Goal: Task Accomplishment & Management: Manage account settings

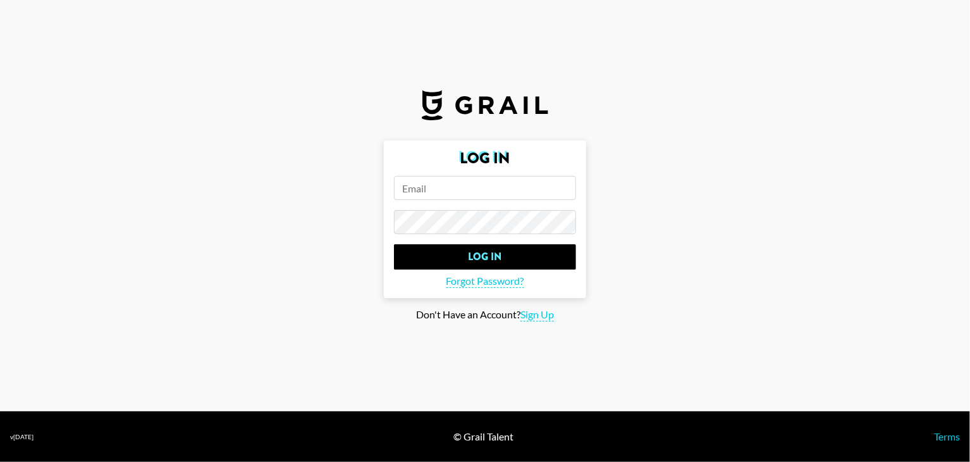
click at [423, 198] on input "email" at bounding box center [485, 188] width 182 height 24
paste input "[PERSON_NAME][EMAIL_ADDRESS][DOMAIN_NAME]"
type input "[PERSON_NAME][EMAIL_ADDRESS][DOMAIN_NAME]"
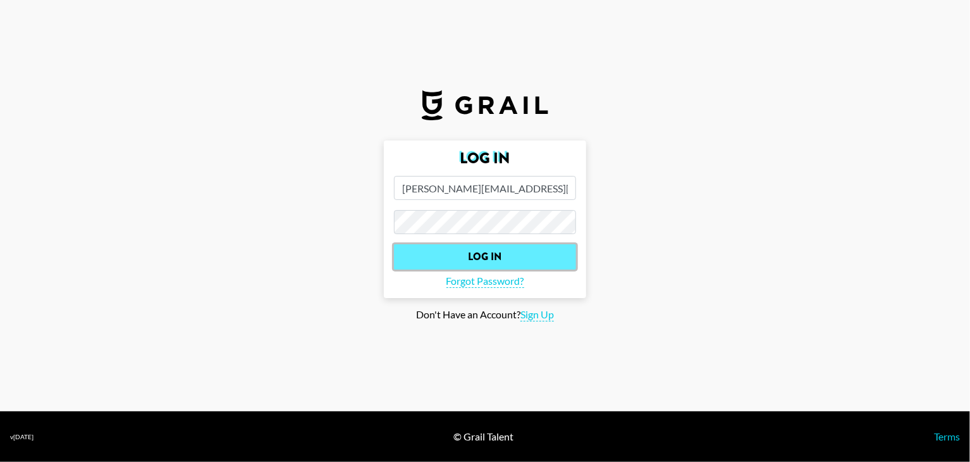
click at [461, 250] on input "Log In" at bounding box center [485, 256] width 182 height 25
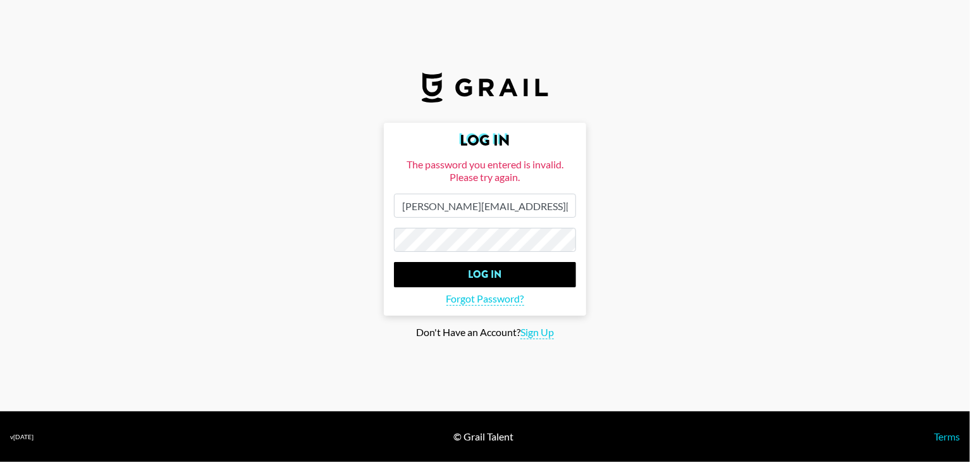
click at [519, 209] on input "[PERSON_NAME][EMAIL_ADDRESS][DOMAIN_NAME]" at bounding box center [485, 206] width 182 height 24
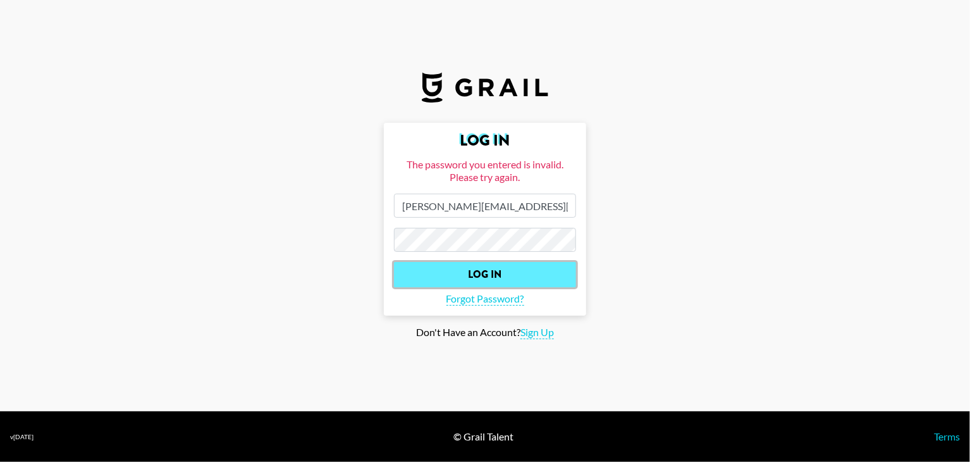
click at [436, 269] on input "Log In" at bounding box center [485, 274] width 182 height 25
click at [481, 275] on input "Log In" at bounding box center [485, 274] width 182 height 25
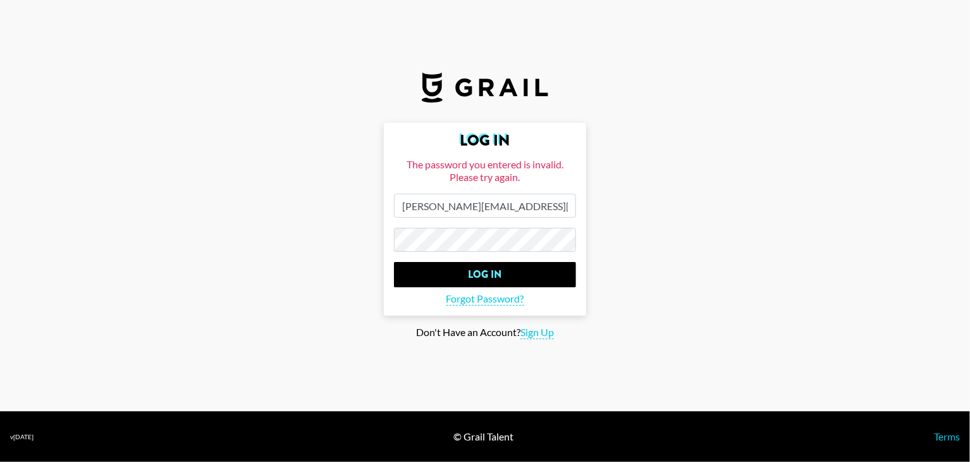
click at [523, 206] on input "[PERSON_NAME][EMAIL_ADDRESS][DOMAIN_NAME]" at bounding box center [485, 206] width 182 height 24
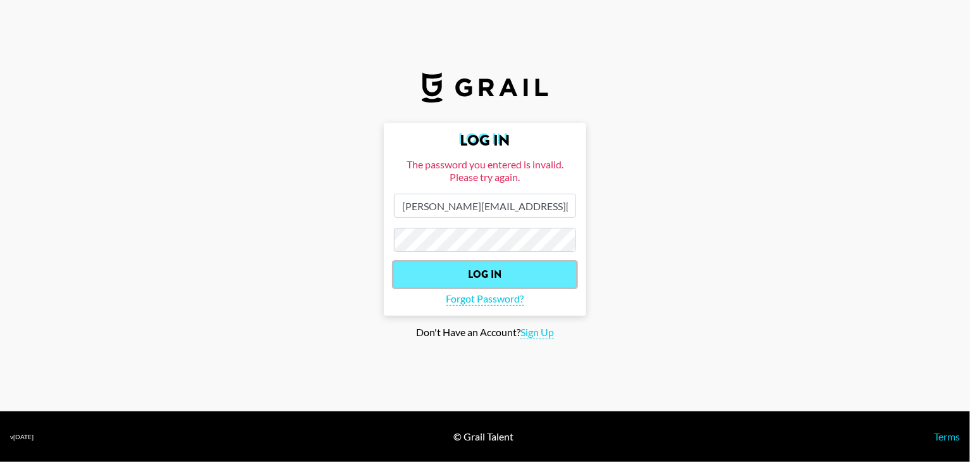
click at [469, 265] on input "Log In" at bounding box center [485, 274] width 182 height 25
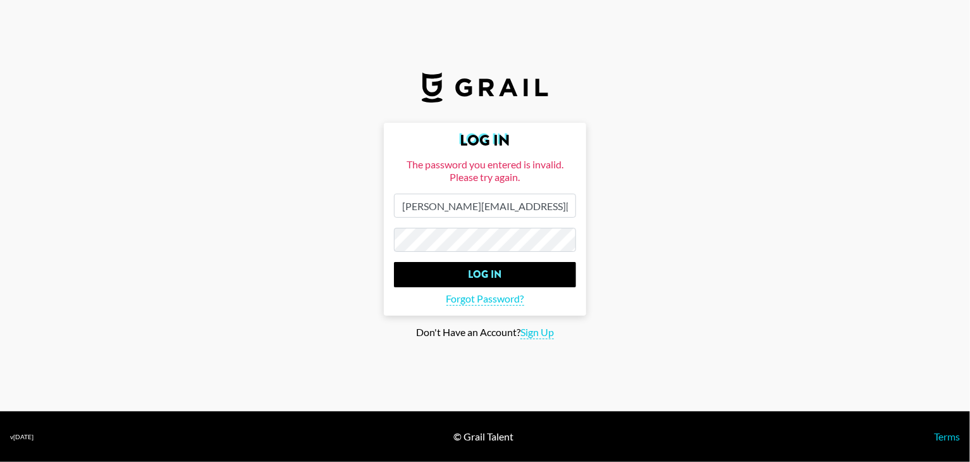
drag, startPoint x: 520, startPoint y: 195, endPoint x: 538, endPoint y: 201, distance: 19.4
click at [538, 201] on input "[PERSON_NAME][EMAIL_ADDRESS][DOMAIN_NAME]" at bounding box center [485, 206] width 182 height 24
click at [477, 296] on span "Forgot Password?" at bounding box center [485, 298] width 78 height 13
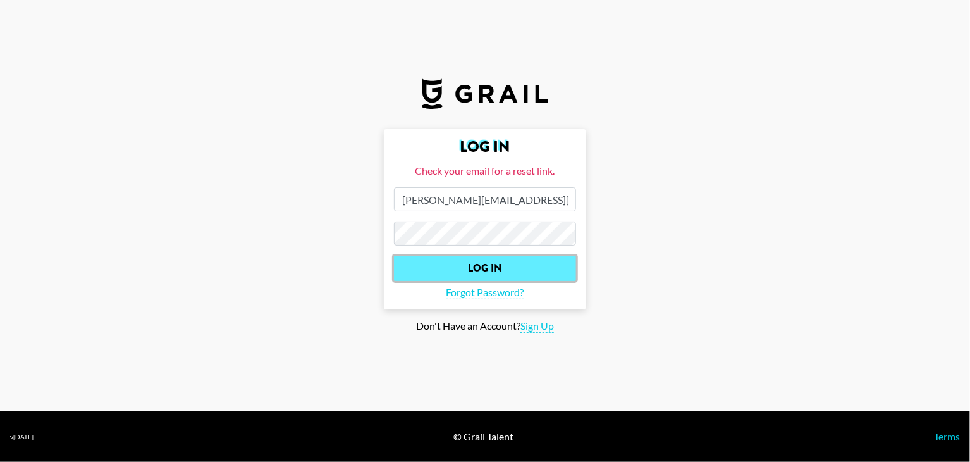
click at [469, 257] on input "Log In" at bounding box center [485, 267] width 182 height 25
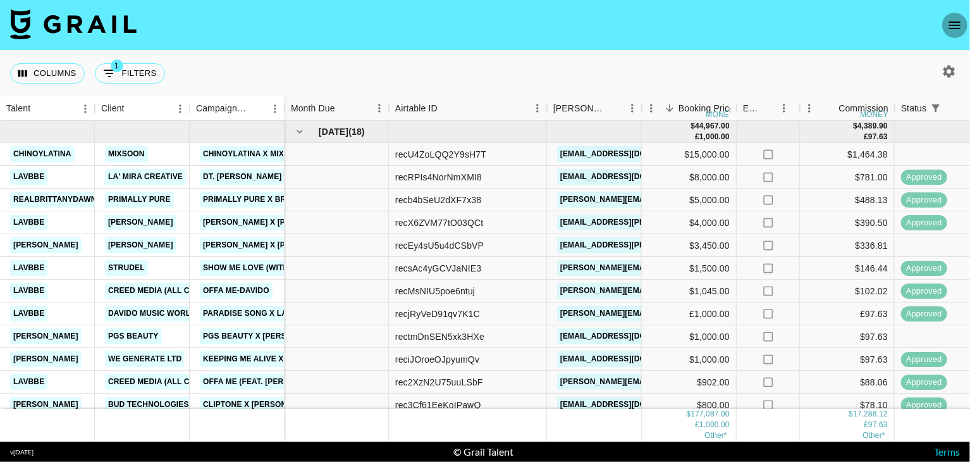
click at [962, 27] on icon "open drawer" at bounding box center [954, 25] width 15 height 15
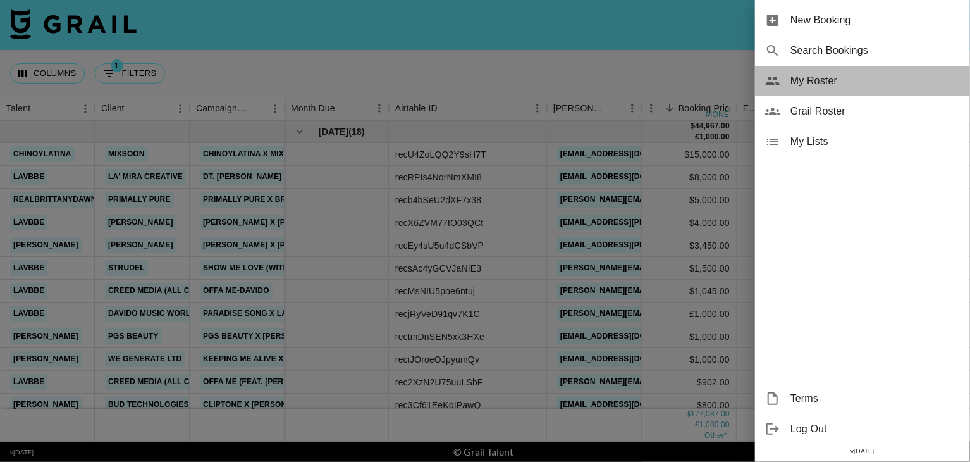
click at [811, 78] on span "My Roster" at bounding box center [874, 80] width 169 height 15
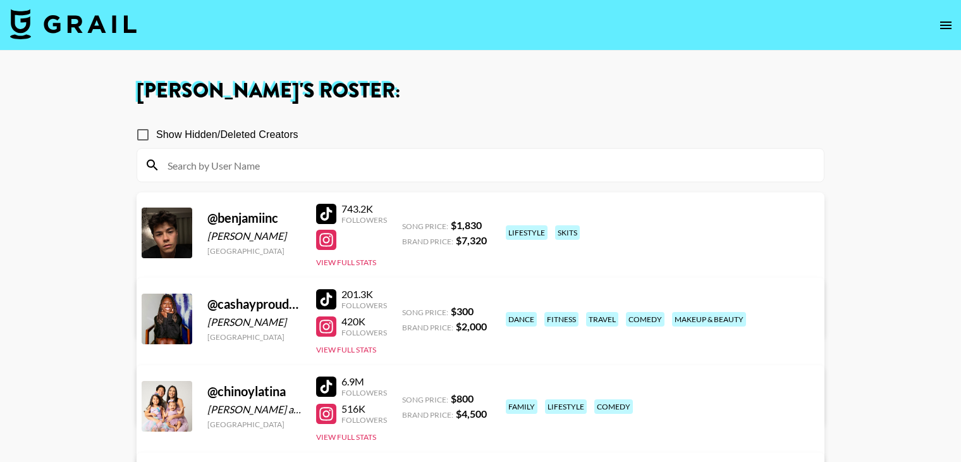
click at [406, 310] on link "View/Edit Details" at bounding box center [282, 316] width 247 height 13
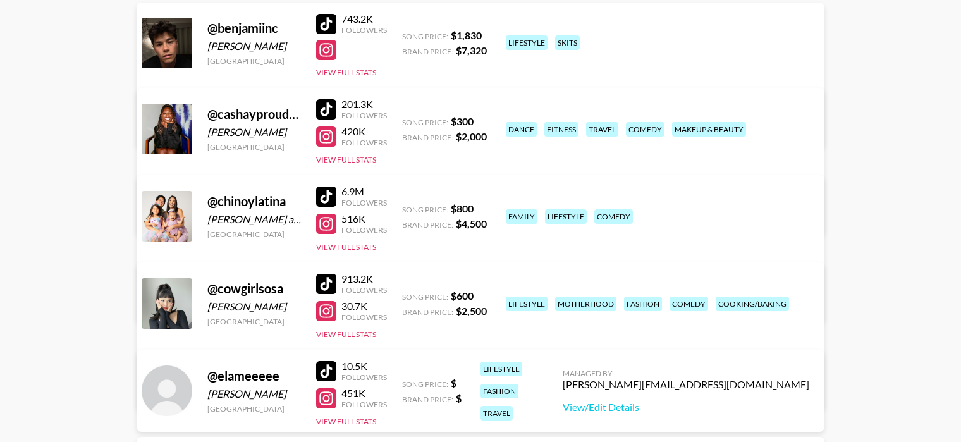
scroll to position [1298, 0]
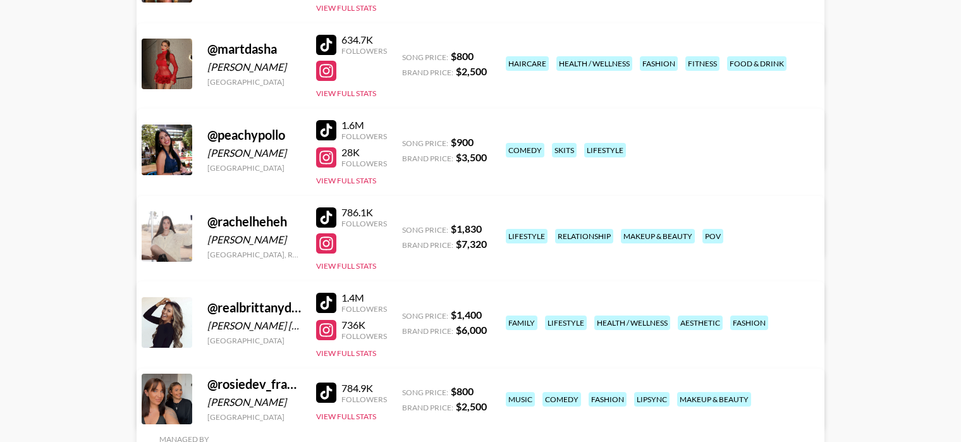
click at [406, 314] on link "View/Edit Details" at bounding box center [282, 320] width 247 height 13
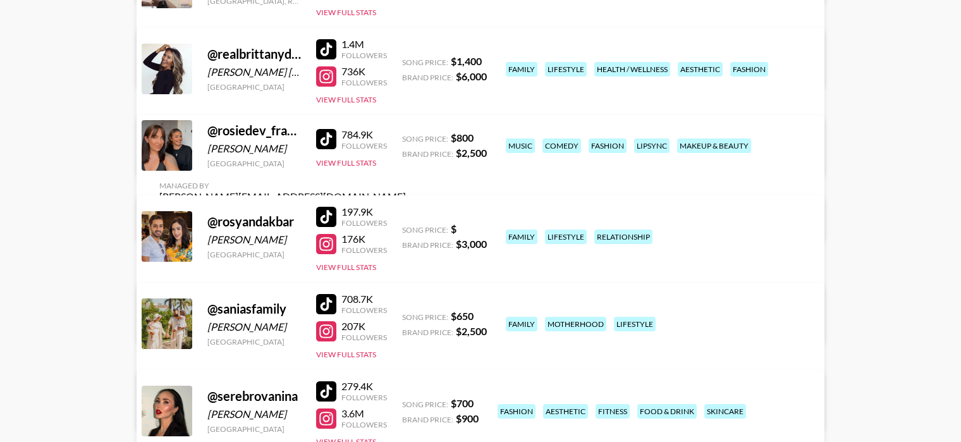
click at [406, 315] on link "View/Edit Details" at bounding box center [282, 321] width 247 height 13
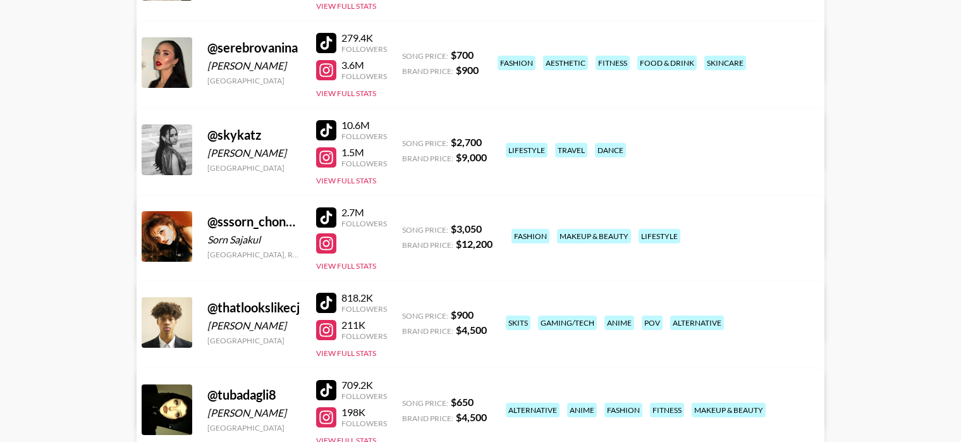
click at [406, 314] on link "View/Edit Details" at bounding box center [282, 320] width 247 height 13
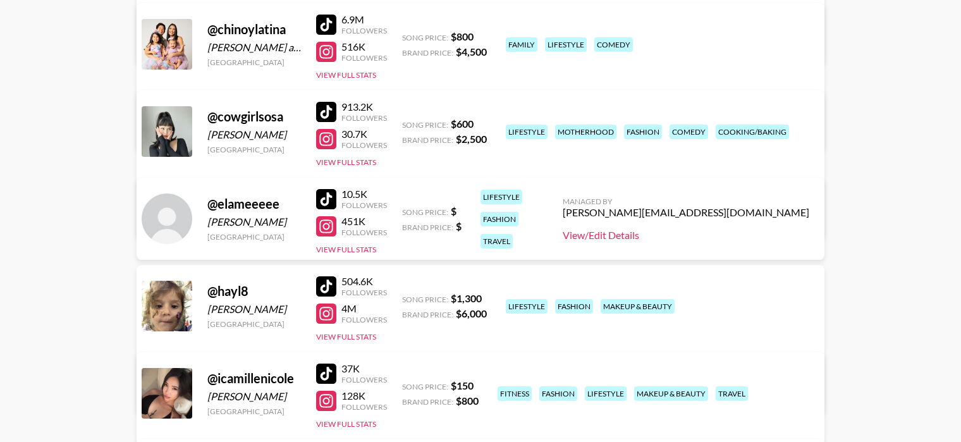
click at [744, 233] on link "View/Edit Details" at bounding box center [686, 235] width 247 height 13
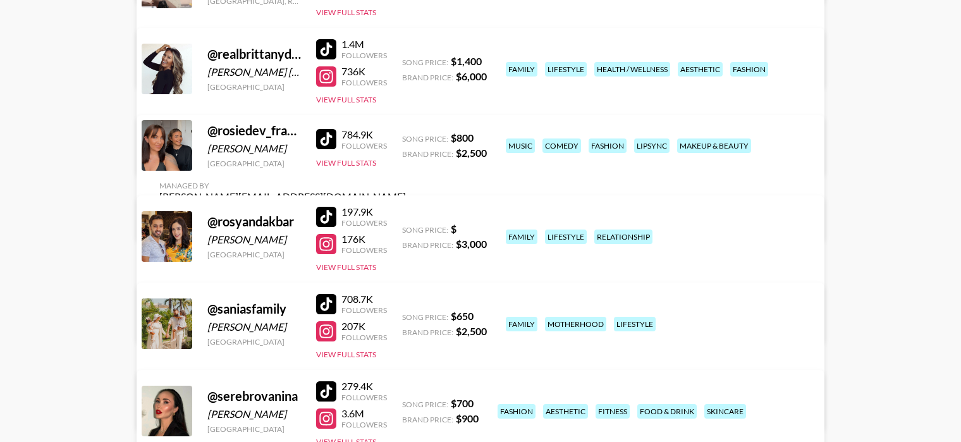
click at [406, 315] on link "View/Edit Details" at bounding box center [282, 321] width 247 height 13
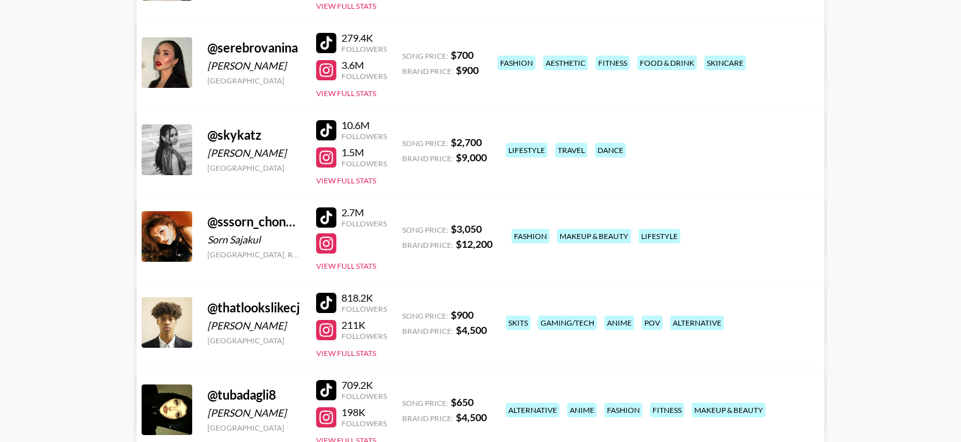
click at [406, 314] on link "View/Edit Details" at bounding box center [282, 320] width 247 height 13
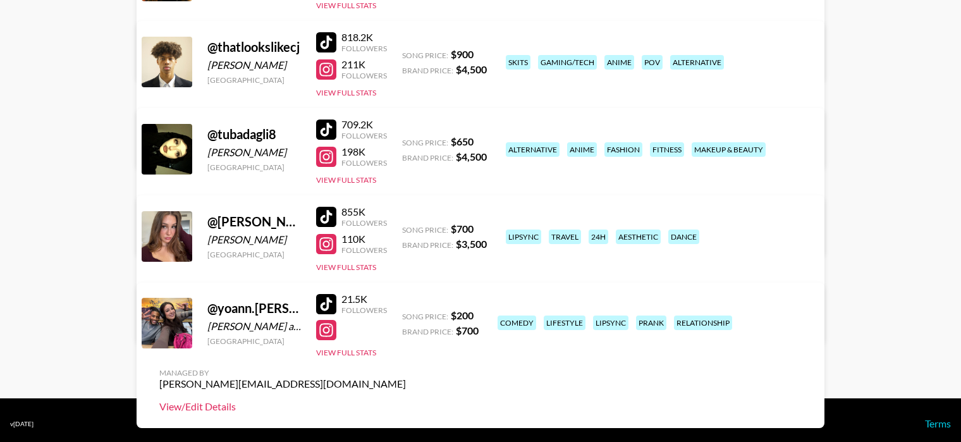
click at [406, 400] on link "View/Edit Details" at bounding box center [282, 406] width 247 height 13
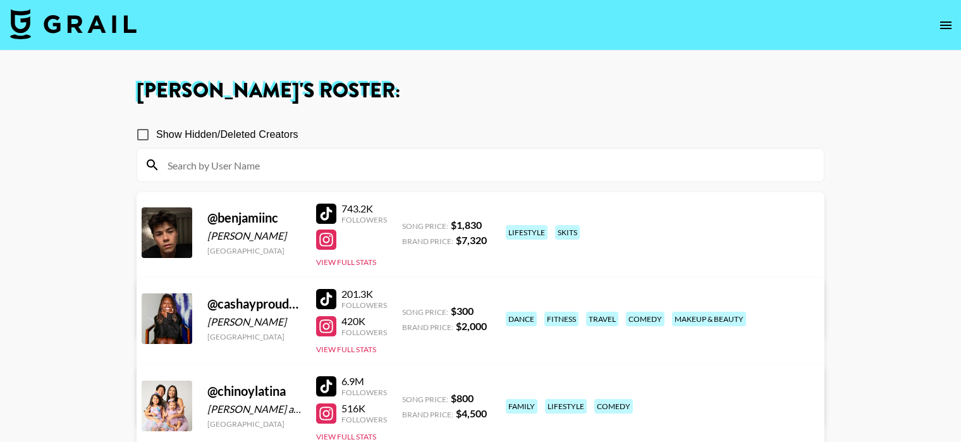
scroll to position [1298, 0]
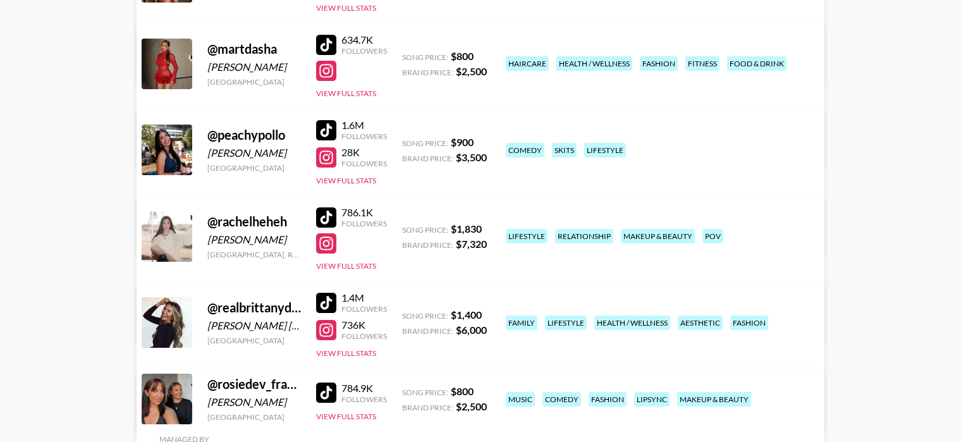
click at [406, 314] on link "View/Edit Details" at bounding box center [282, 320] width 247 height 13
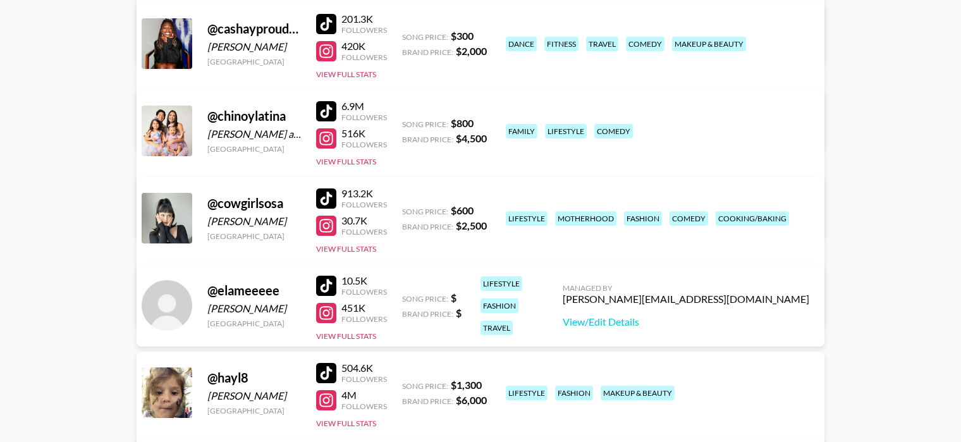
click at [406, 297] on link "View/Edit Details" at bounding box center [282, 303] width 247 height 13
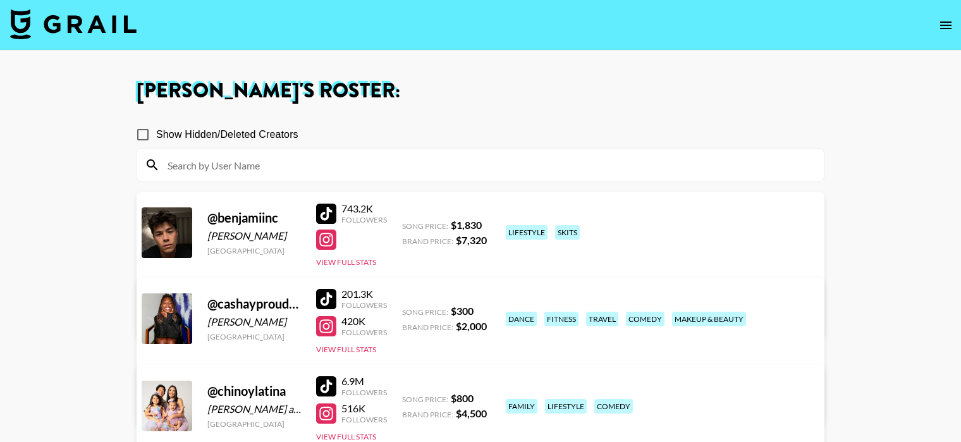
click at [406, 310] on link "View/Edit Details" at bounding box center [282, 316] width 247 height 13
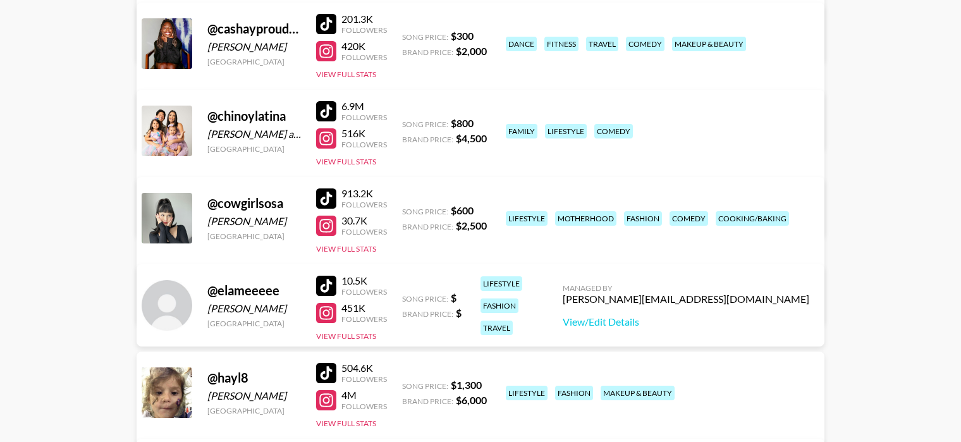
click at [406, 122] on link "View/Edit Details" at bounding box center [282, 128] width 247 height 13
click at [406, 209] on link "View/Edit Details" at bounding box center [282, 215] width 247 height 13
click at [406, 297] on link "View/Edit Details" at bounding box center [282, 303] width 247 height 13
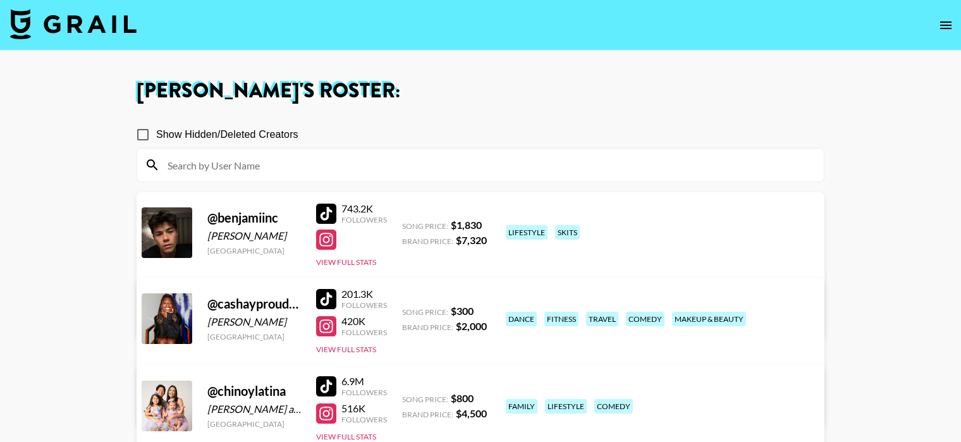
scroll to position [362, 0]
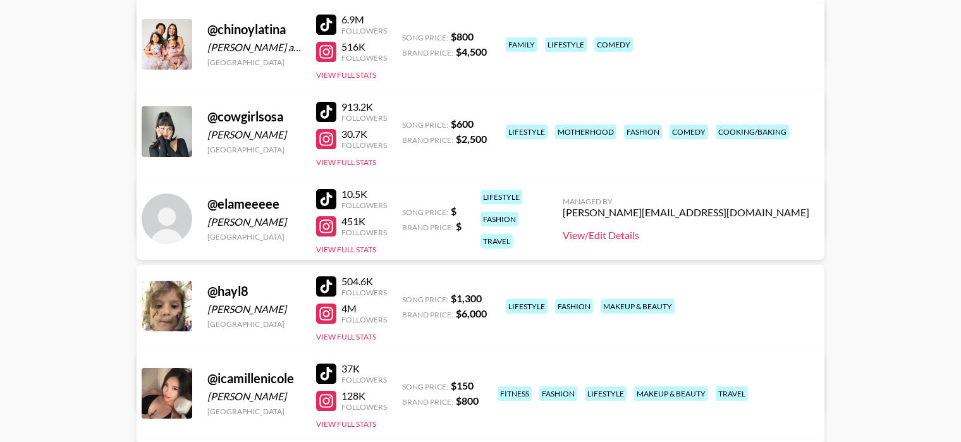
click at [740, 231] on link "View/Edit Details" at bounding box center [686, 235] width 247 height 13
click at [406, 384] on link "View/Edit Details" at bounding box center [282, 390] width 247 height 13
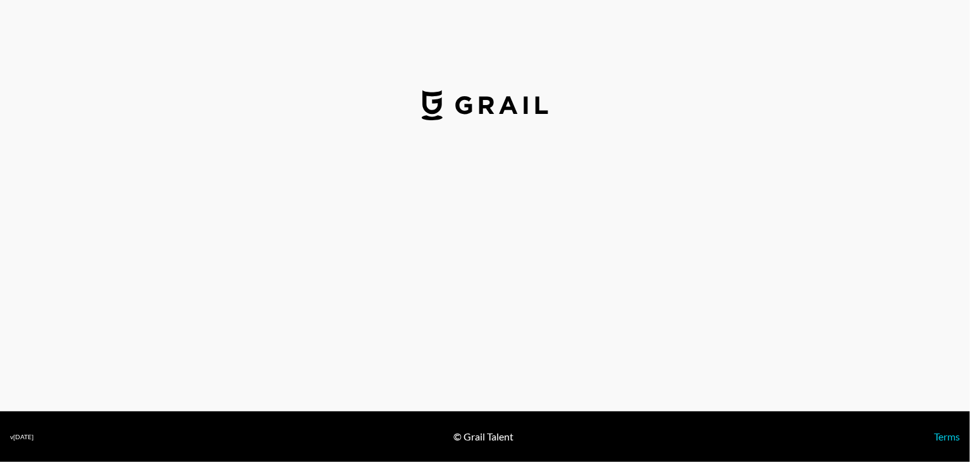
select select "USD"
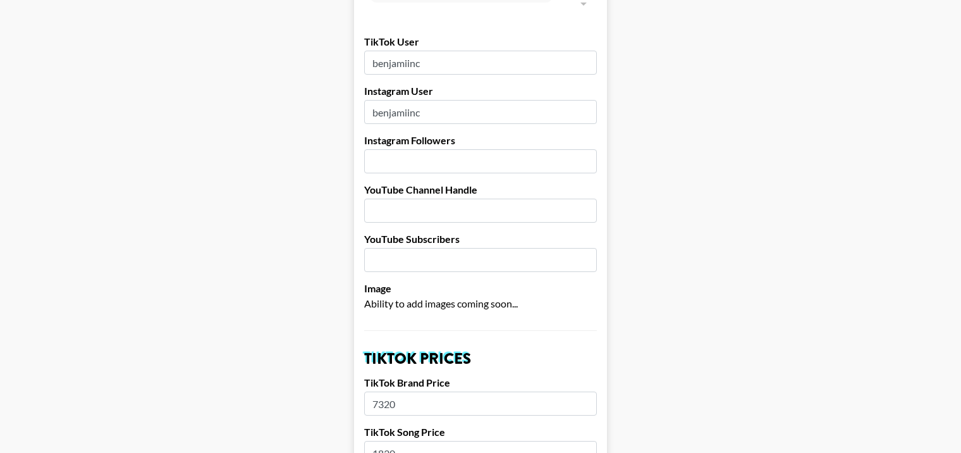
scroll to position [63, 0]
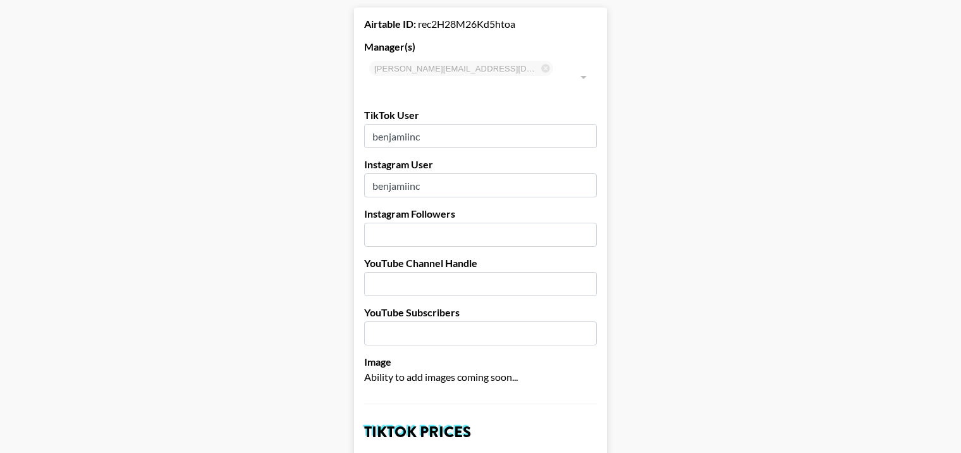
click at [396, 173] on input "benjamiinc" at bounding box center [480, 185] width 233 height 24
click at [417, 124] on input "benjamiinc" at bounding box center [480, 136] width 233 height 24
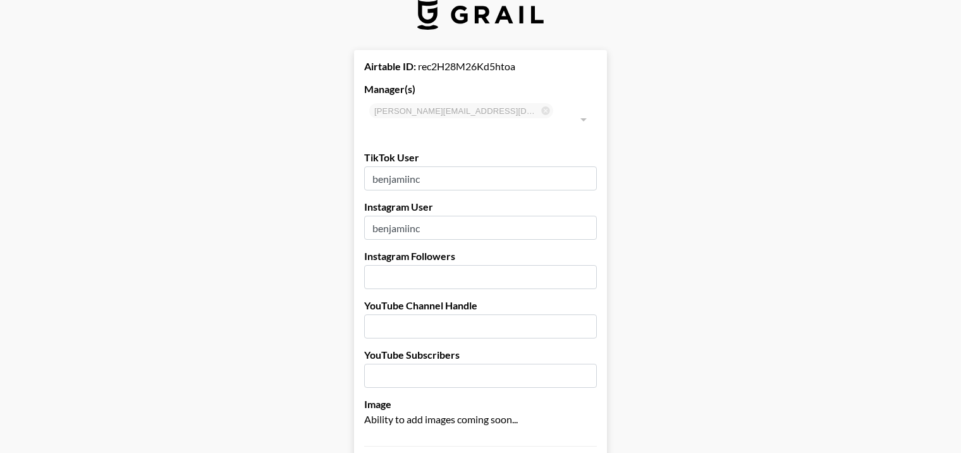
scroll to position [0, 0]
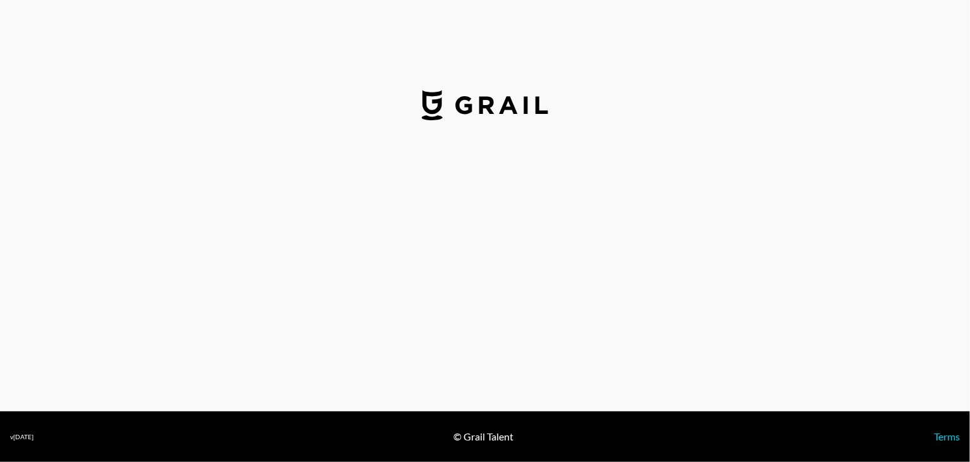
select select "USD"
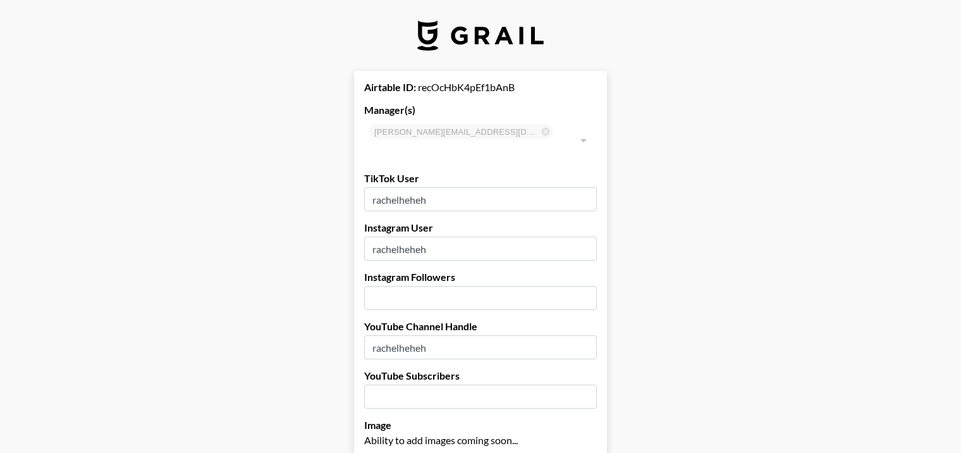
click at [449, 187] on input "rachelheheh" at bounding box center [480, 199] width 233 height 24
click at [449, 237] on input "rachelheheh" at bounding box center [480, 249] width 233 height 24
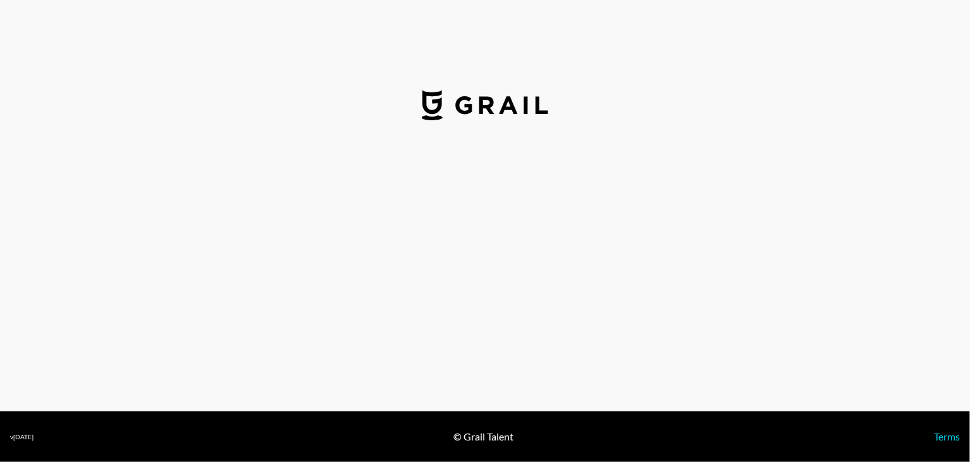
select select "USD"
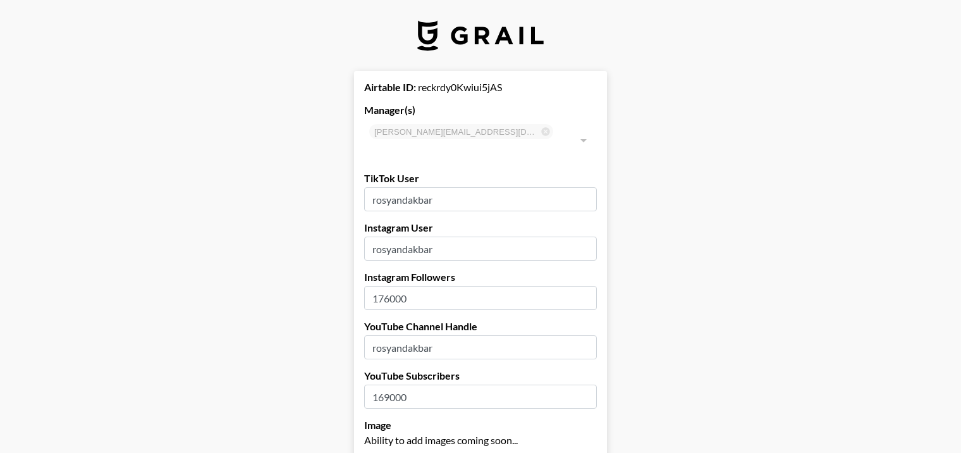
click at [448, 237] on input "rosyandakbar" at bounding box center [480, 249] width 233 height 24
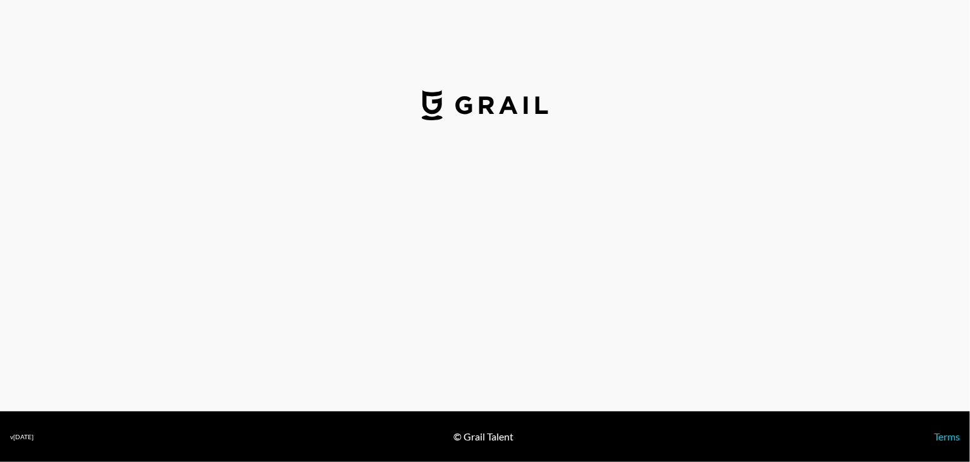
select select "USD"
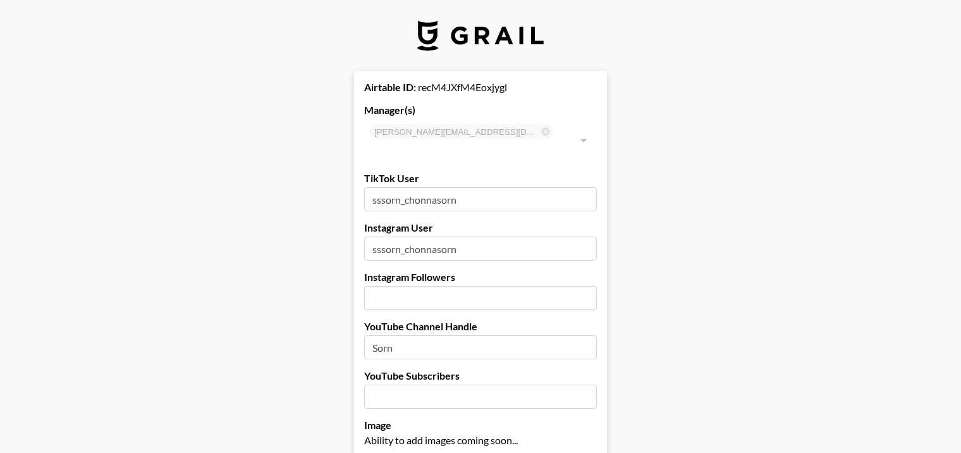
click at [514, 237] on input "sssorn_chonnasorn" at bounding box center [480, 249] width 233 height 24
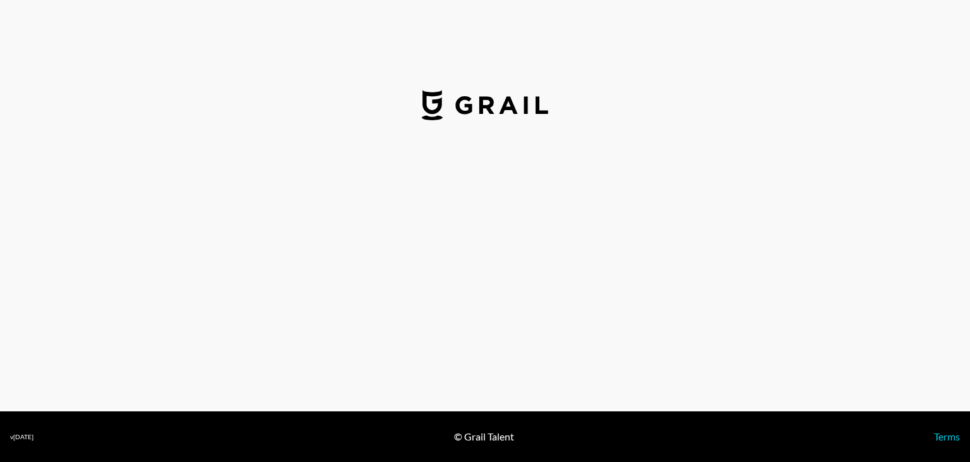
select select "USD"
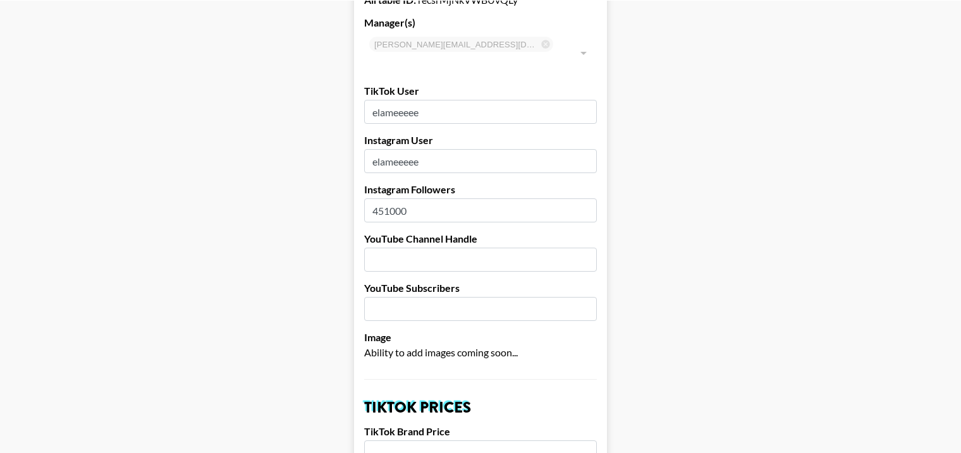
scroll to position [61, 0]
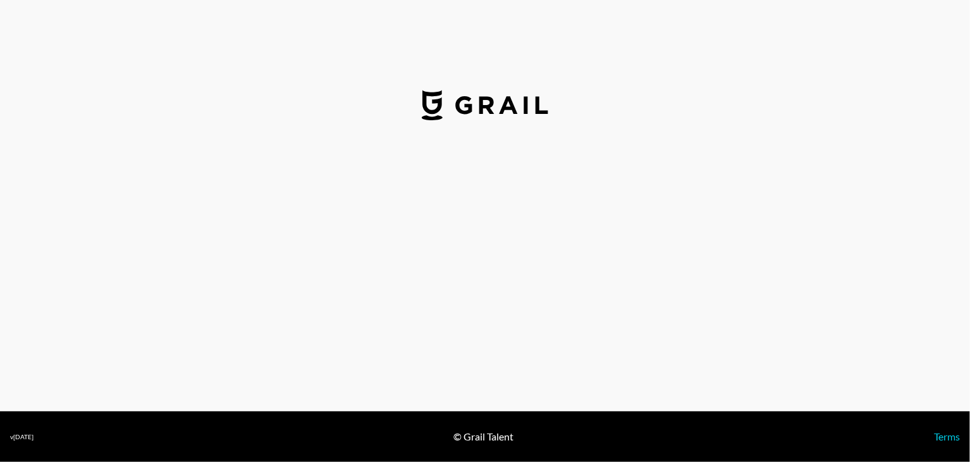
select select "USD"
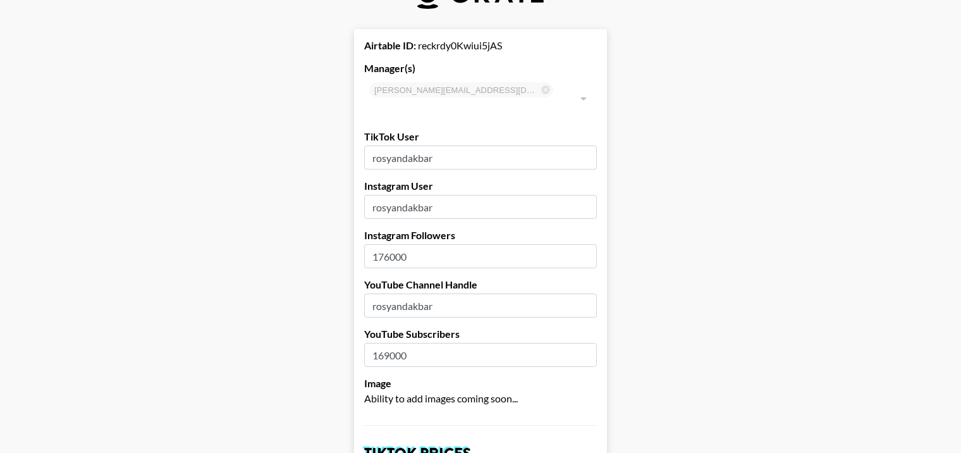
scroll to position [63, 0]
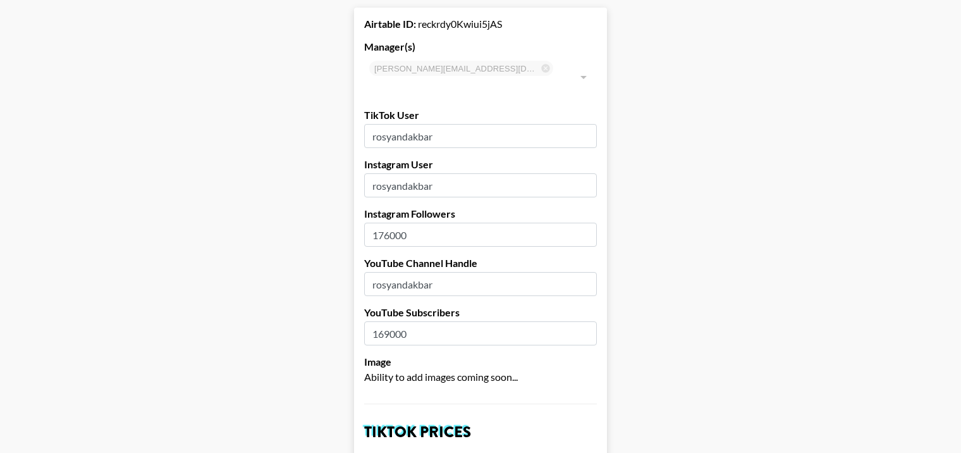
click at [457, 272] on input "rosyandakbar" at bounding box center [480, 284] width 233 height 24
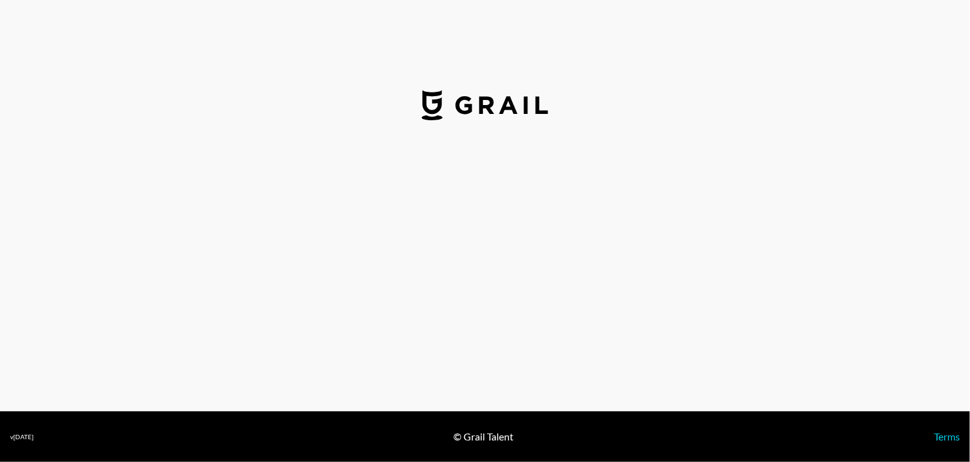
select select "USD"
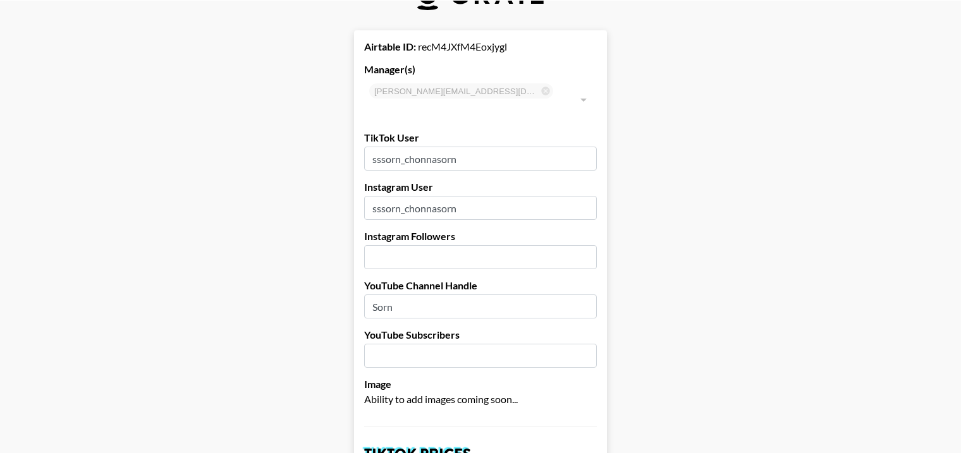
scroll to position [63, 0]
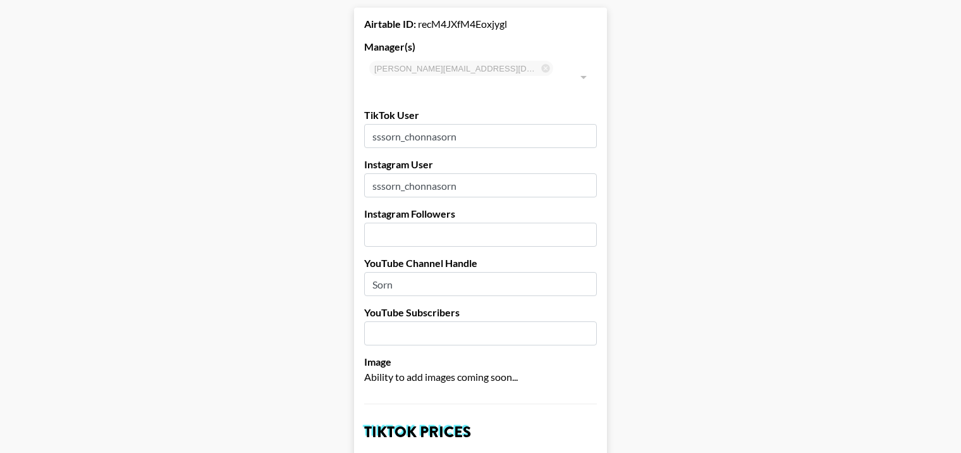
click at [408, 272] on input "Sorn" at bounding box center [480, 284] width 233 height 24
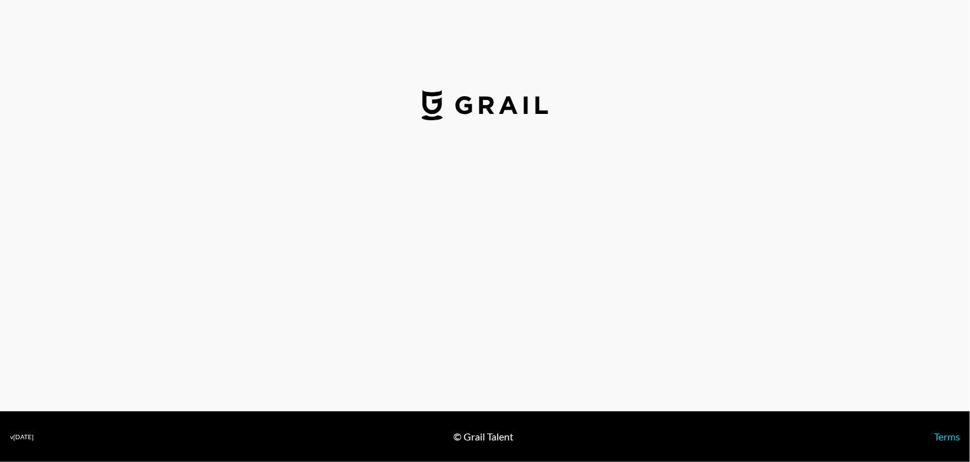
select select "USD"
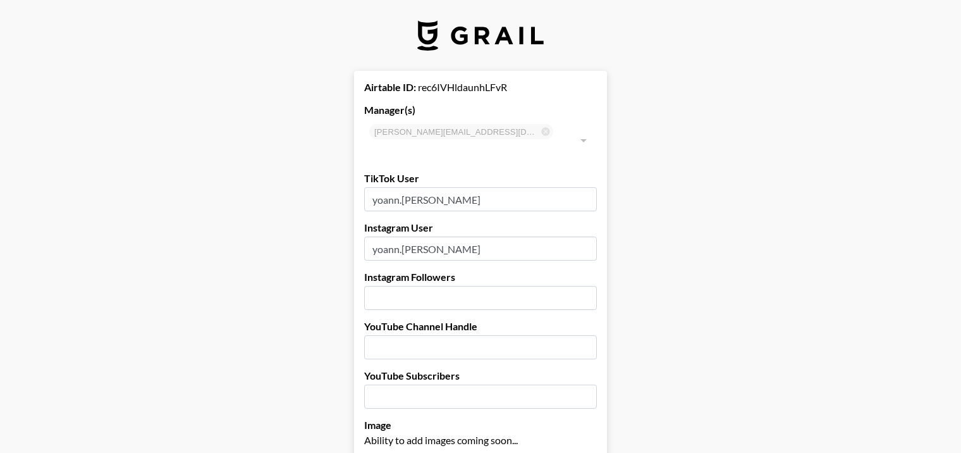
click at [417, 187] on input "yoann.[PERSON_NAME]" at bounding box center [480, 199] width 233 height 24
click at [418, 187] on input "yoann.vanessa" at bounding box center [480, 199] width 233 height 24
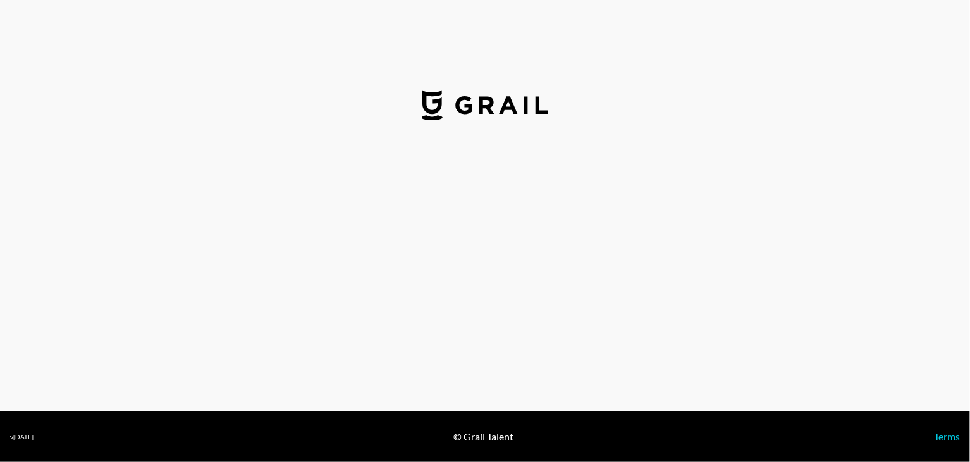
select select "USD"
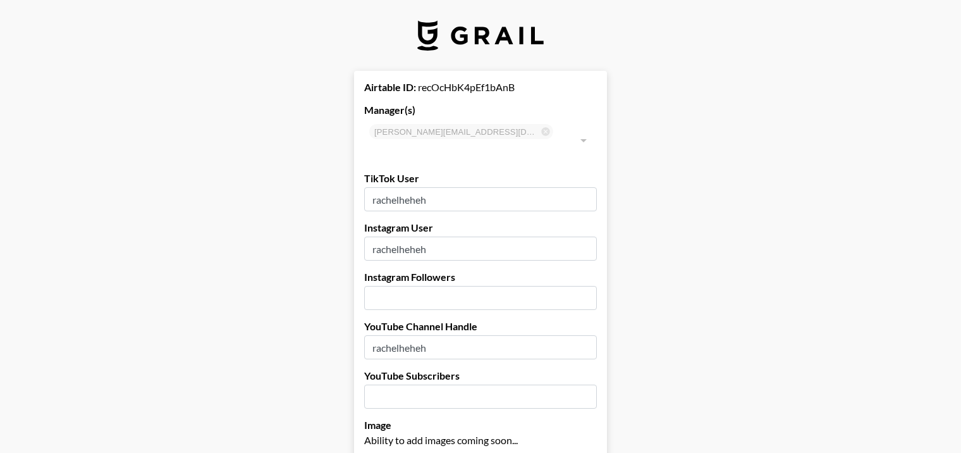
click at [434, 187] on input "rachelheheh" at bounding box center [480, 199] width 233 height 24
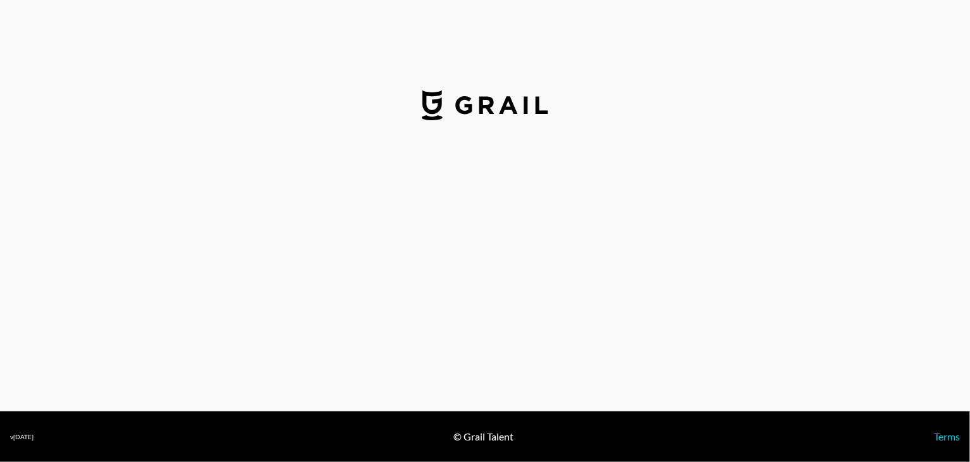
select select "USD"
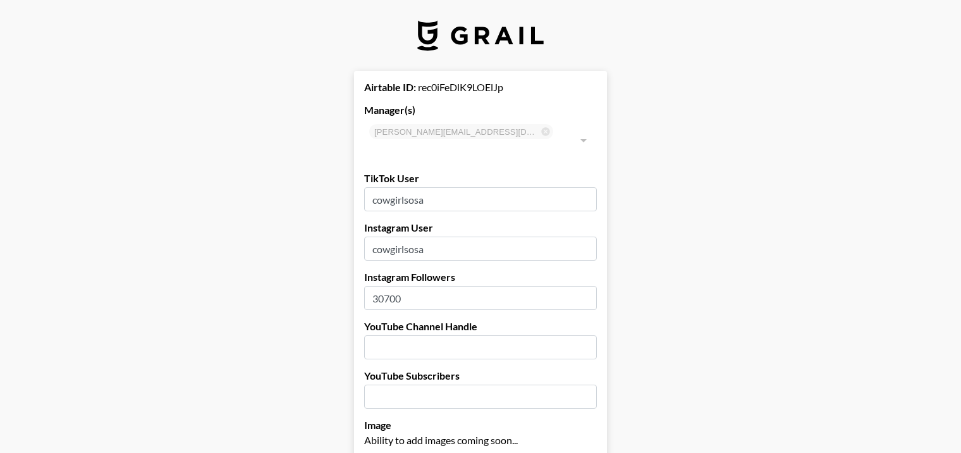
click at [464, 187] on input "cowgirlsosa" at bounding box center [480, 199] width 233 height 24
click at [463, 187] on input "cowgirlsosa" at bounding box center [480, 199] width 233 height 24
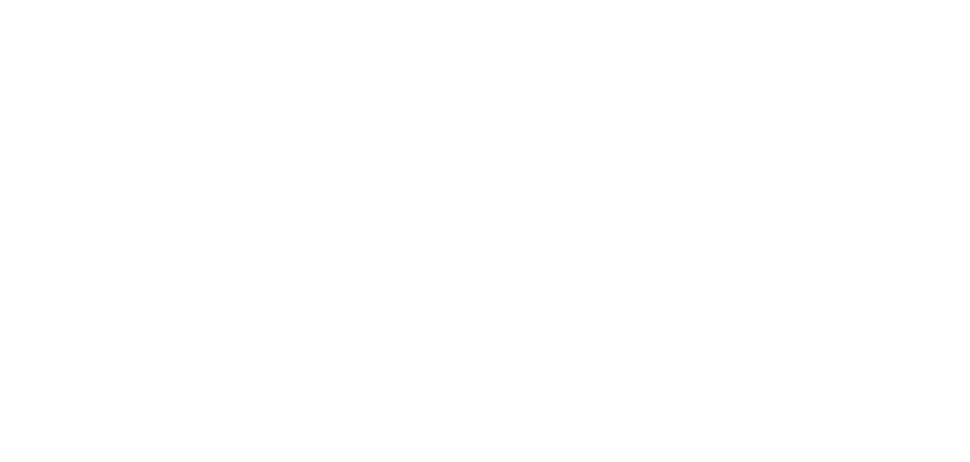
select select "USD"
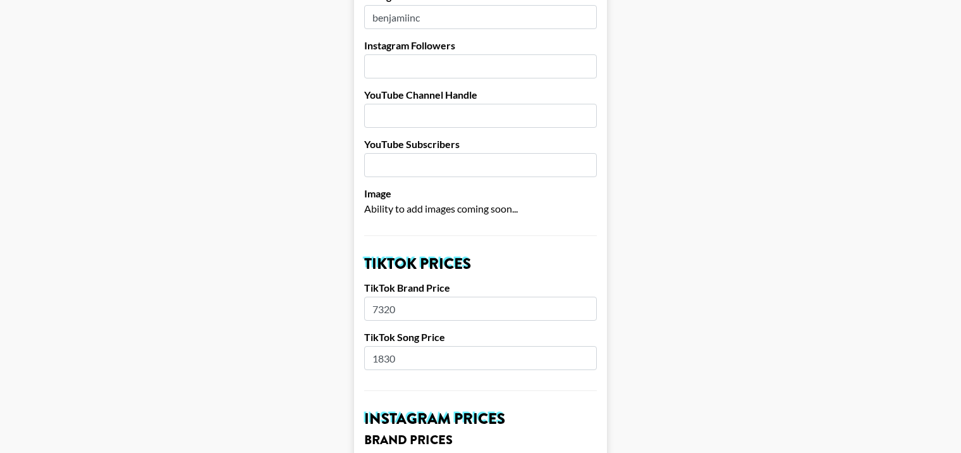
scroll to position [253, 0]
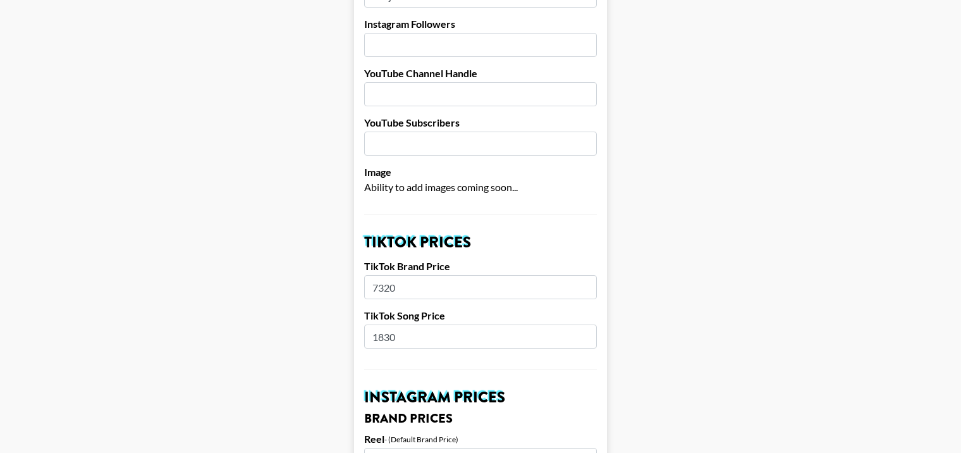
click at [410, 275] on input "7320" at bounding box center [480, 287] width 233 height 24
click at [409, 275] on input "7320" at bounding box center [480, 287] width 233 height 24
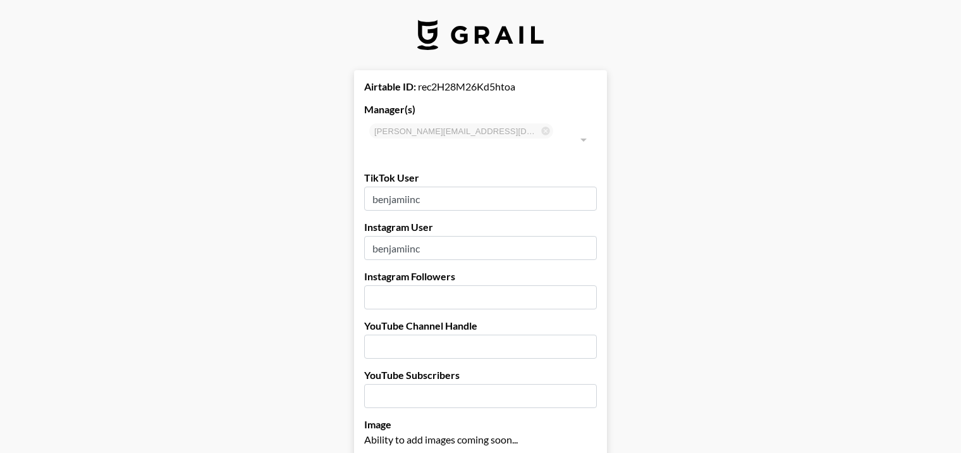
scroll to position [0, 0]
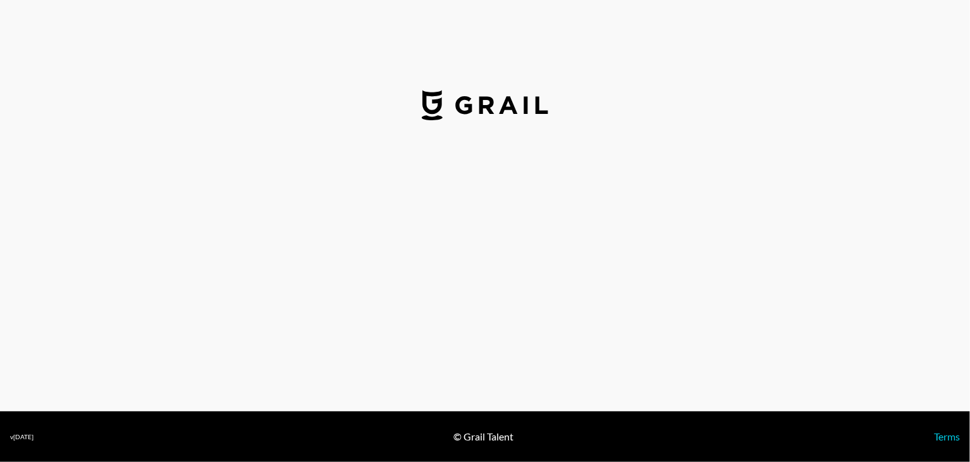
select select "USD"
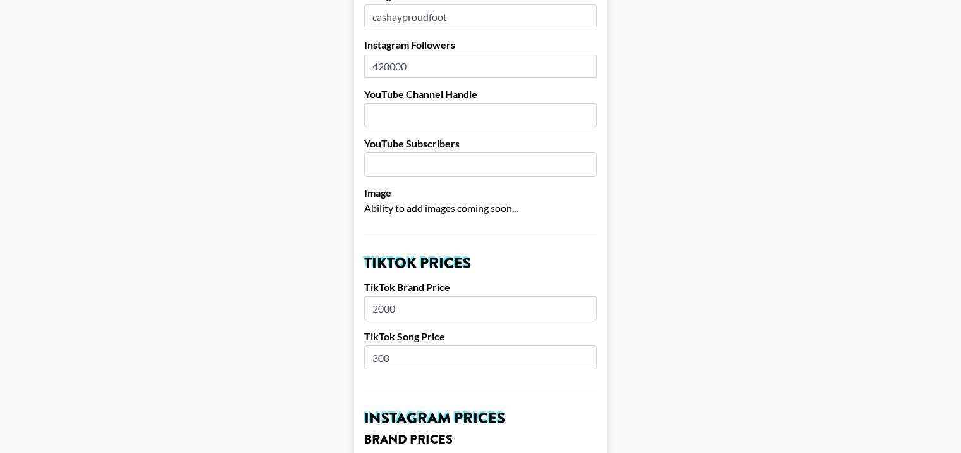
scroll to position [316, 0]
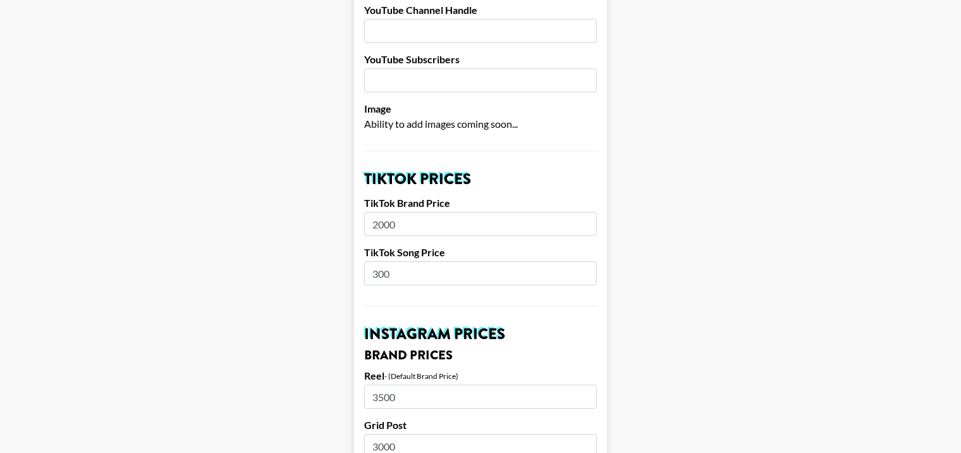
click at [385, 212] on input "2000" at bounding box center [480, 224] width 233 height 24
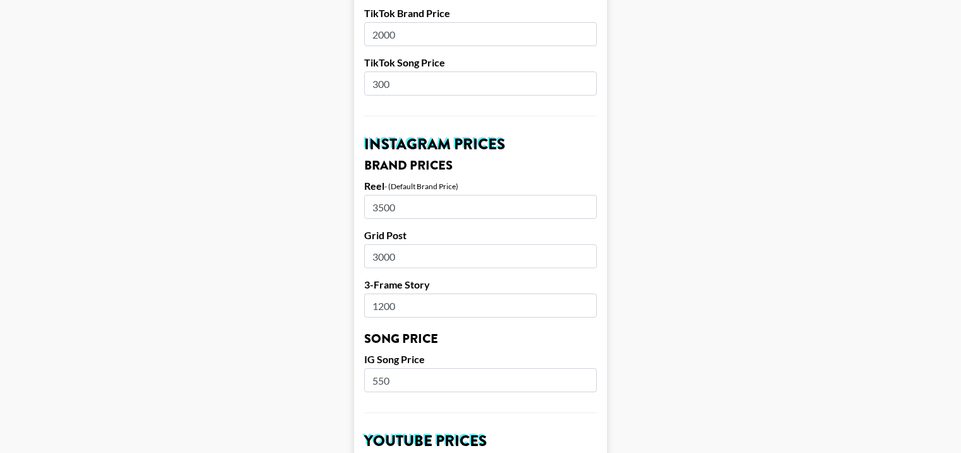
scroll to position [506, 0]
click at [404, 195] on input "3500" at bounding box center [480, 207] width 233 height 24
click at [400, 368] on input "550" at bounding box center [480, 380] width 233 height 24
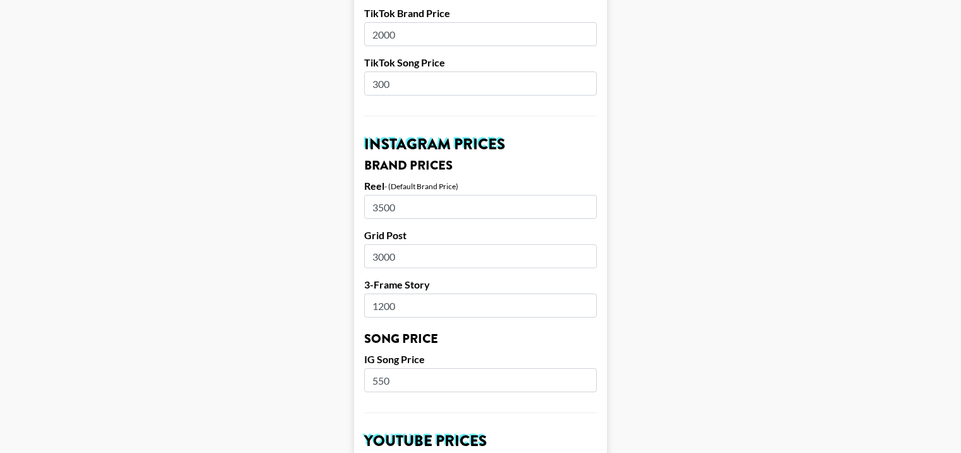
click at [400, 368] on input "550" at bounding box center [480, 380] width 233 height 24
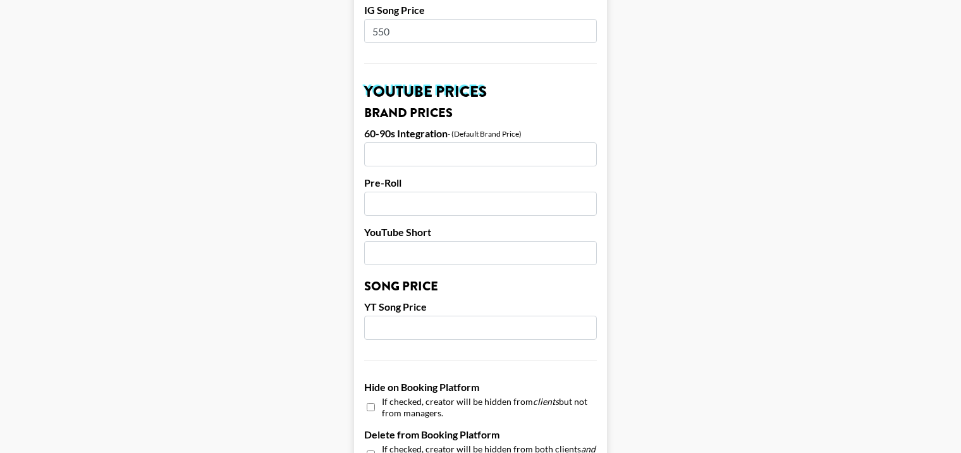
scroll to position [885, 0]
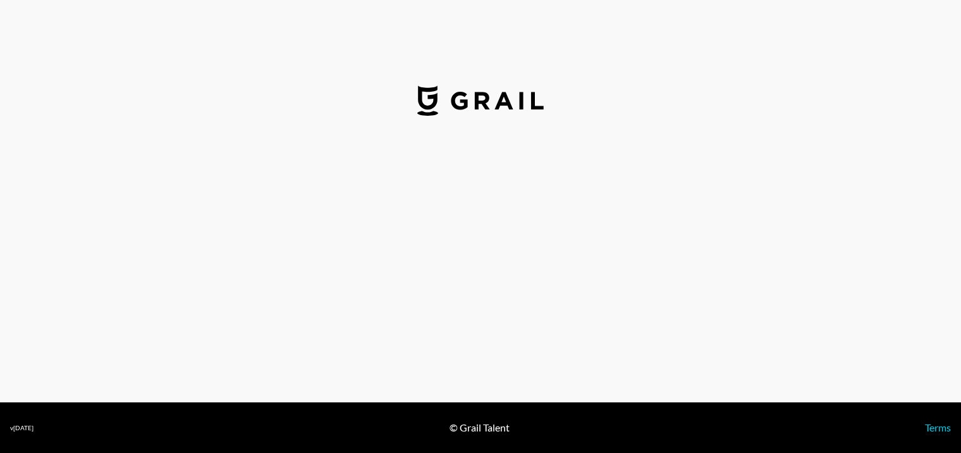
select select "USD"
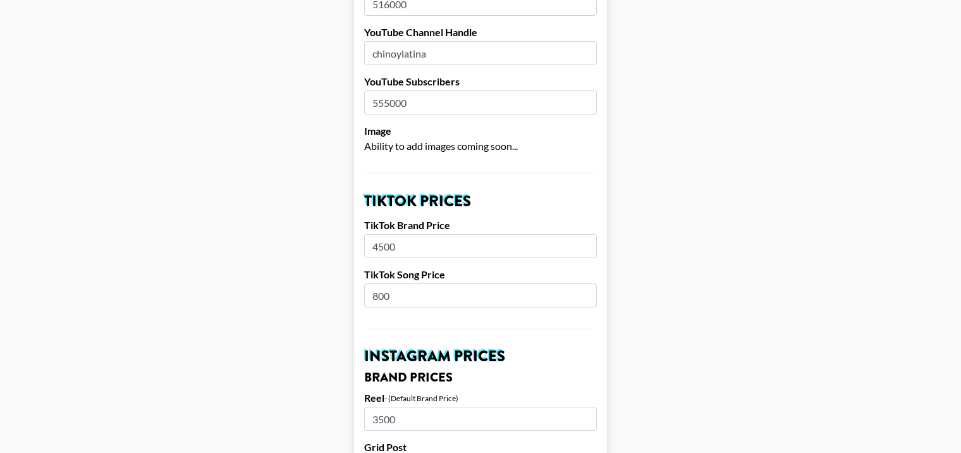
scroll to position [316, 0]
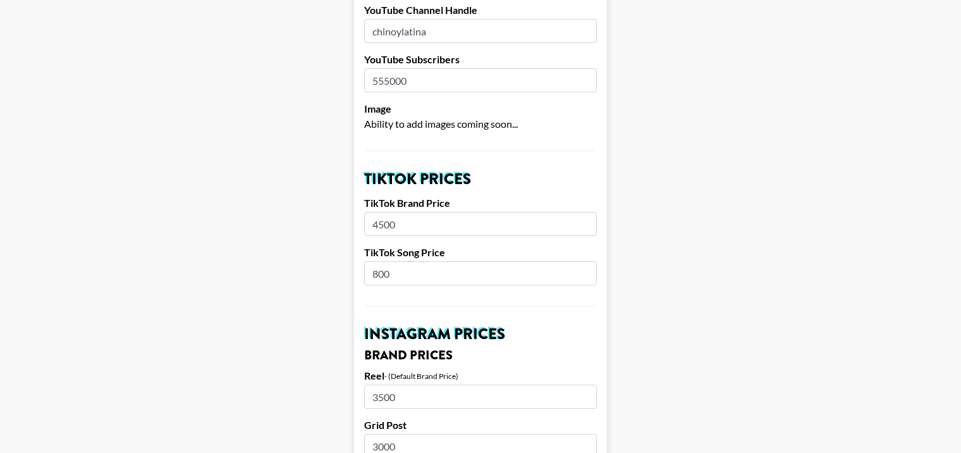
click at [385, 212] on input "4500" at bounding box center [480, 224] width 233 height 24
click at [387, 212] on input "4500" at bounding box center [480, 224] width 233 height 24
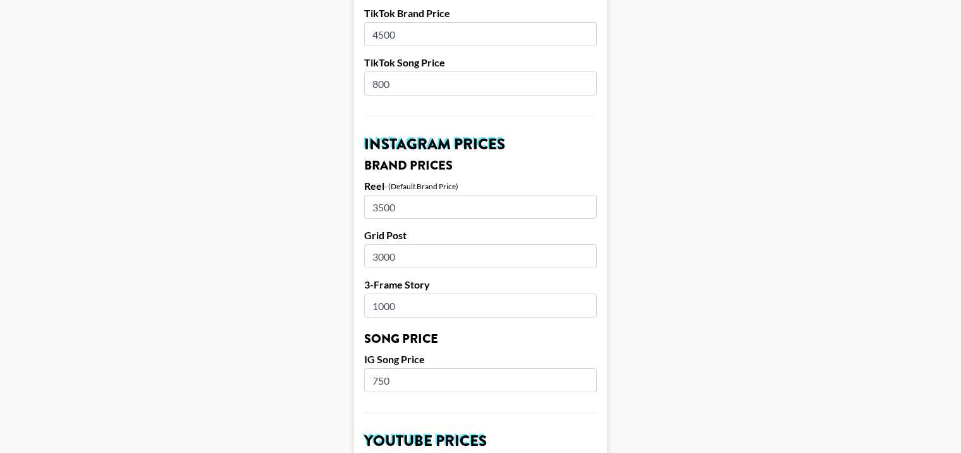
scroll to position [569, 0]
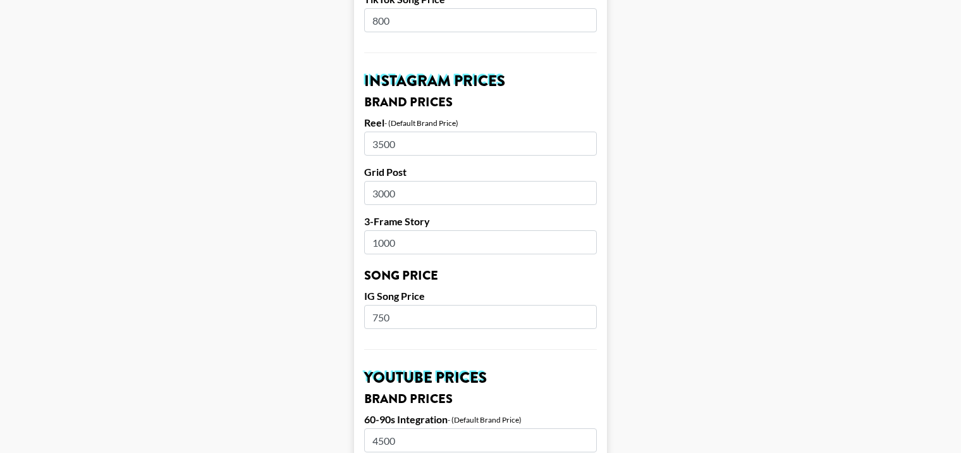
click at [383, 132] on input "3500" at bounding box center [480, 144] width 233 height 24
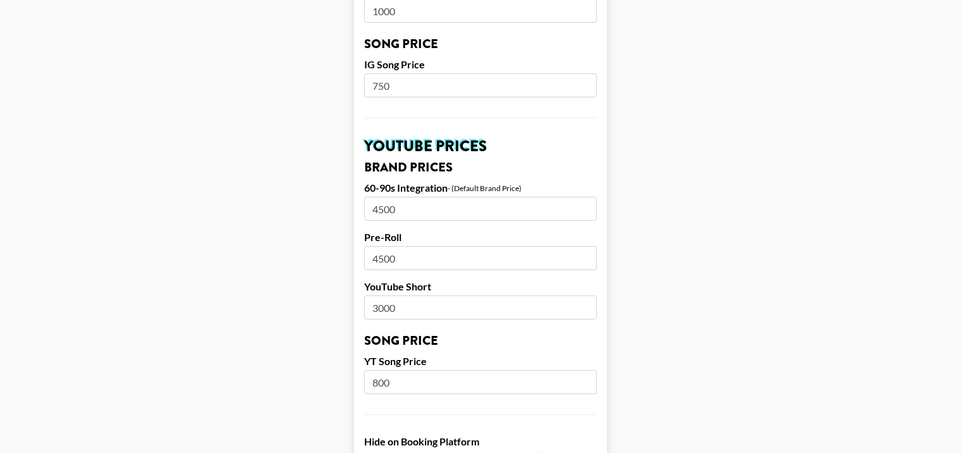
scroll to position [822, 0]
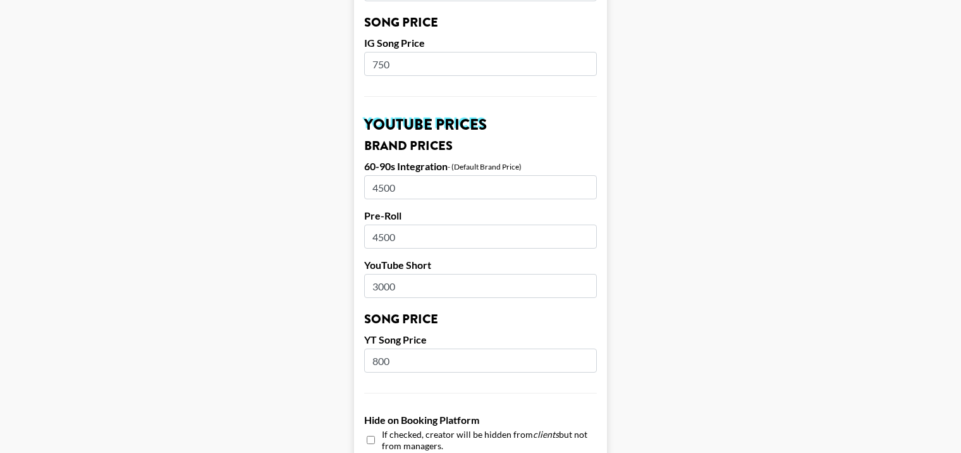
click at [390, 348] on input "800" at bounding box center [480, 360] width 233 height 24
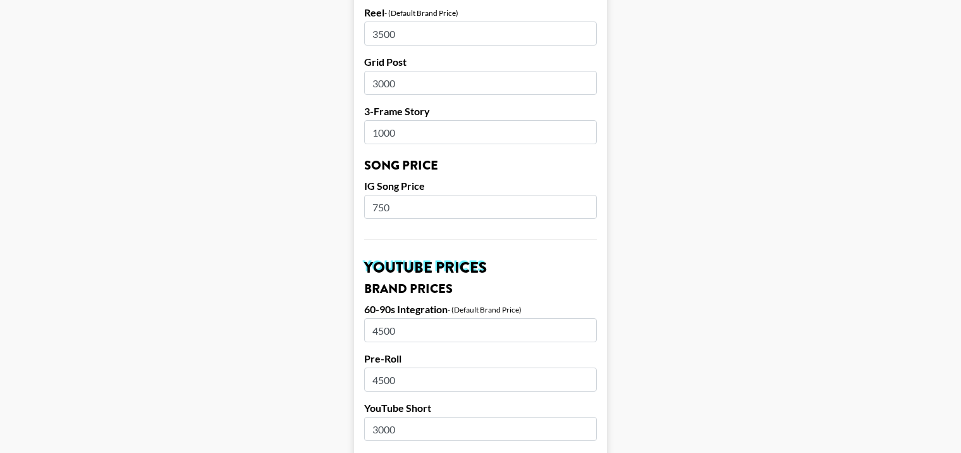
scroll to position [632, 0]
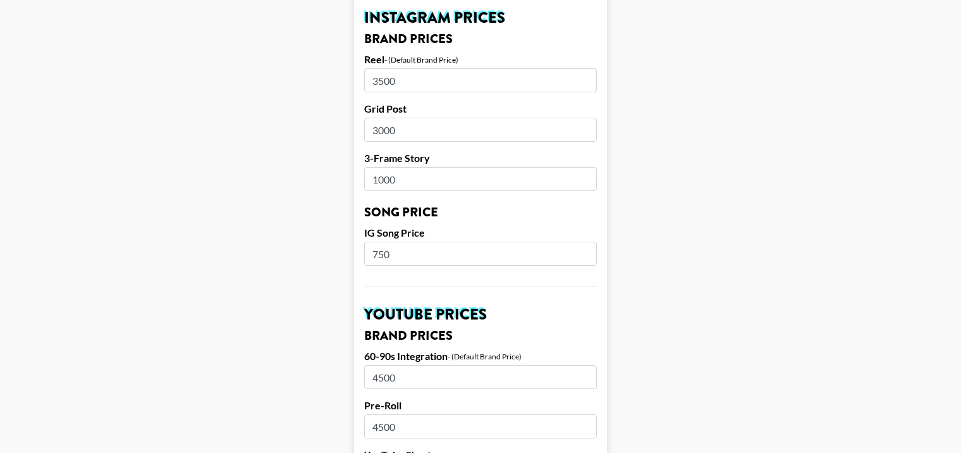
click at [401, 242] on input "750" at bounding box center [480, 254] width 233 height 24
click at [400, 242] on input "750" at bounding box center [480, 254] width 233 height 24
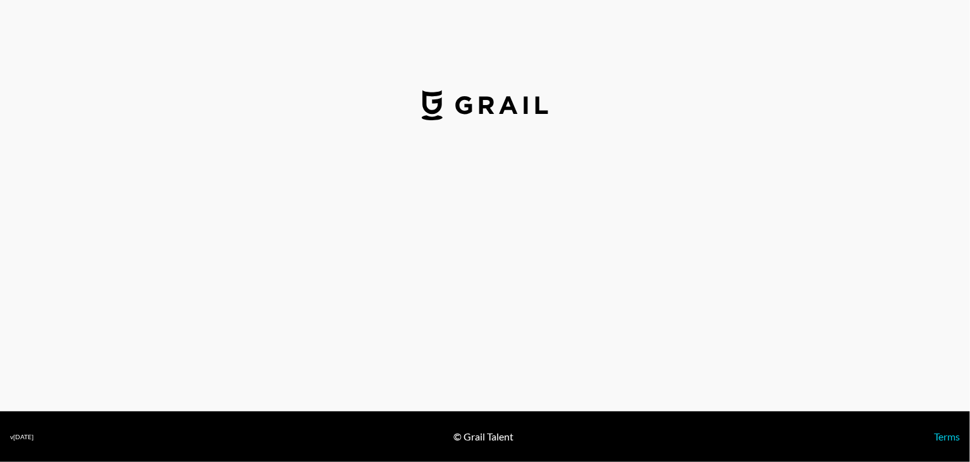
select select "USD"
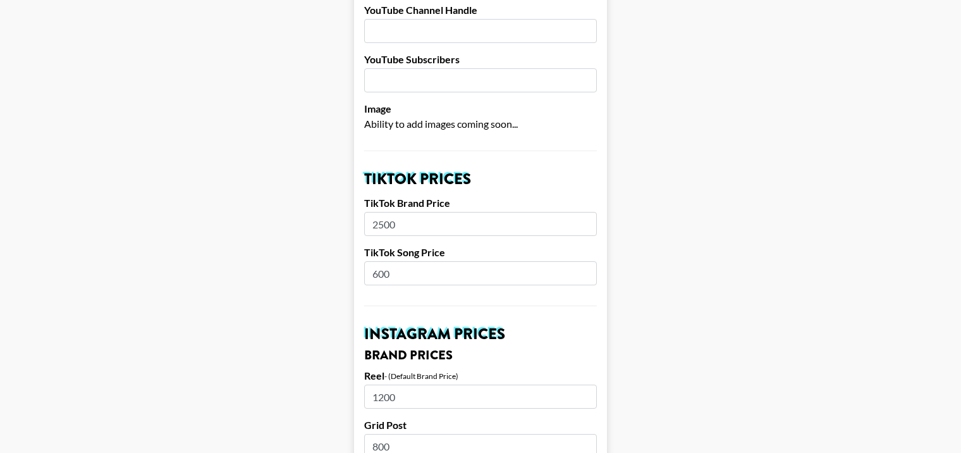
scroll to position [379, 0]
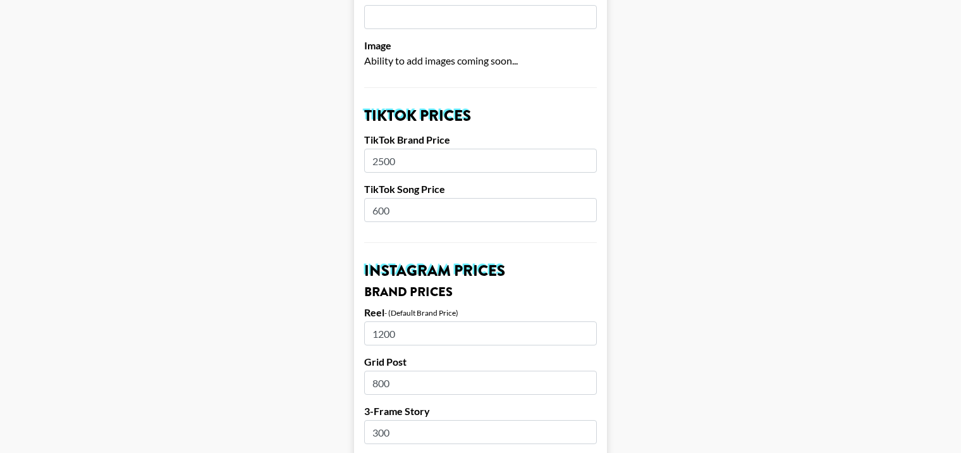
click at [382, 149] on input "2500" at bounding box center [480, 161] width 233 height 24
click at [422, 198] on input "600" at bounding box center [480, 210] width 233 height 24
click at [420, 198] on input "600" at bounding box center [480, 210] width 233 height 24
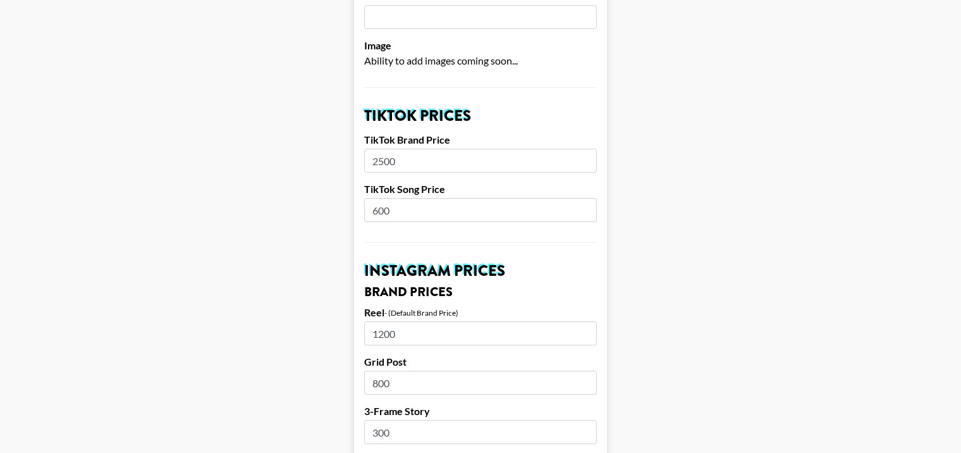
click at [420, 198] on input "600" at bounding box center [480, 210] width 233 height 24
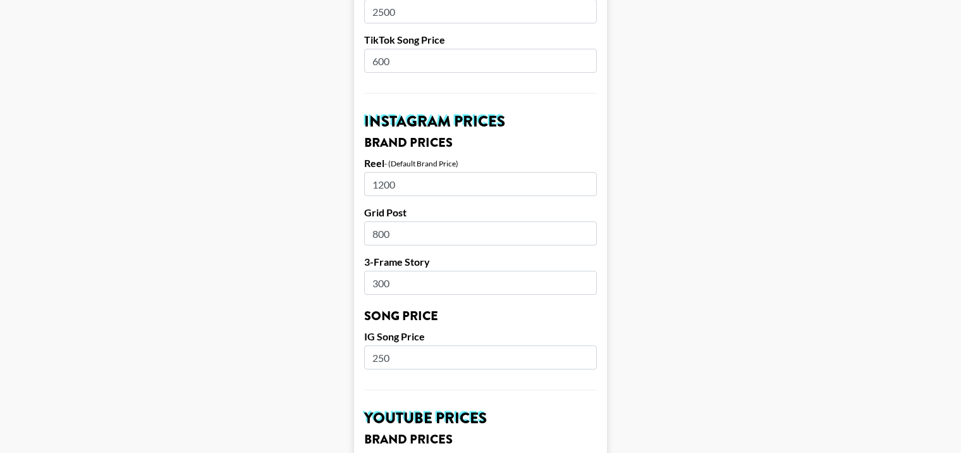
scroll to position [569, 0]
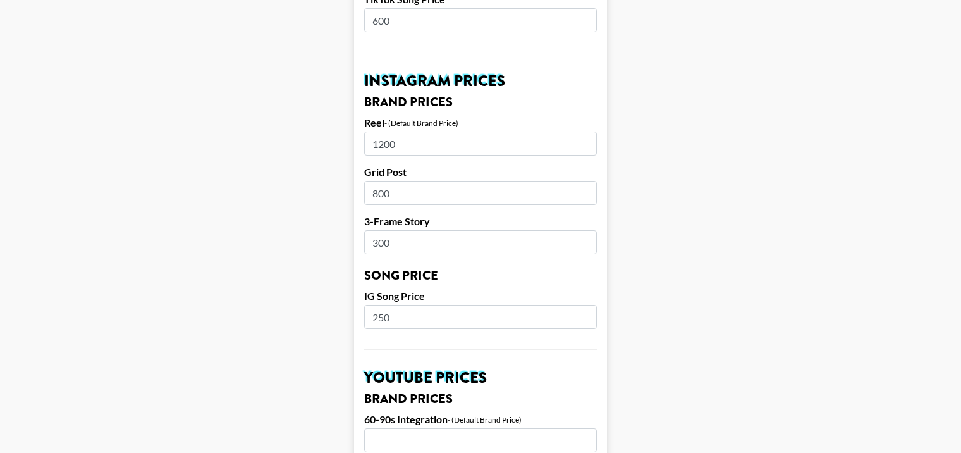
click at [372, 305] on input "250" at bounding box center [480, 317] width 233 height 24
click at [376, 132] on input "1200" at bounding box center [480, 144] width 233 height 24
click at [384, 305] on input "250" at bounding box center [480, 317] width 233 height 24
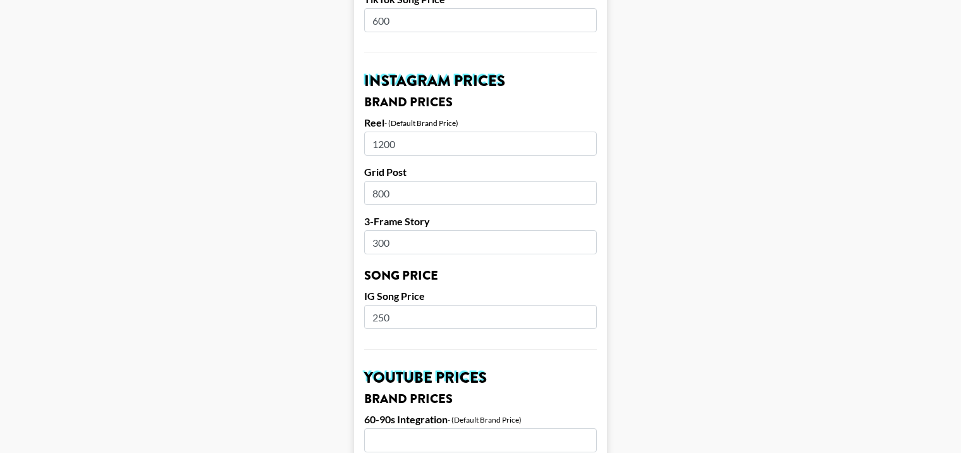
click at [383, 305] on input "250" at bounding box center [480, 317] width 233 height 24
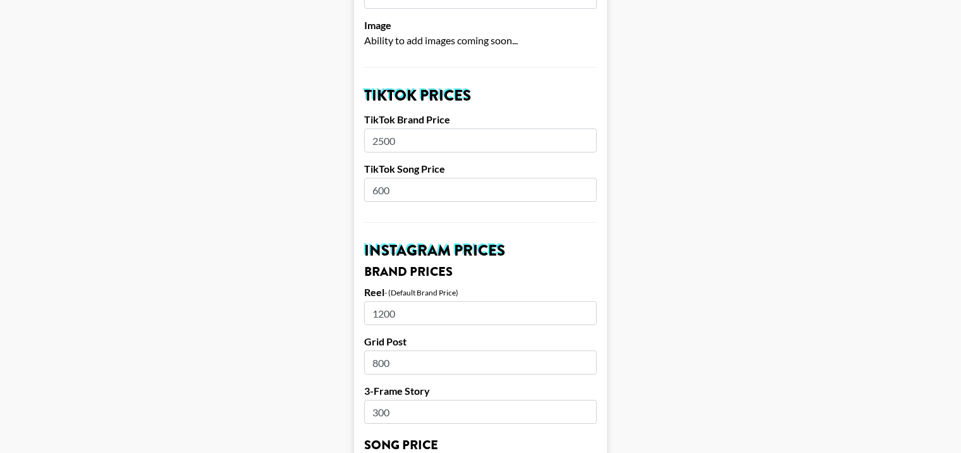
scroll to position [379, 0]
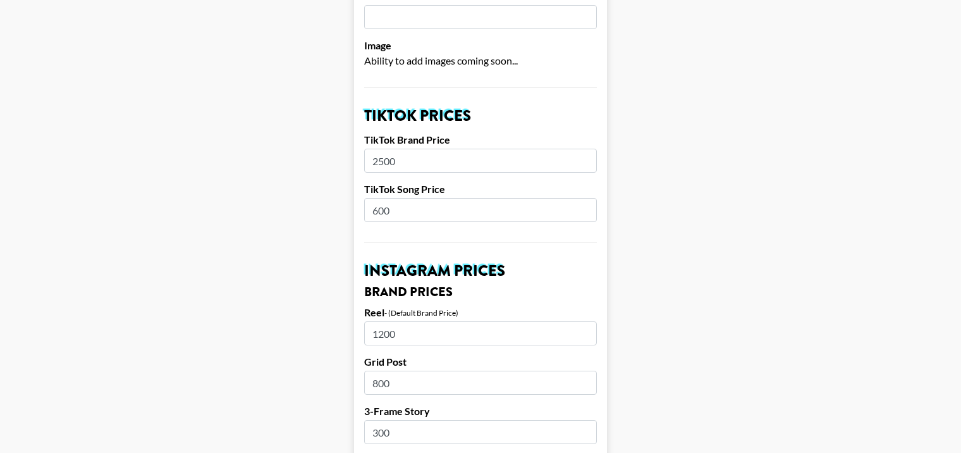
click at [395, 198] on input "600" at bounding box center [480, 210] width 233 height 24
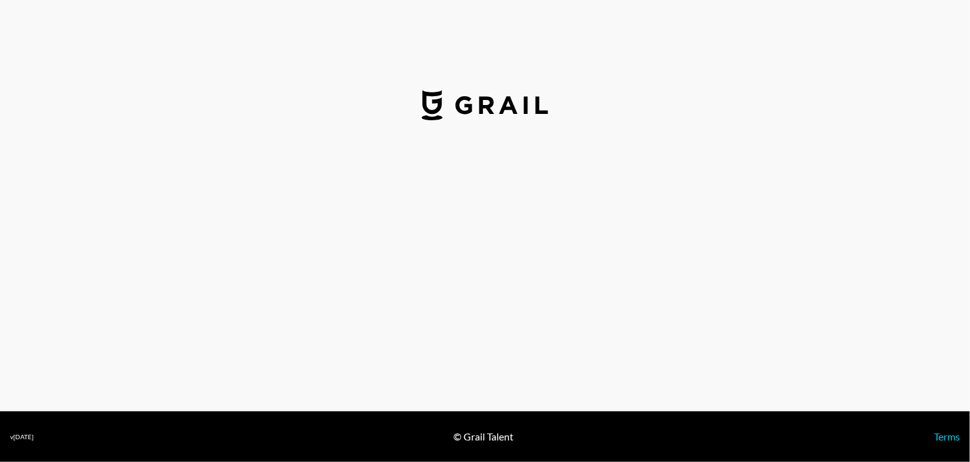
select select "USD"
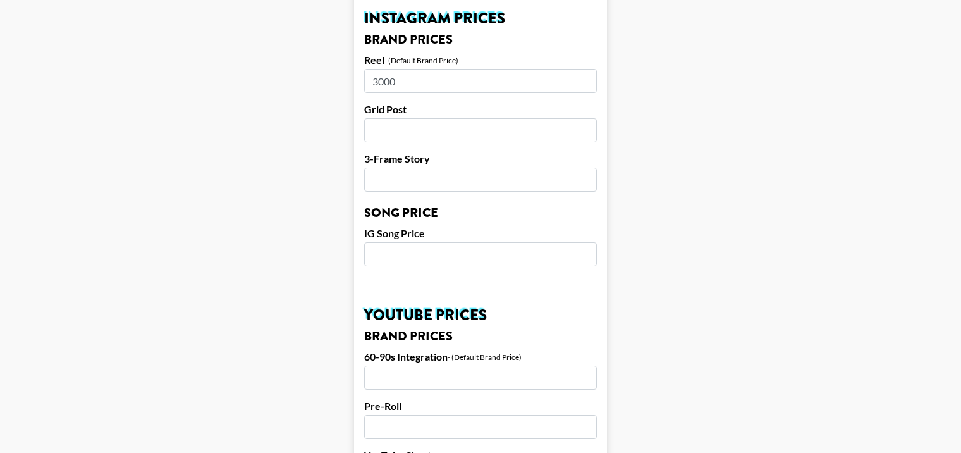
scroll to position [632, 0]
click at [385, 68] on input "3000" at bounding box center [480, 80] width 233 height 24
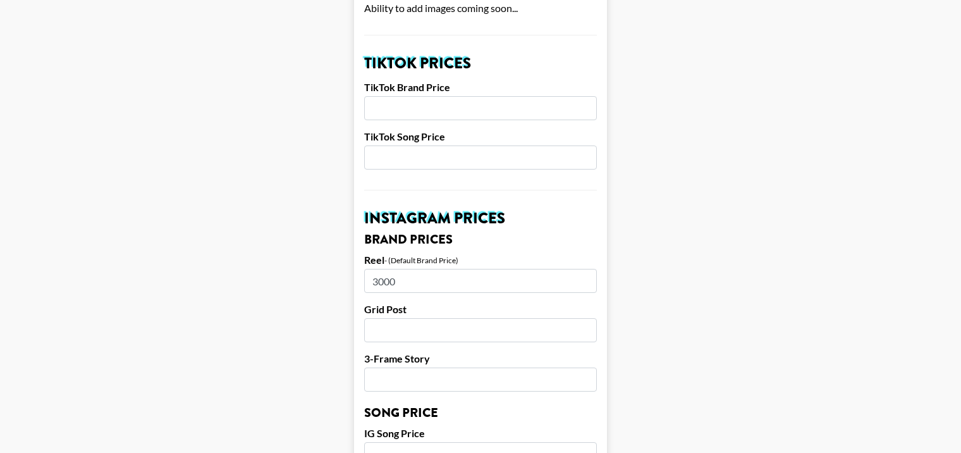
scroll to position [506, 0]
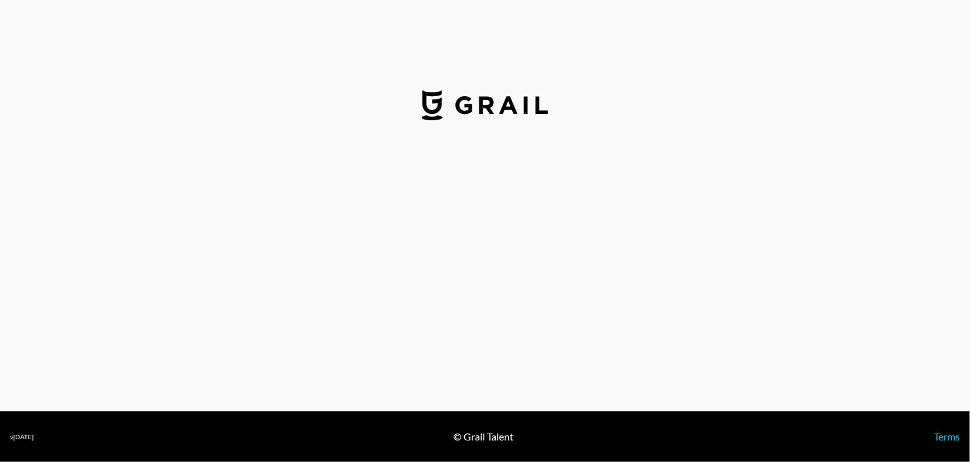
select select "USD"
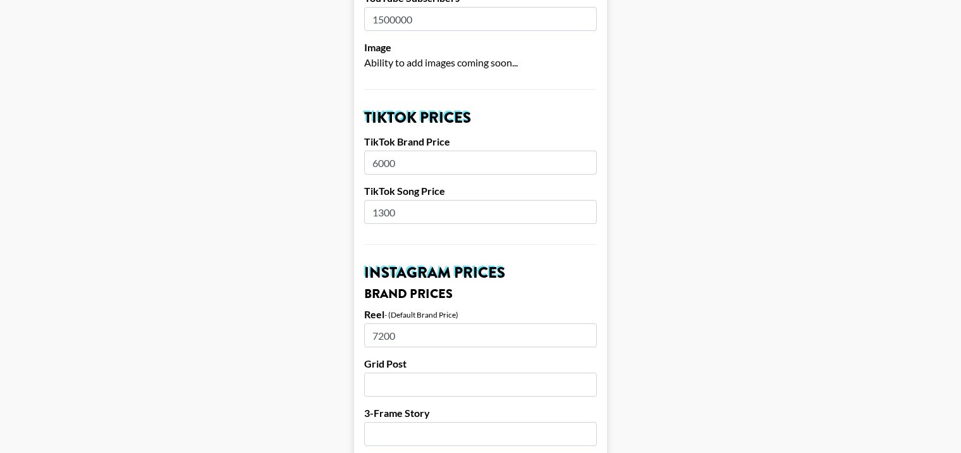
scroll to position [379, 0]
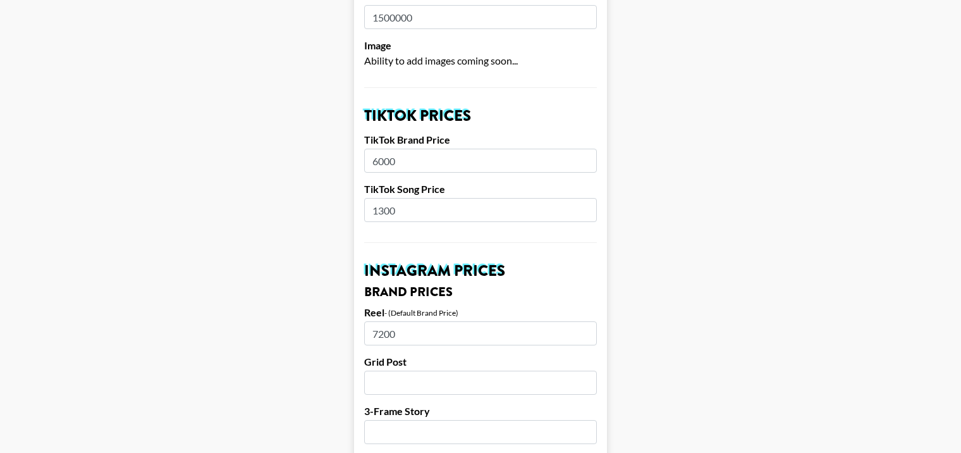
click at [381, 149] on input "6000" at bounding box center [480, 161] width 233 height 24
click at [391, 200] on input "1300" at bounding box center [480, 210] width 233 height 24
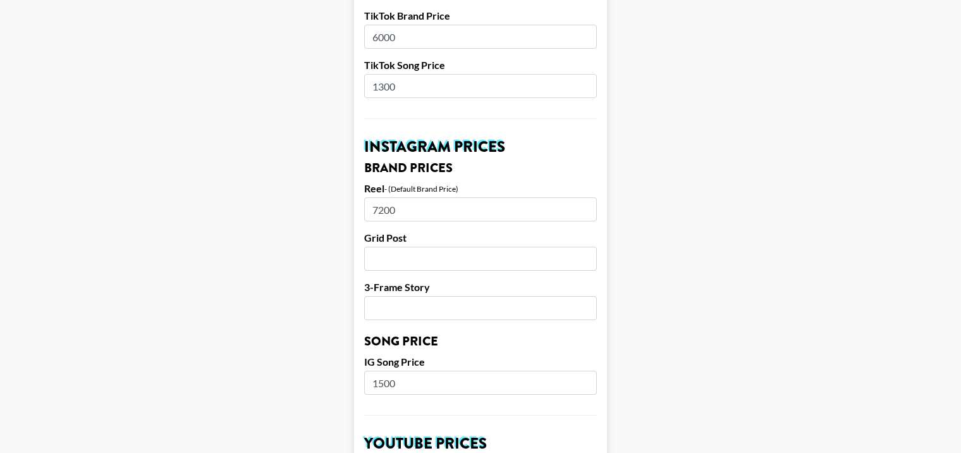
scroll to position [506, 0]
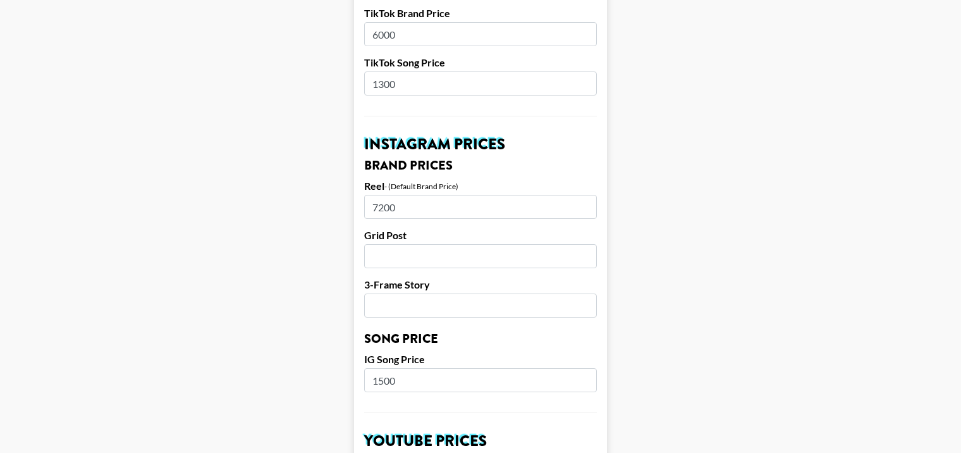
click at [387, 195] on input "7200" at bounding box center [480, 207] width 233 height 24
click at [399, 368] on input "1500" at bounding box center [480, 380] width 233 height 24
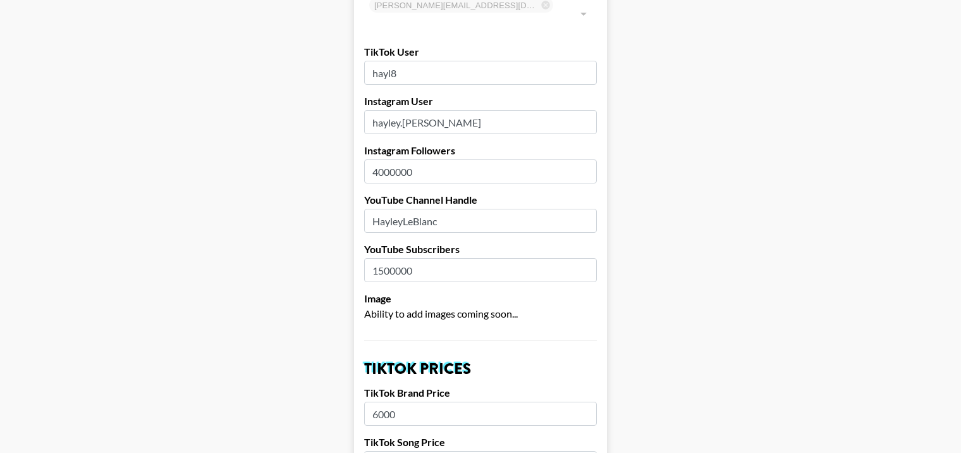
scroll to position [0, 0]
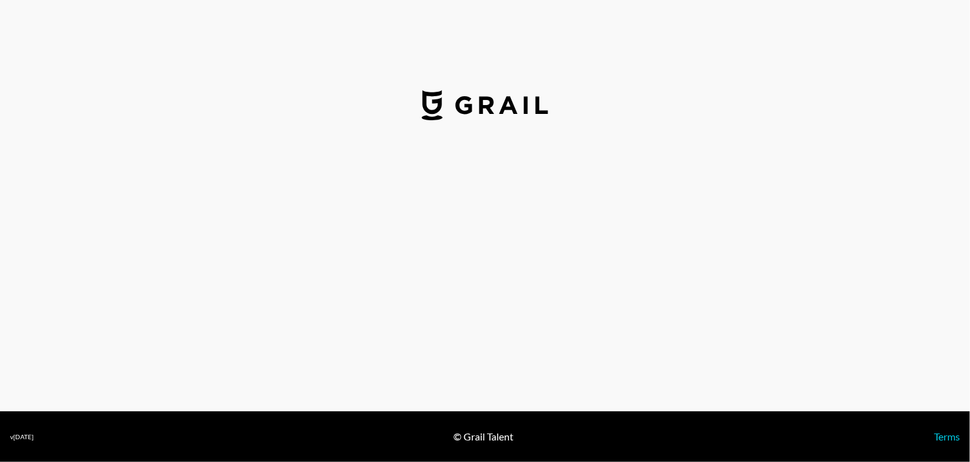
select select "USD"
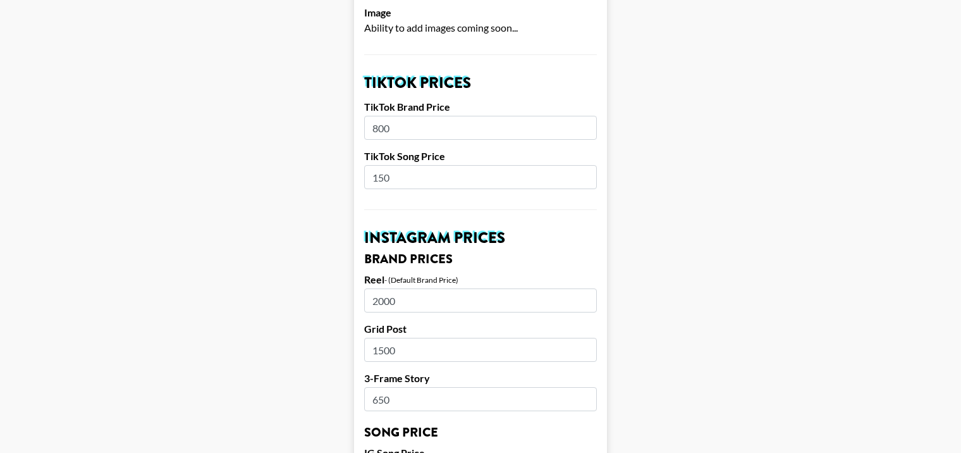
scroll to position [443, 0]
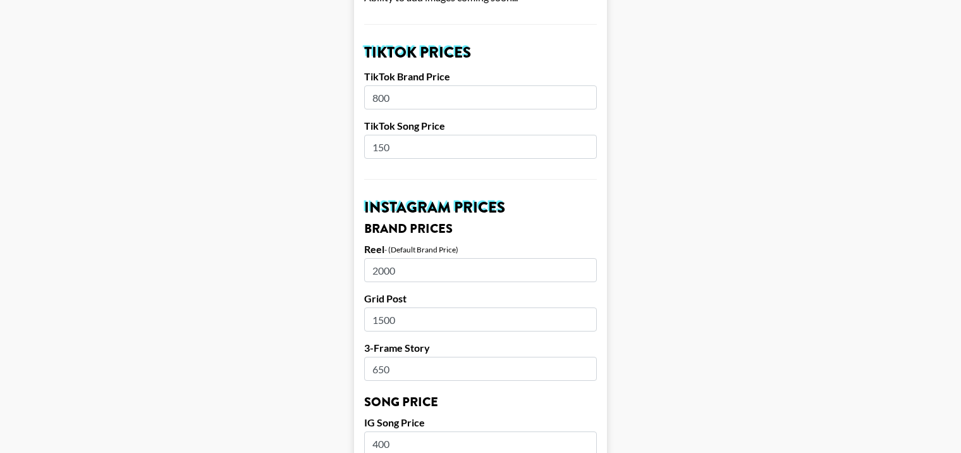
click at [384, 85] on input "800" at bounding box center [480, 97] width 233 height 24
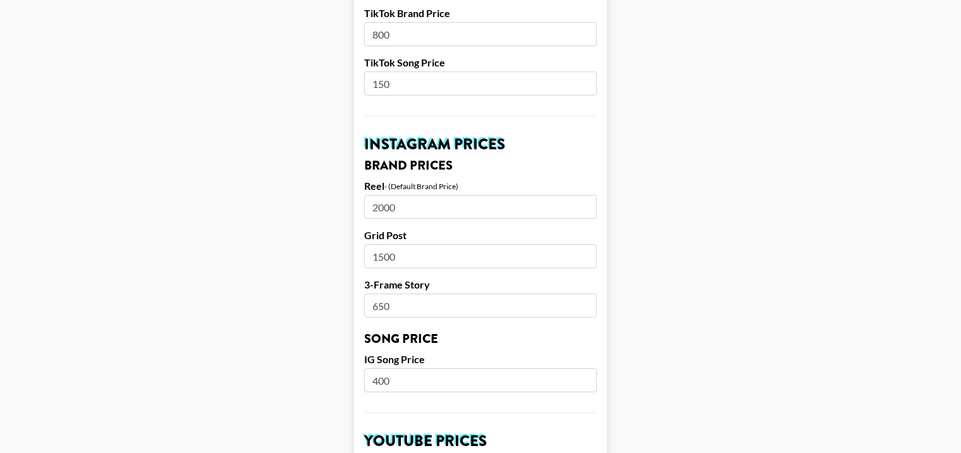
click at [386, 195] on input "2000" at bounding box center [480, 207] width 233 height 24
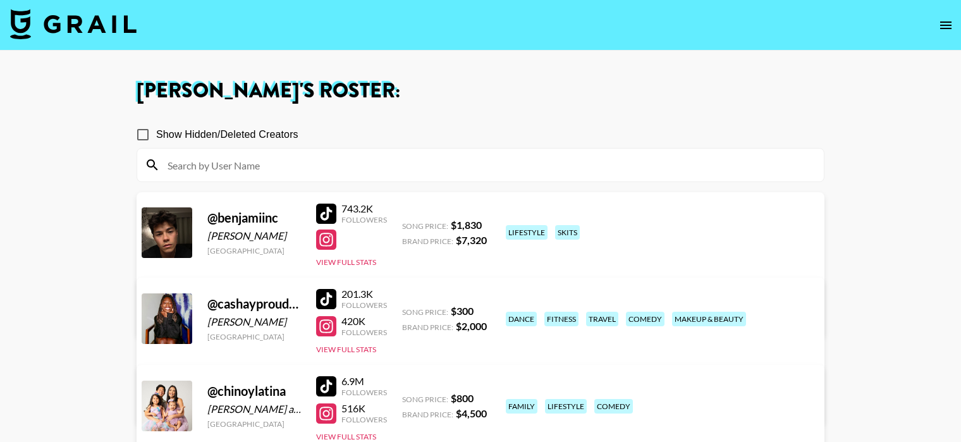
scroll to position [624, 0]
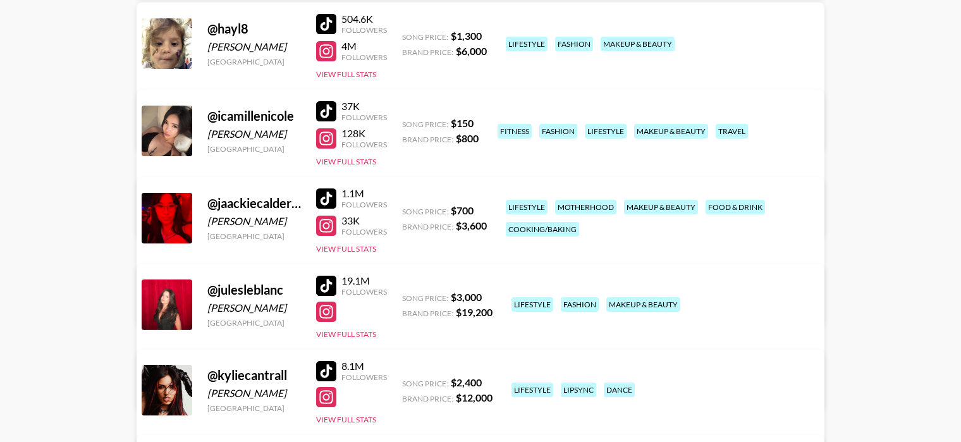
click at [406, 297] on link "View/Edit Details" at bounding box center [282, 303] width 247 height 13
click at [406, 382] on link "View/Edit Details" at bounding box center [282, 388] width 247 height 13
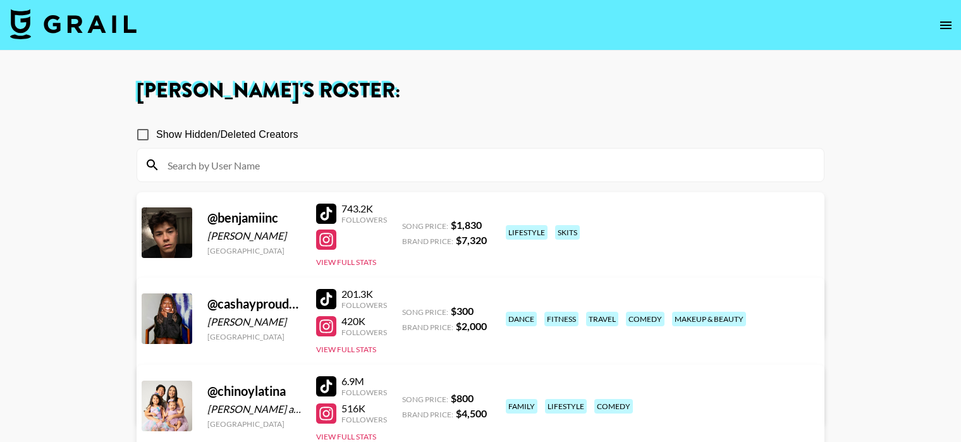
scroll to position [864, 0]
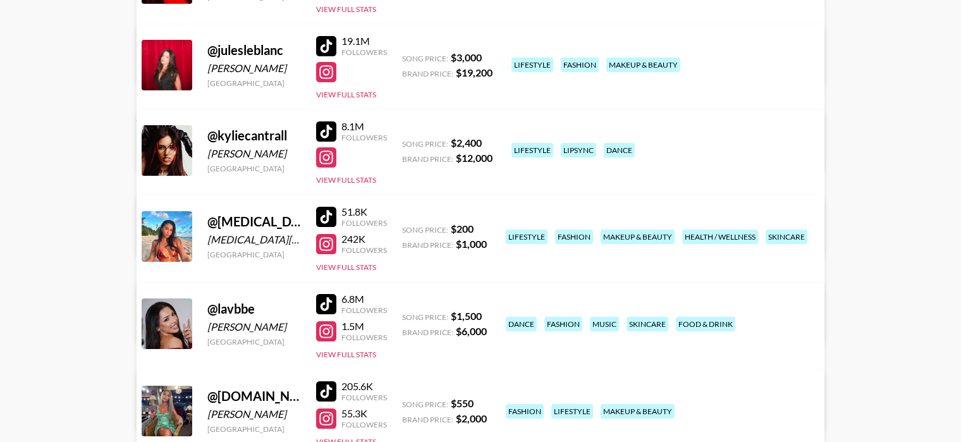
click at [406, 315] on link "View/Edit Details" at bounding box center [282, 321] width 247 height 13
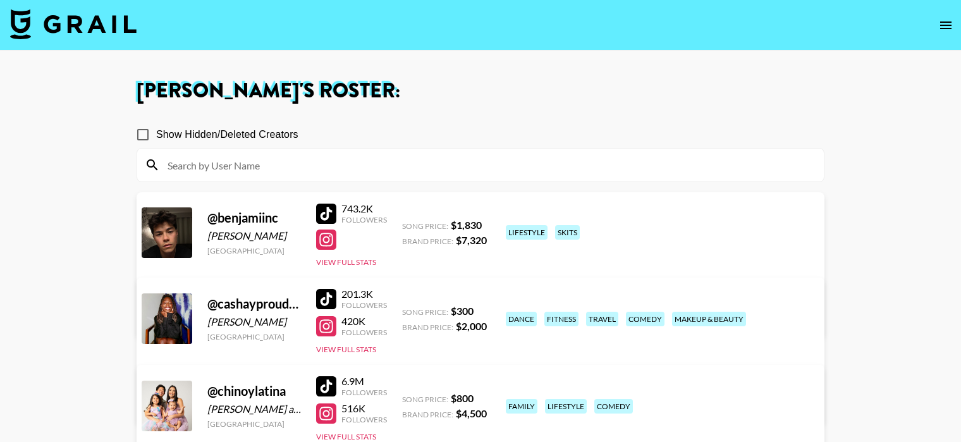
scroll to position [969, 0]
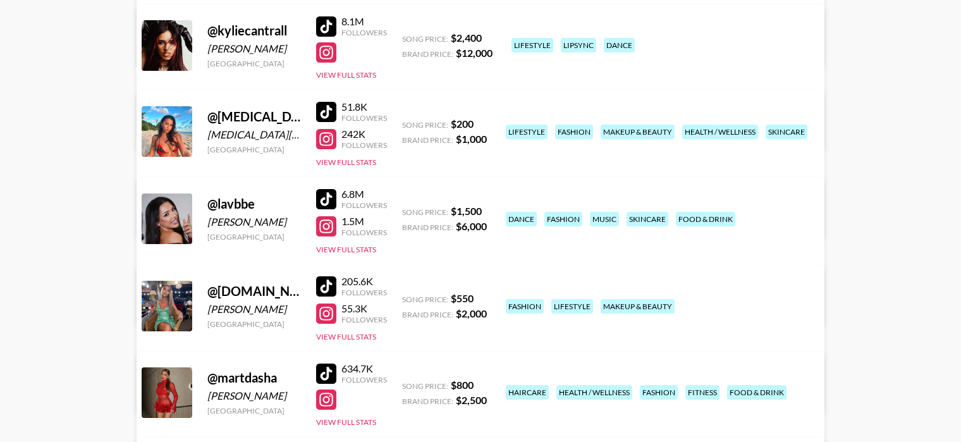
click at [406, 297] on link "View/Edit Details" at bounding box center [282, 303] width 247 height 13
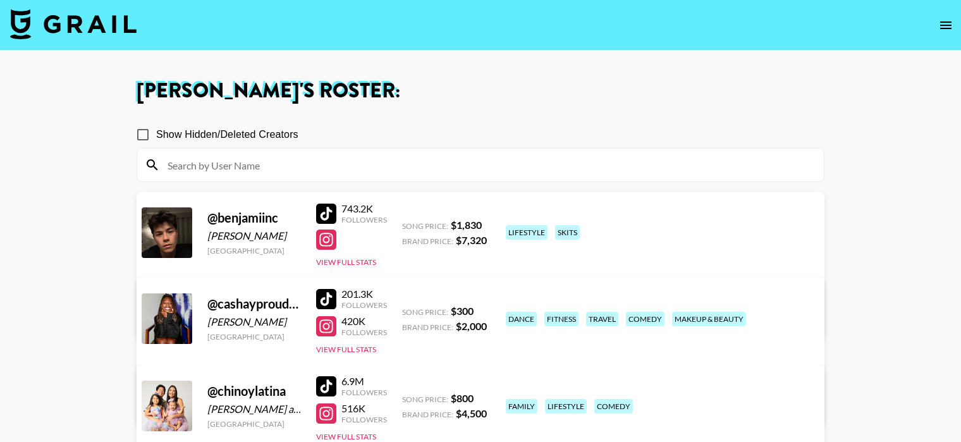
scroll to position [1057, 0]
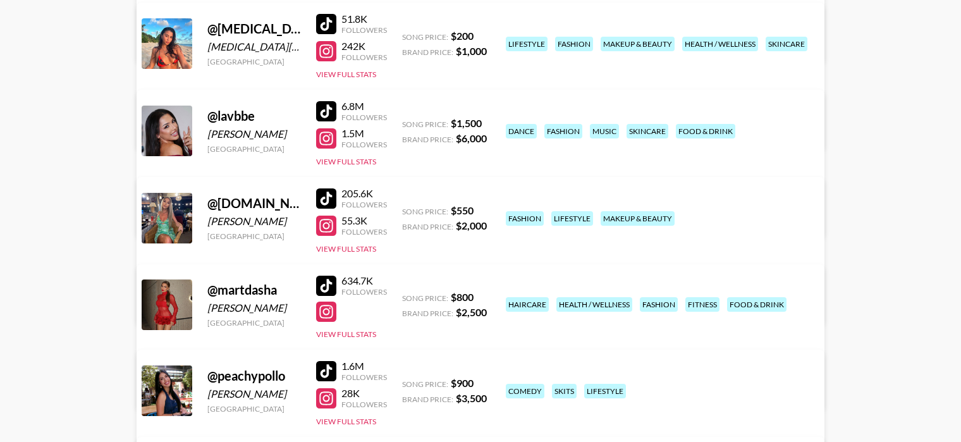
click at [406, 297] on link "View/Edit Details" at bounding box center [282, 303] width 247 height 13
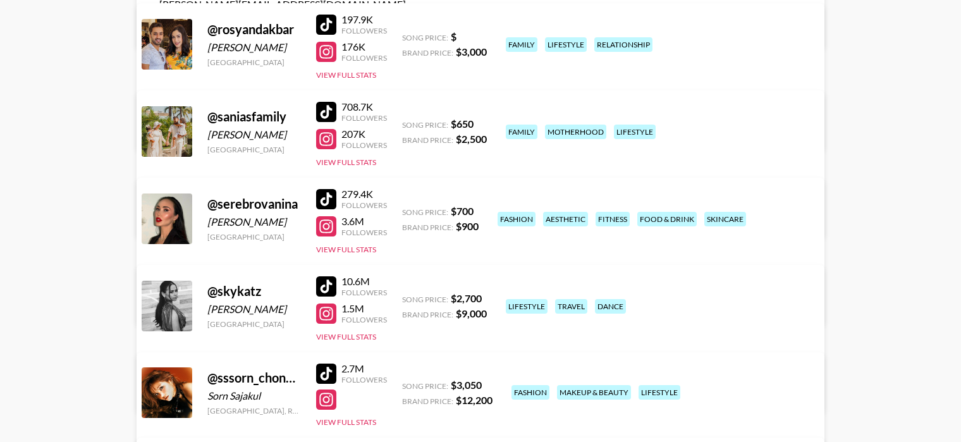
scroll to position [1143, 0]
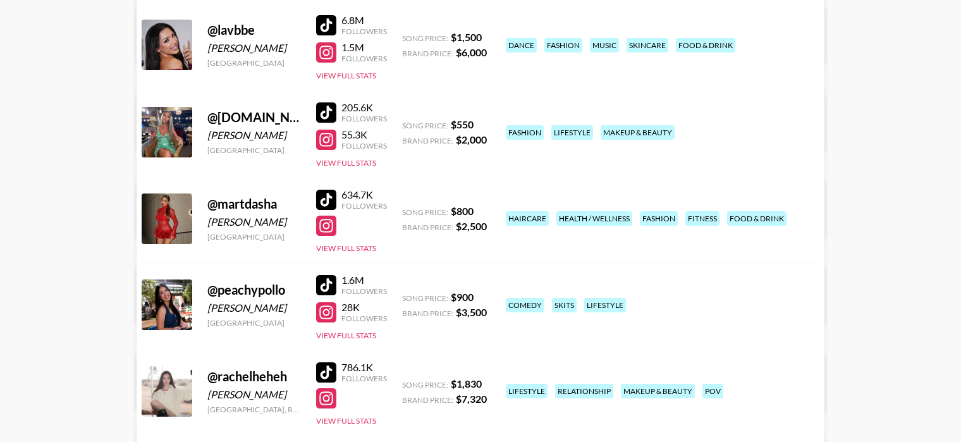
click at [406, 296] on link "View/Edit Details" at bounding box center [282, 302] width 247 height 13
click at [406, 383] on link "View/Edit Details" at bounding box center [282, 389] width 247 height 13
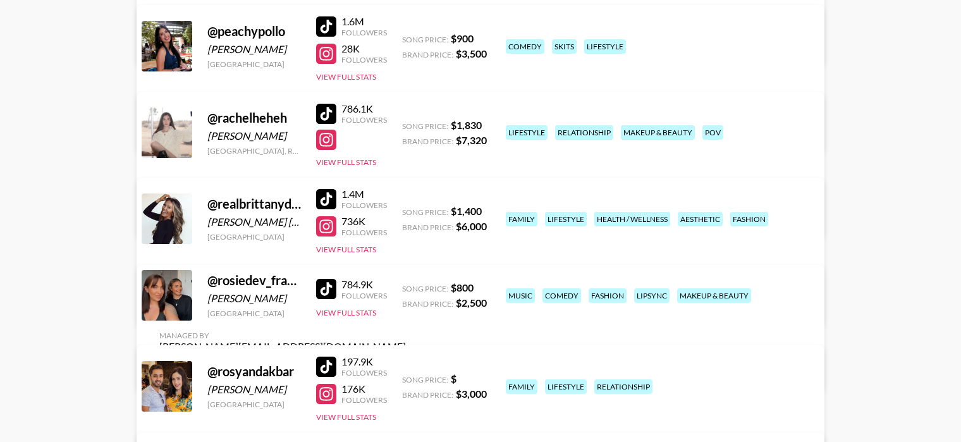
click at [406, 297] on link "View/Edit Details" at bounding box center [282, 303] width 247 height 13
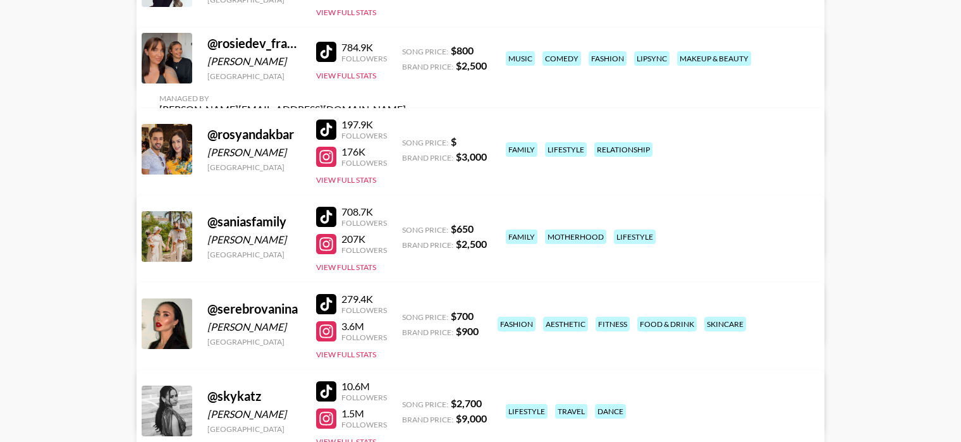
click at [406, 315] on link "View/Edit Details" at bounding box center [282, 321] width 247 height 13
click at [406, 402] on link "View/Edit Details" at bounding box center [282, 408] width 247 height 13
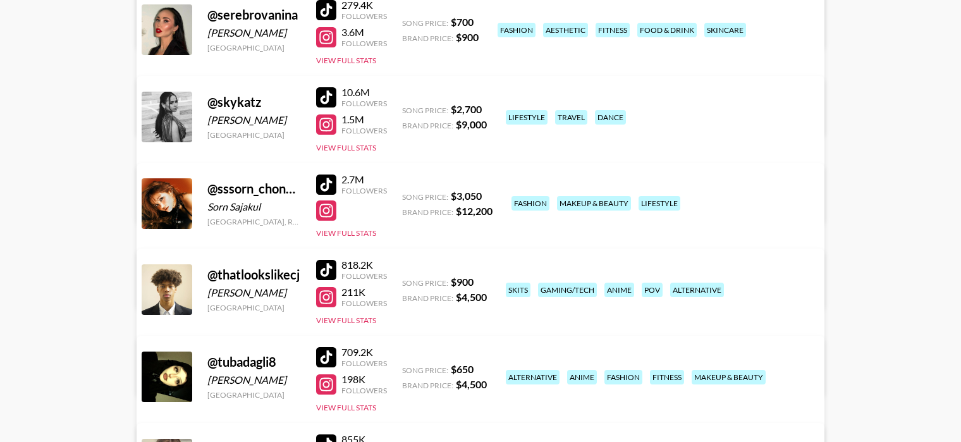
scroll to position [1963, 0]
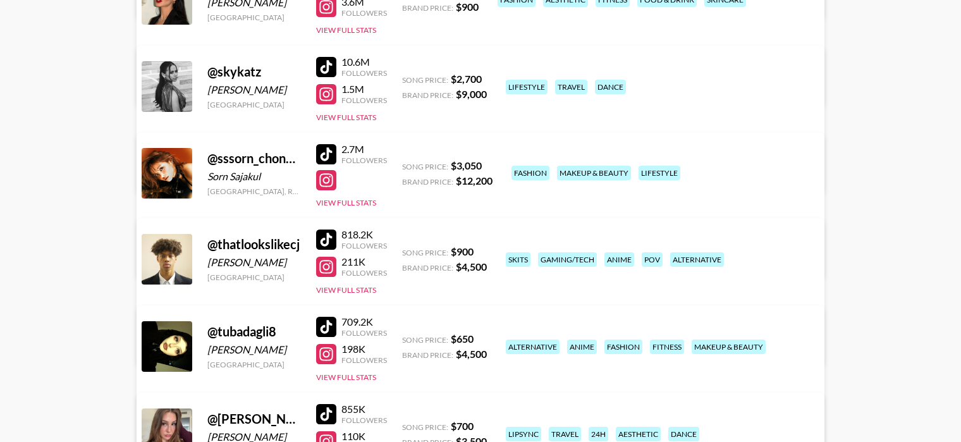
click at [406, 250] on link "View/Edit Details" at bounding box center [282, 256] width 247 height 13
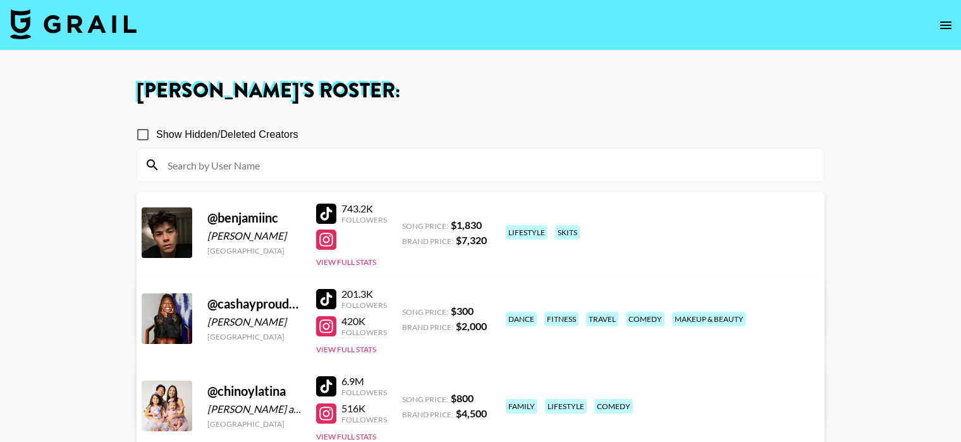
click at [139, 15] on nav at bounding box center [480, 25] width 961 height 51
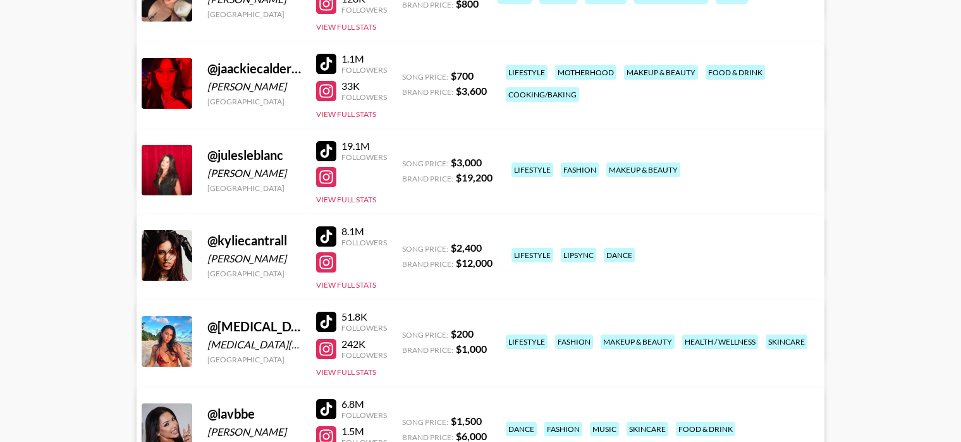
scroll to position [2003, 0]
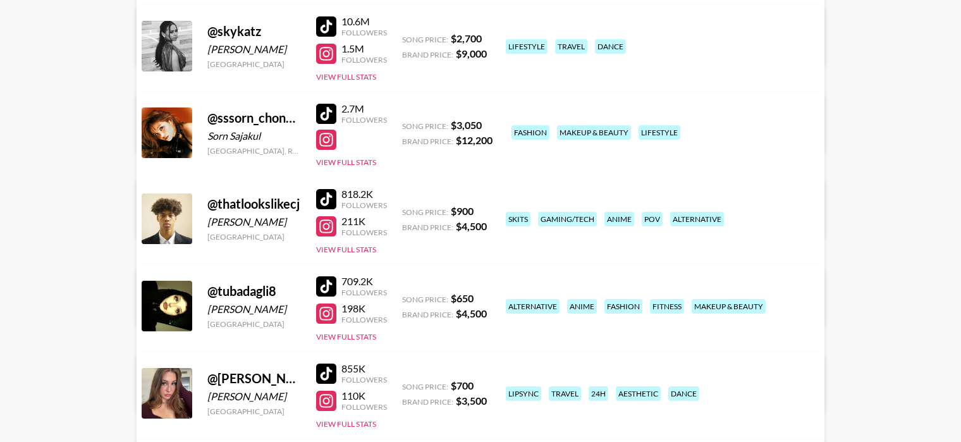
click at [406, 297] on link "View/Edit Details" at bounding box center [282, 303] width 247 height 13
click at [406, 384] on link "View/Edit Details" at bounding box center [282, 390] width 247 height 13
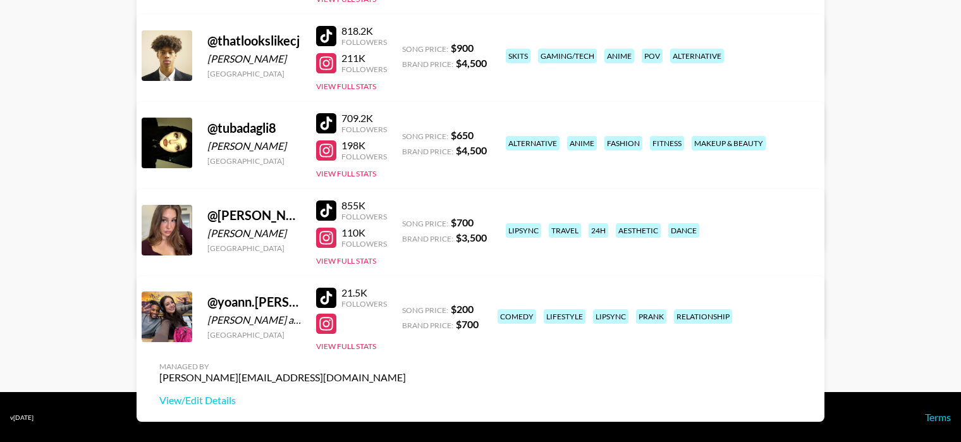
scroll to position [2147, 0]
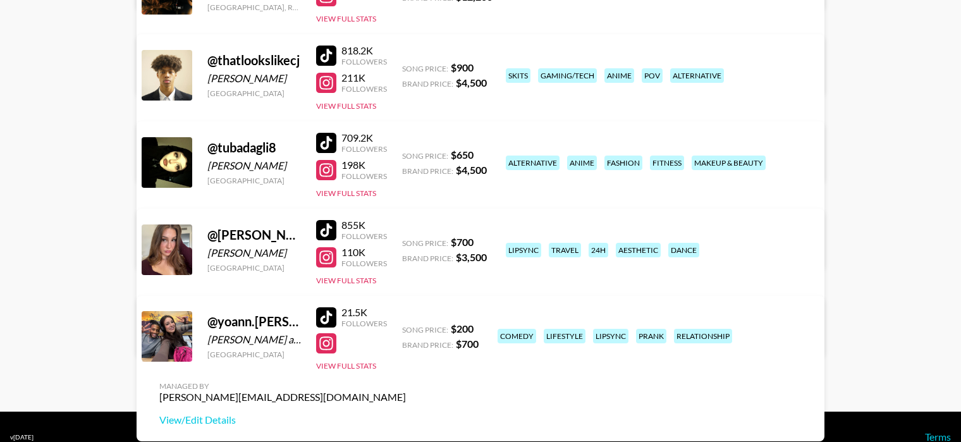
click at [406, 328] on link "View/Edit Details" at bounding box center [282, 334] width 247 height 13
click at [406, 414] on link "View/Edit Details" at bounding box center [282, 420] width 247 height 13
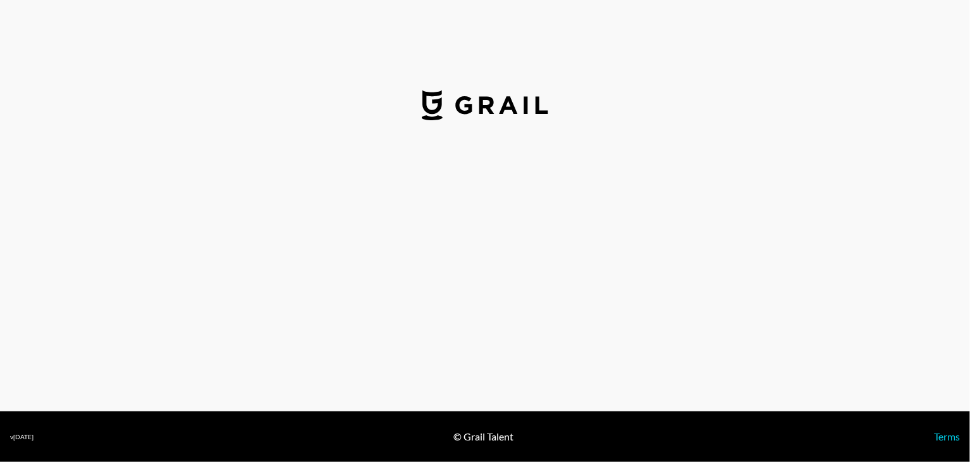
select select "USD"
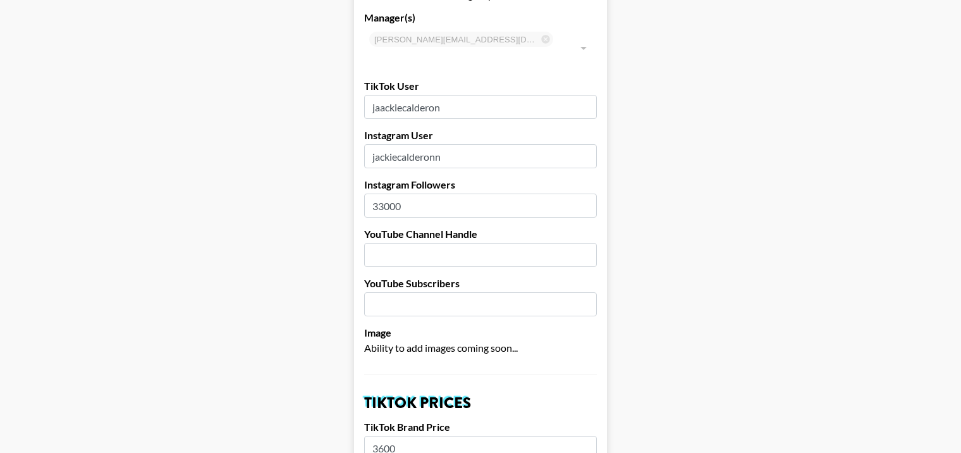
scroll to position [316, 0]
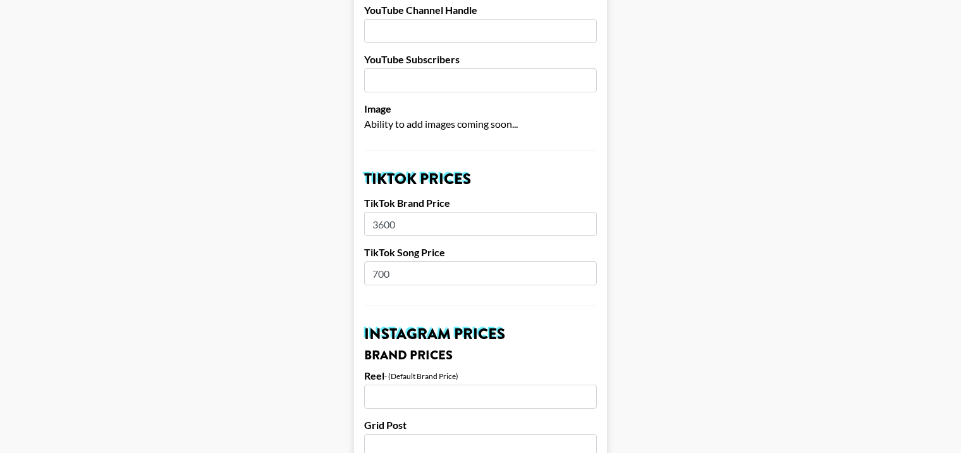
click at [380, 212] on input "3600" at bounding box center [480, 224] width 233 height 24
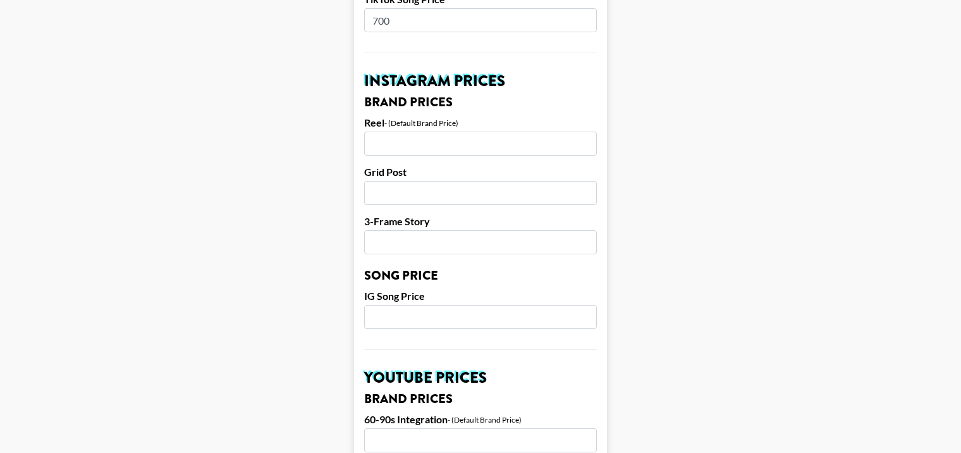
scroll to position [506, 0]
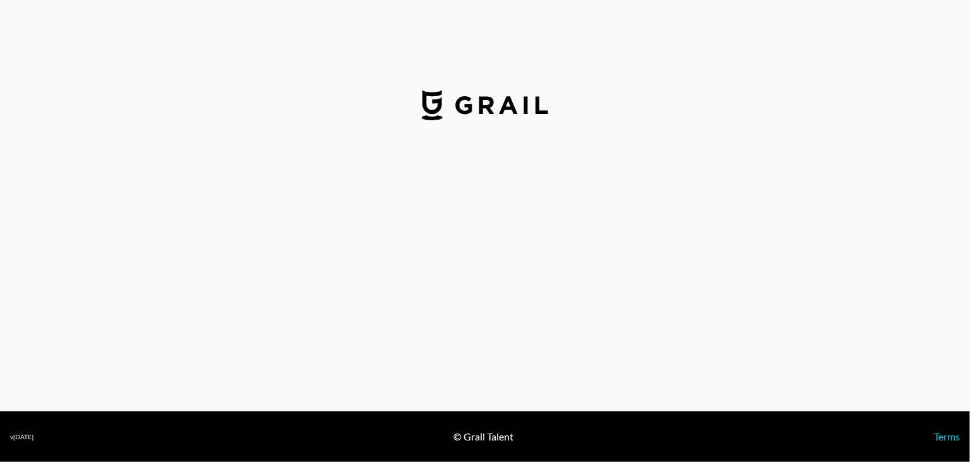
select select "USD"
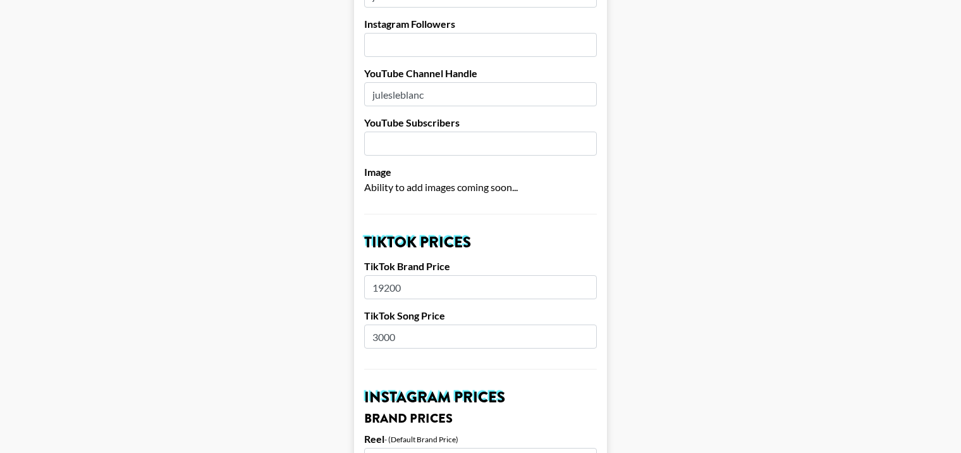
scroll to position [316, 0]
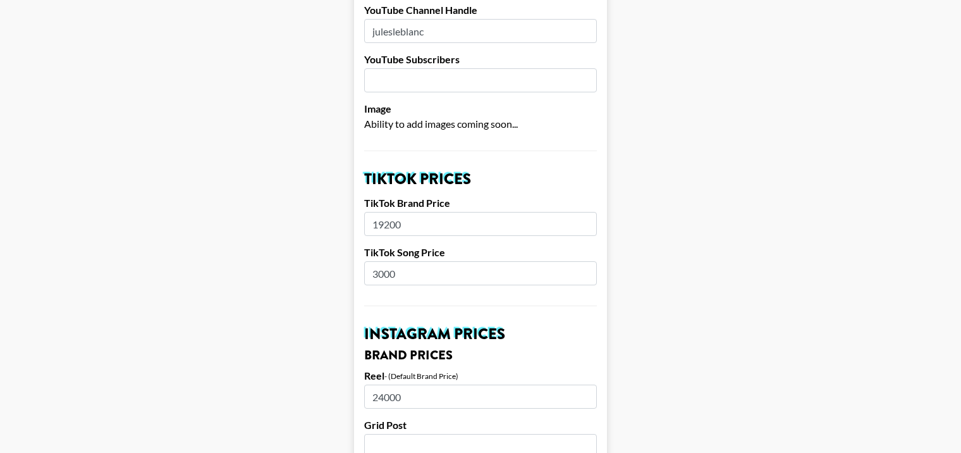
click at [393, 212] on input "19200" at bounding box center [480, 224] width 233 height 24
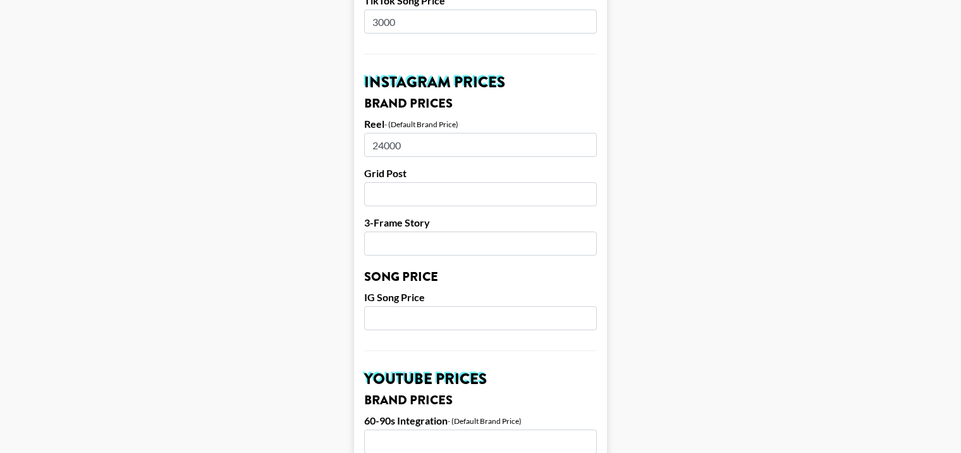
scroll to position [569, 0]
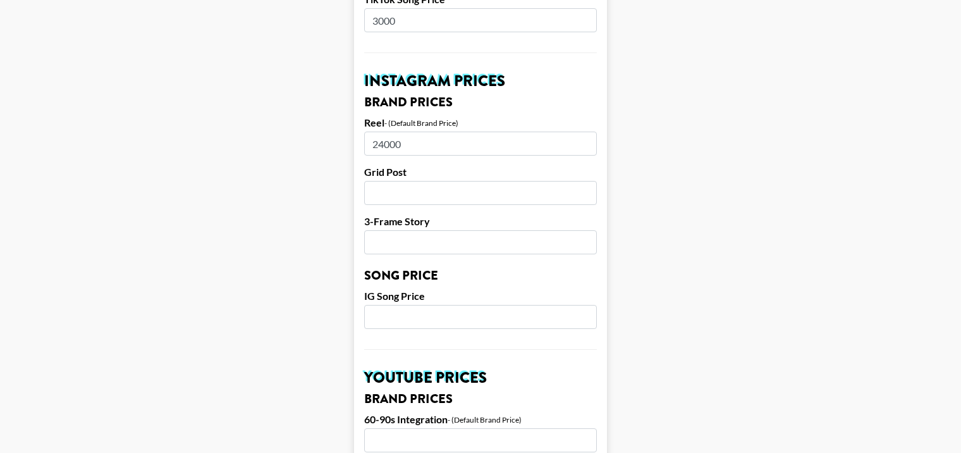
click at [376, 132] on input "24000" at bounding box center [480, 144] width 233 height 24
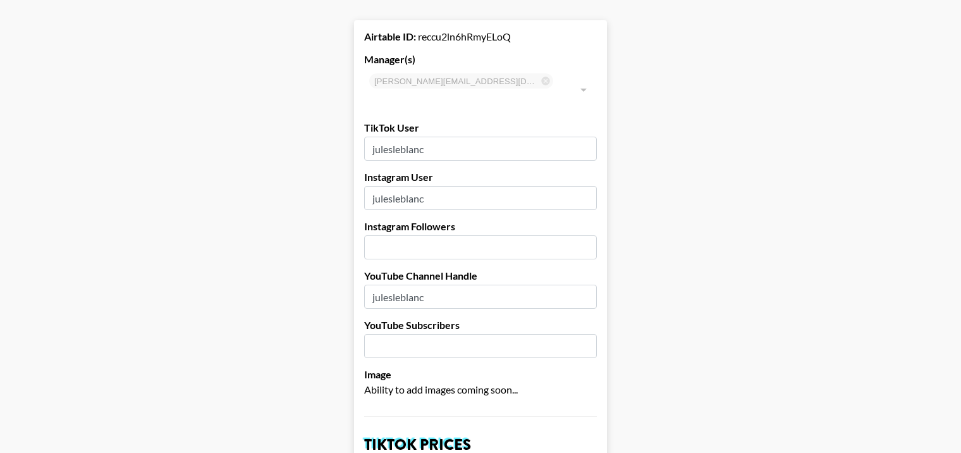
scroll to position [0, 0]
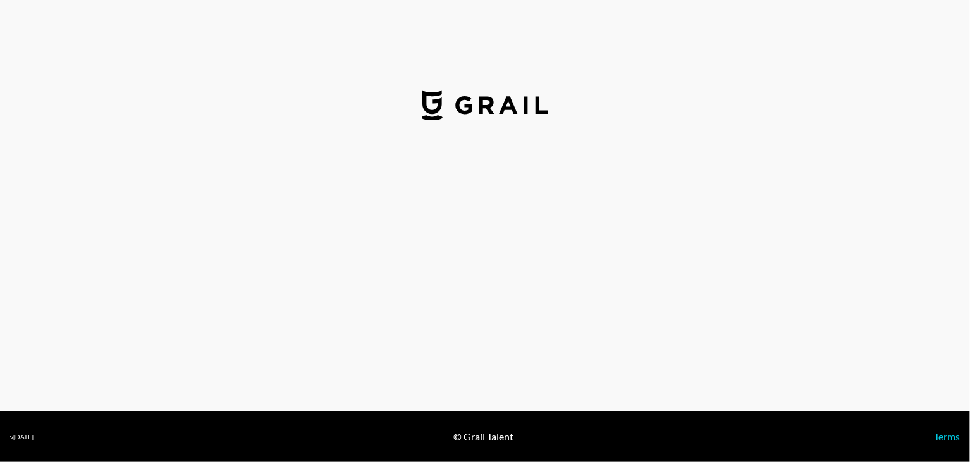
select select "USD"
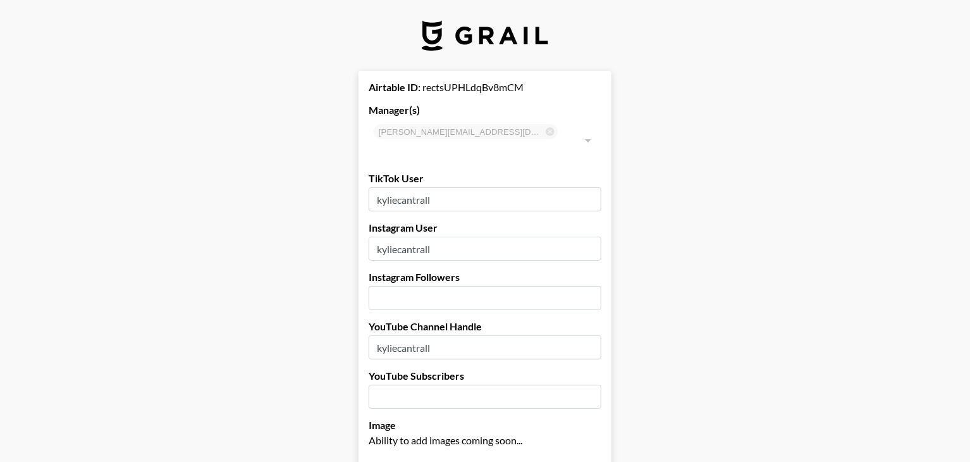
type input "[GEOGRAPHIC_DATA]"
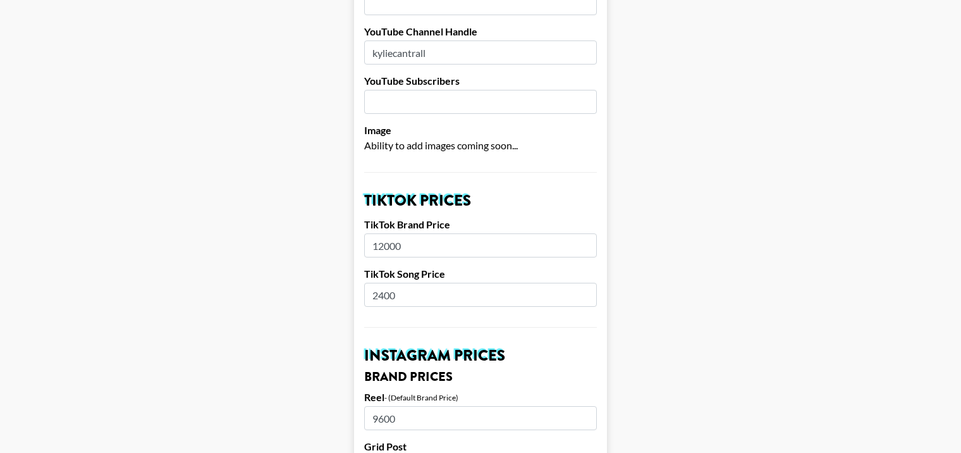
scroll to position [316, 0]
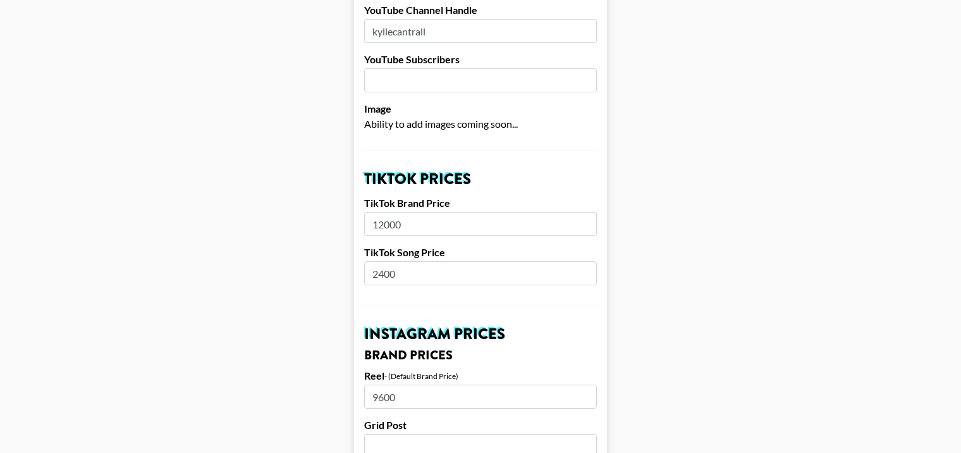
click at [395, 212] on input "12000" at bounding box center [480, 224] width 233 height 24
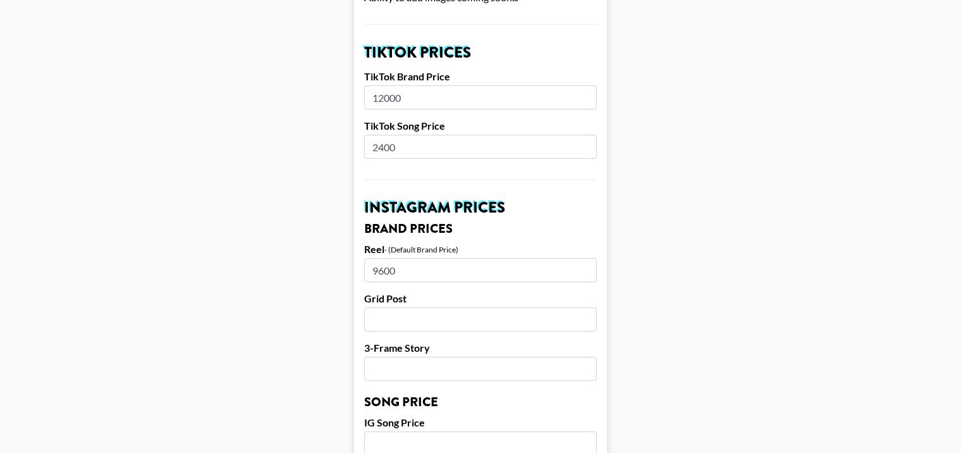
scroll to position [506, 0]
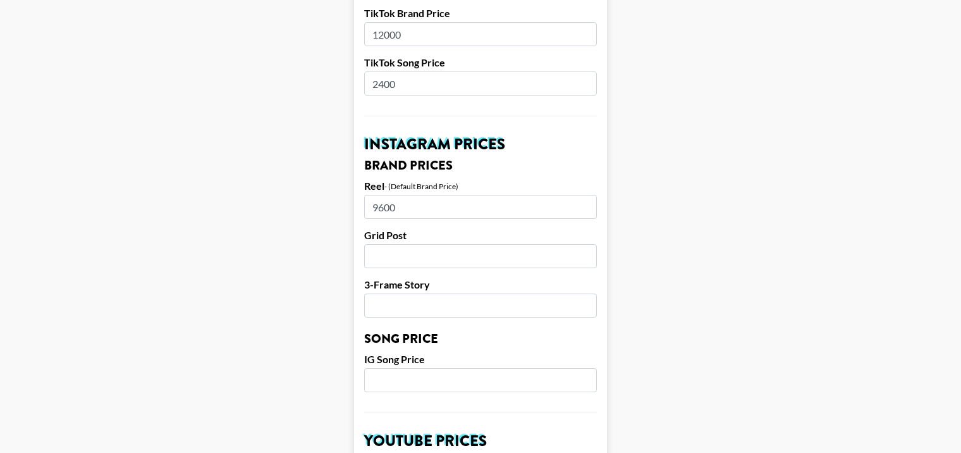
click at [378, 195] on input "9600" at bounding box center [480, 207] width 233 height 24
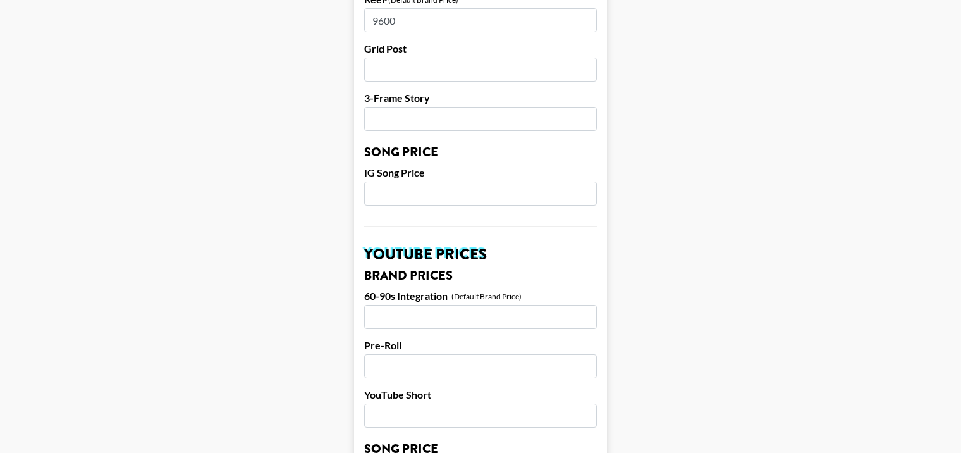
scroll to position [759, 0]
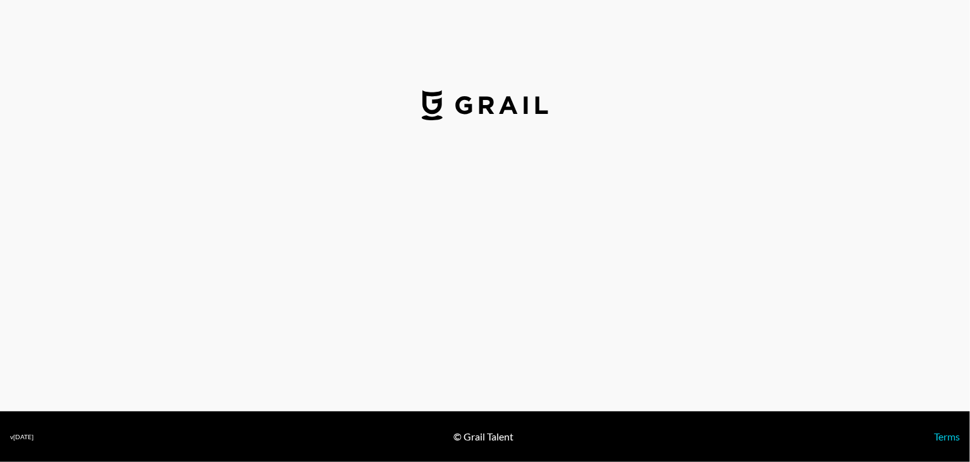
select select "USD"
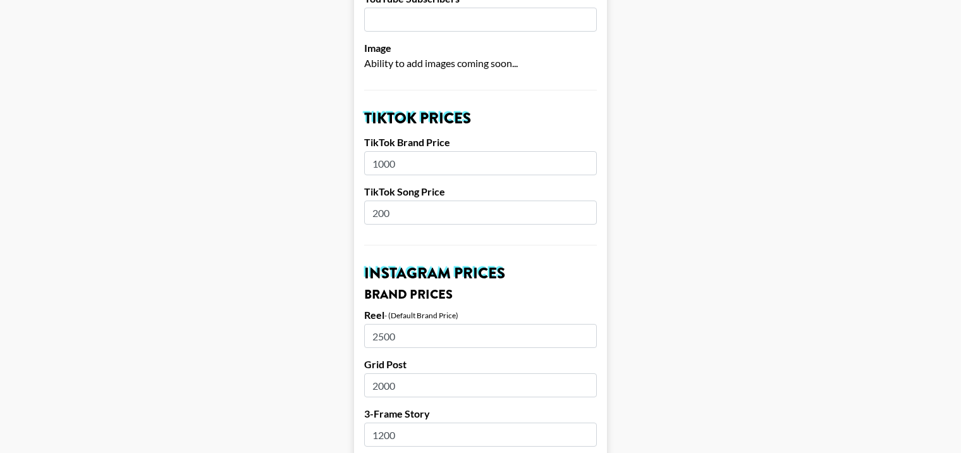
scroll to position [379, 0]
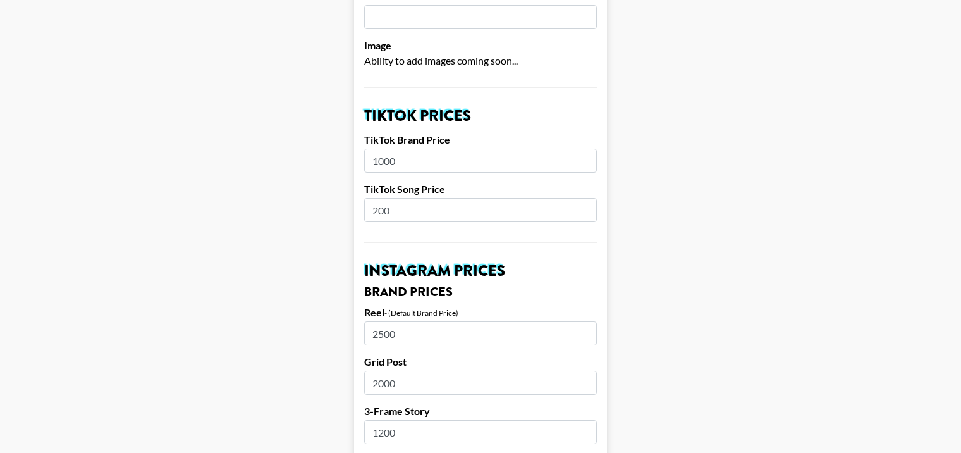
click at [388, 149] on input "1000" at bounding box center [480, 161] width 233 height 24
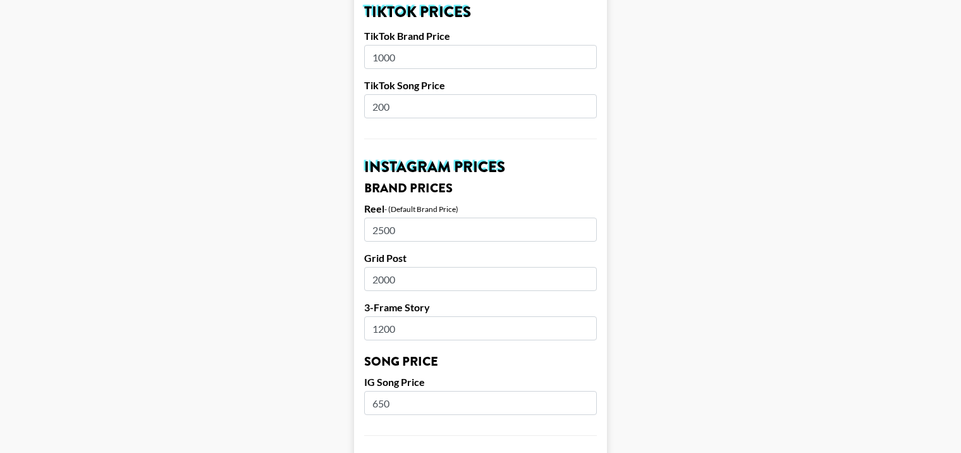
scroll to position [506, 0]
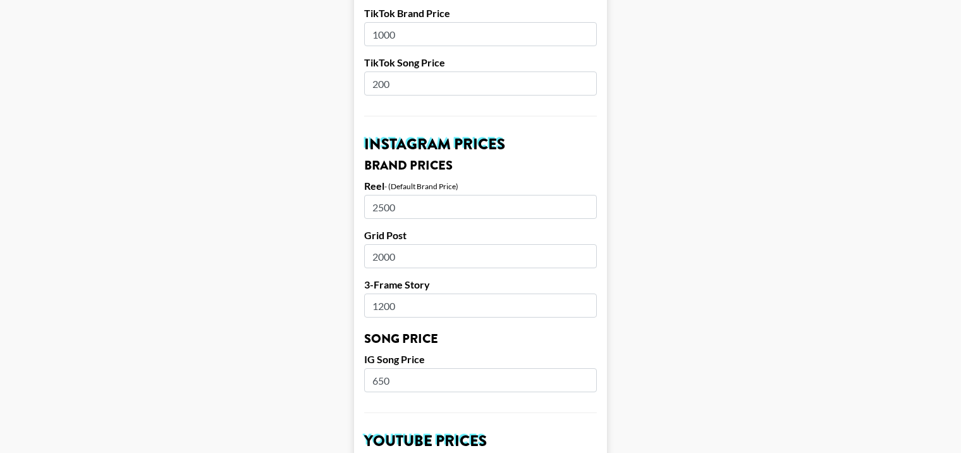
click at [388, 195] on input "2500" at bounding box center [480, 207] width 233 height 24
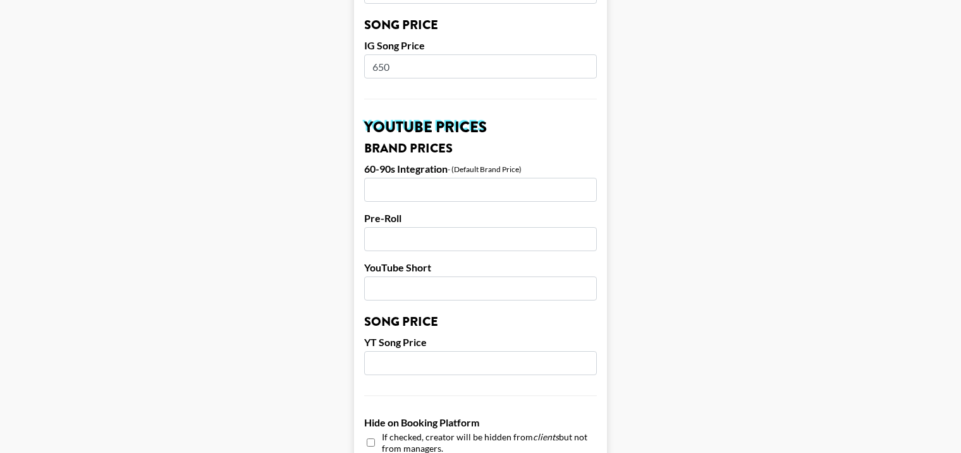
scroll to position [822, 0]
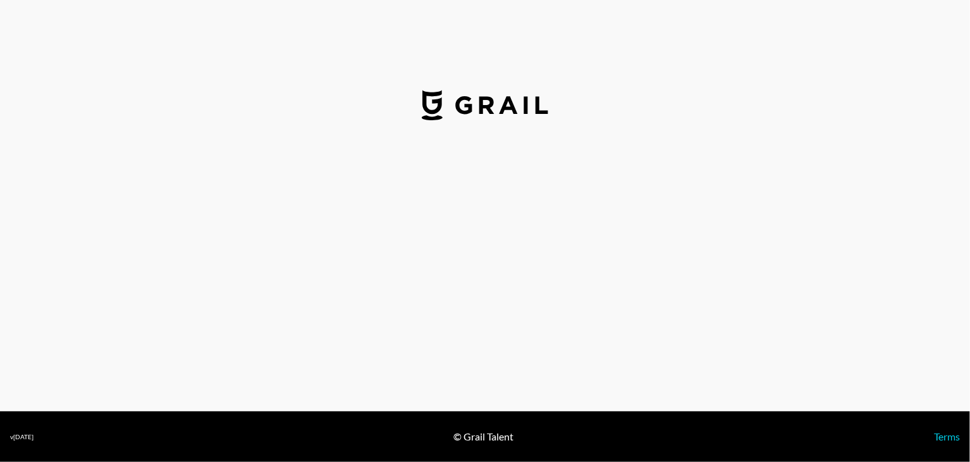
select select "USD"
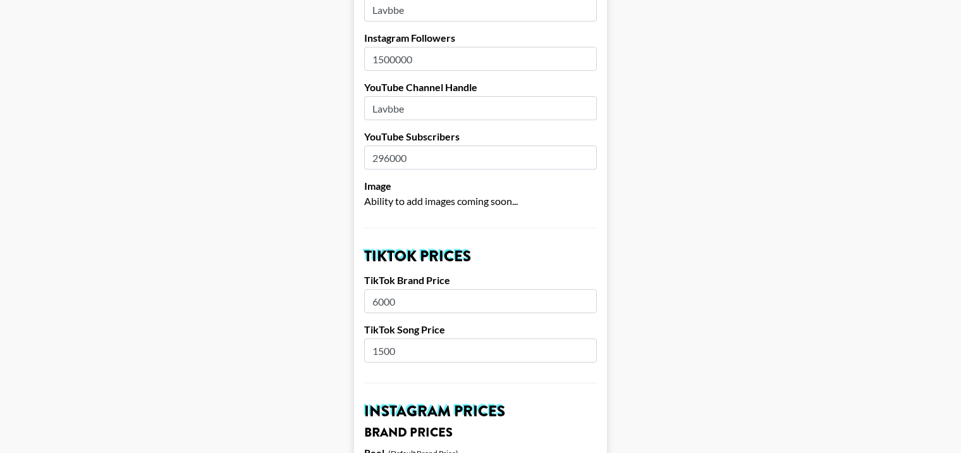
scroll to position [253, 0]
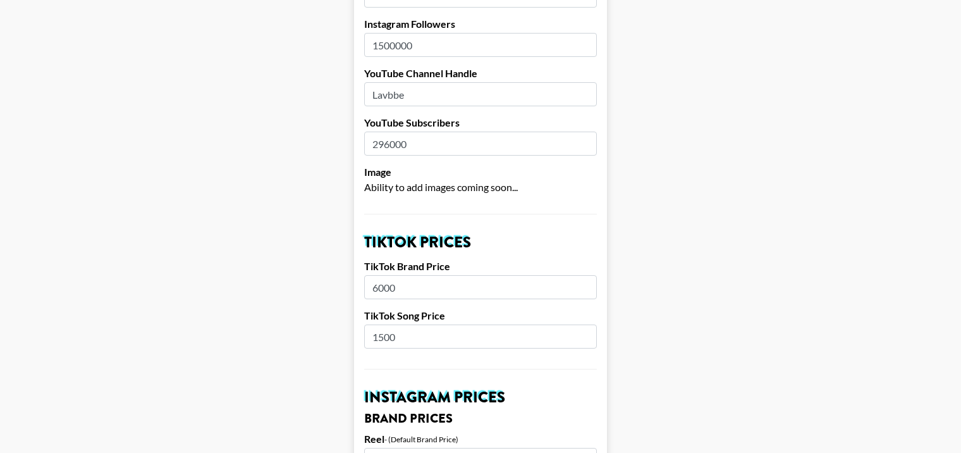
click at [393, 275] on input "6000" at bounding box center [480, 287] width 233 height 24
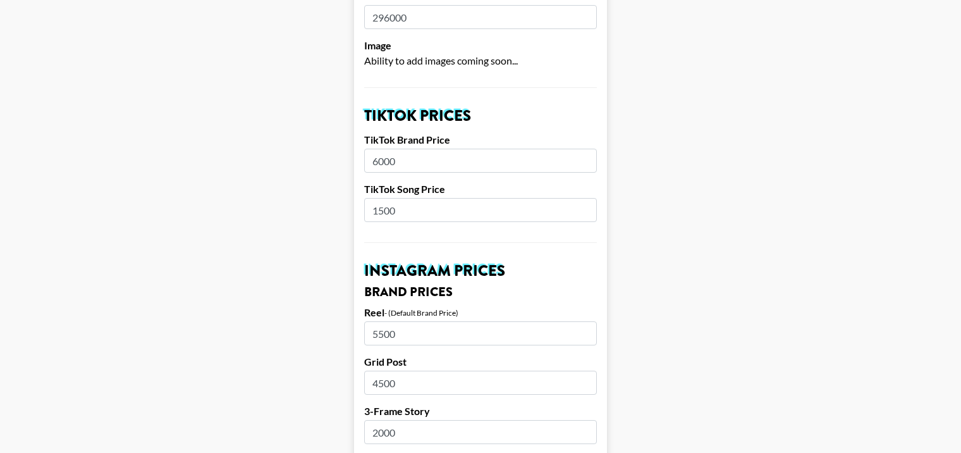
scroll to position [506, 0]
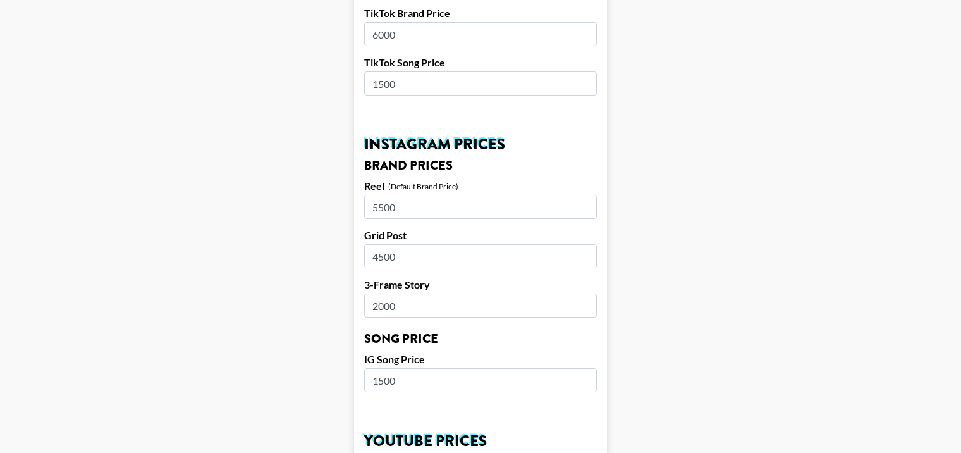
click at [386, 195] on input "5500" at bounding box center [480, 207] width 233 height 24
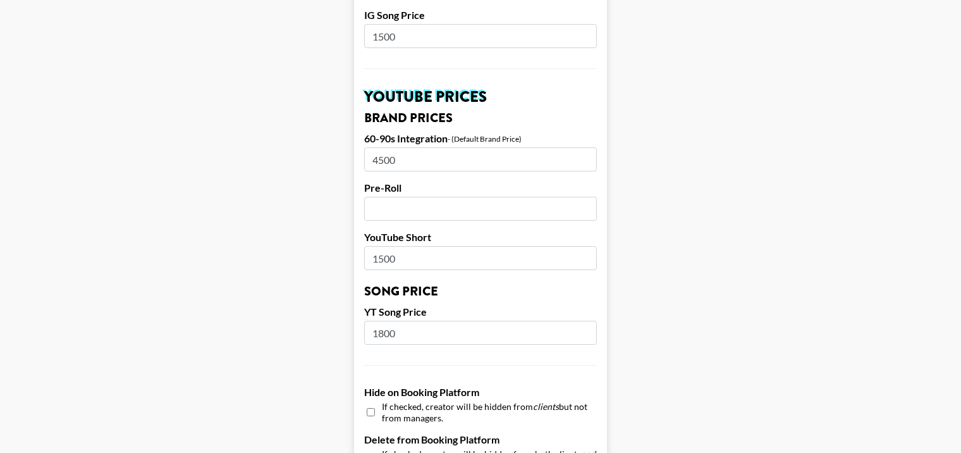
scroll to position [885, 0]
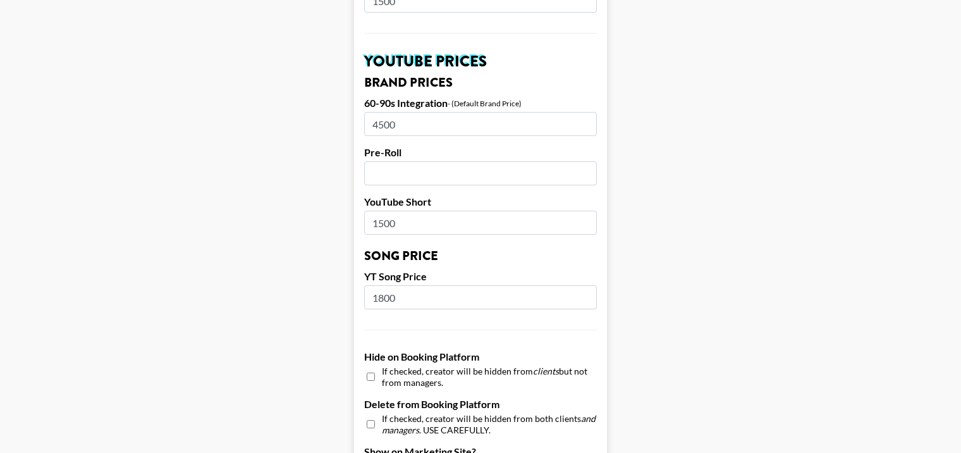
click at [395, 285] on input "1800" at bounding box center [480, 297] width 233 height 24
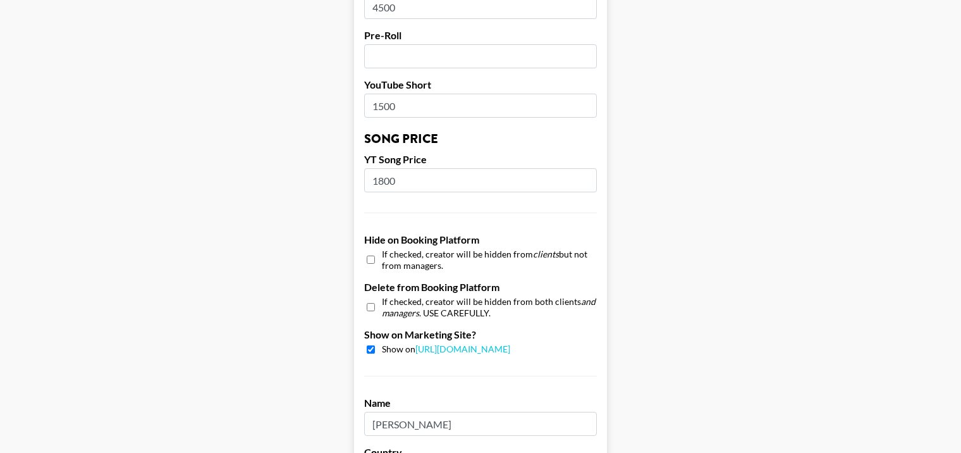
scroll to position [1012, 0]
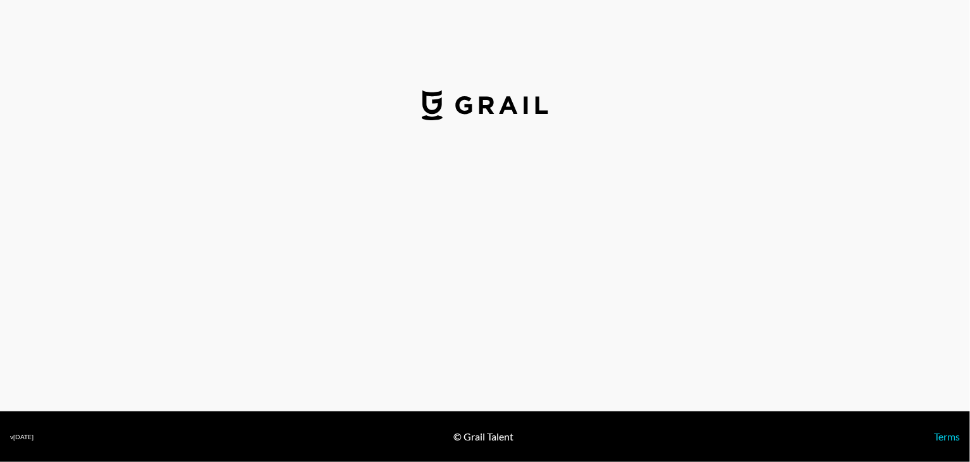
select select "USD"
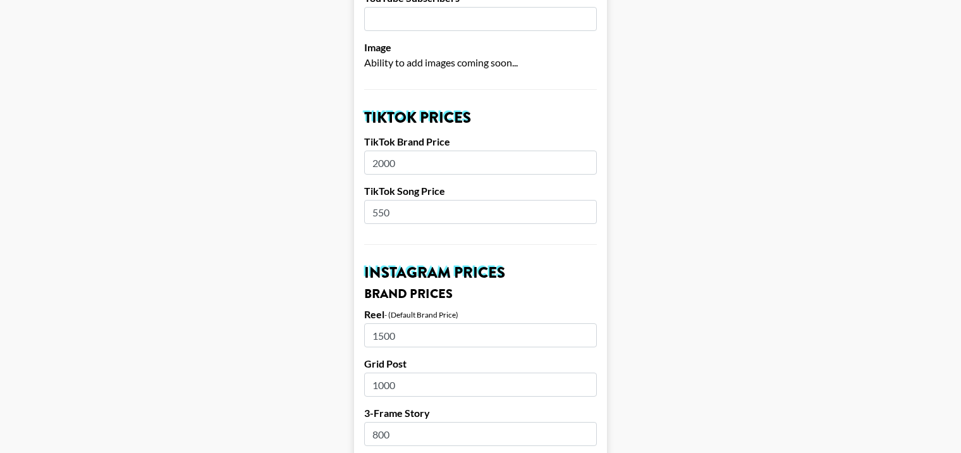
scroll to position [379, 0]
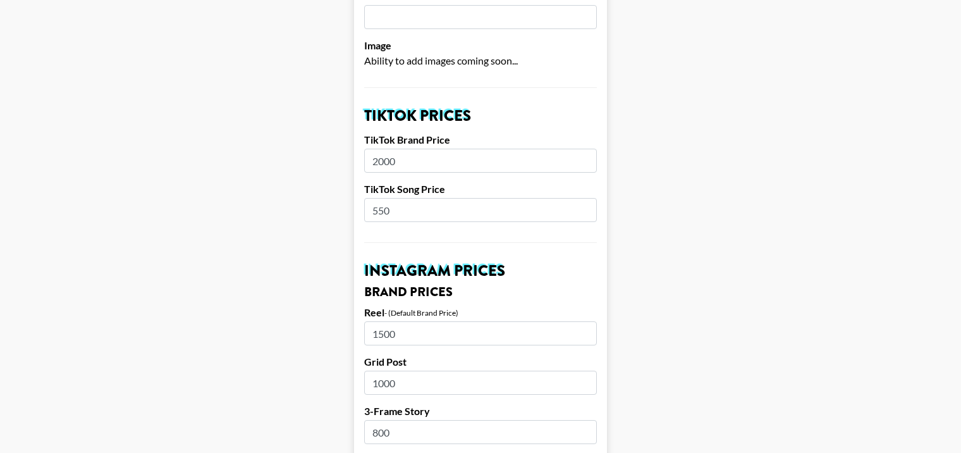
click at [384, 149] on input "2000" at bounding box center [480, 161] width 233 height 24
click at [394, 198] on input "550" at bounding box center [480, 210] width 233 height 24
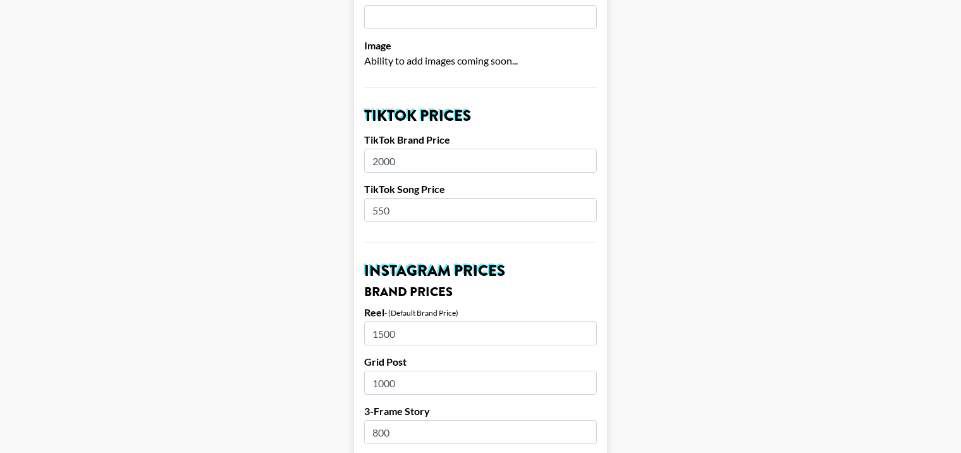
click at [394, 198] on input "550" at bounding box center [480, 210] width 233 height 24
click at [386, 198] on input "550" at bounding box center [480, 210] width 233 height 24
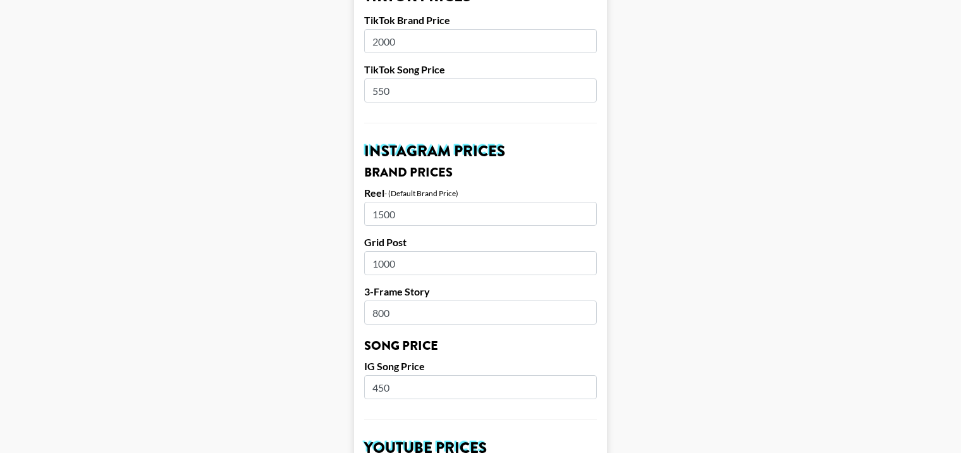
scroll to position [506, 0]
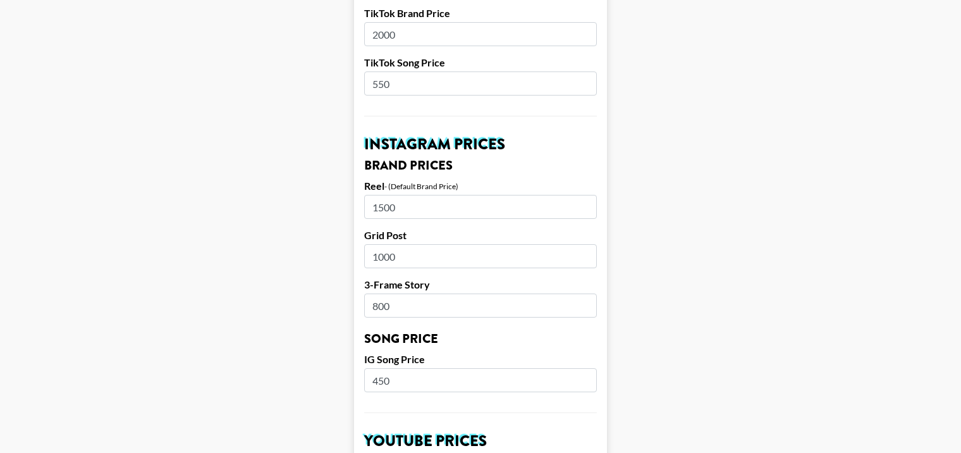
click at [381, 195] on input "1500" at bounding box center [480, 207] width 233 height 24
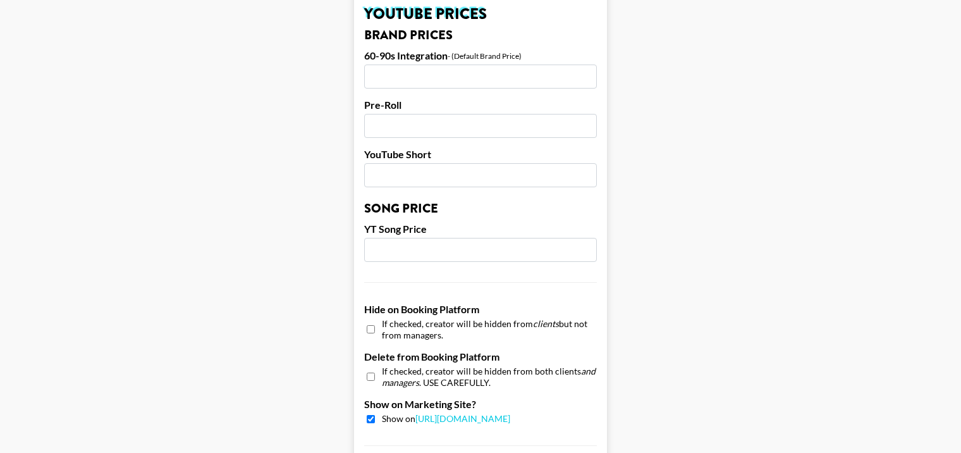
scroll to position [949, 0]
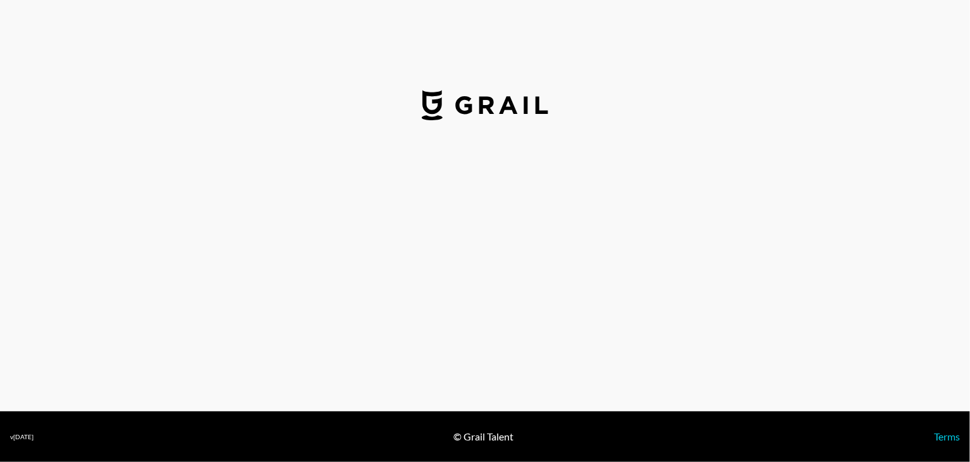
select select "USD"
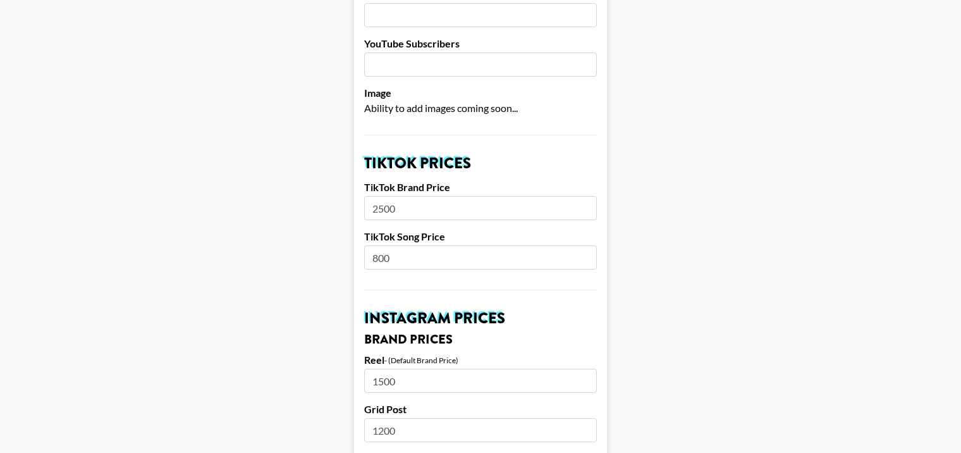
scroll to position [379, 0]
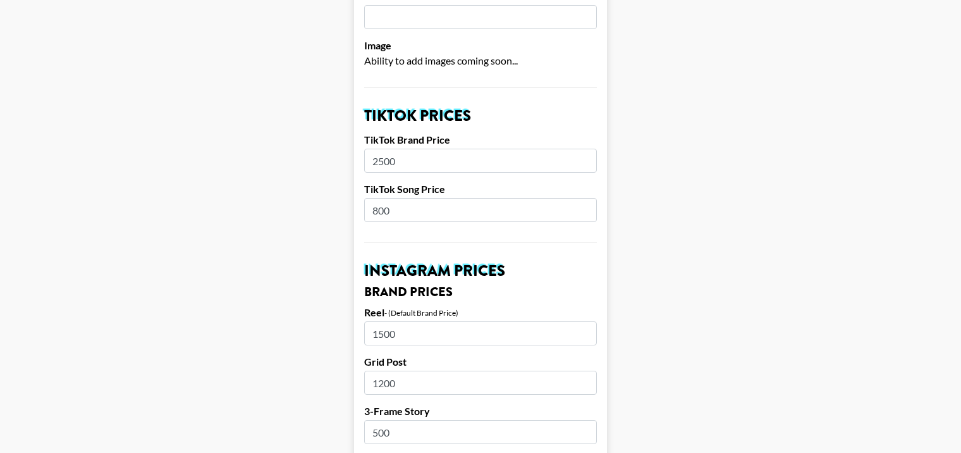
click at [384, 149] on input "2500" at bounding box center [480, 161] width 233 height 24
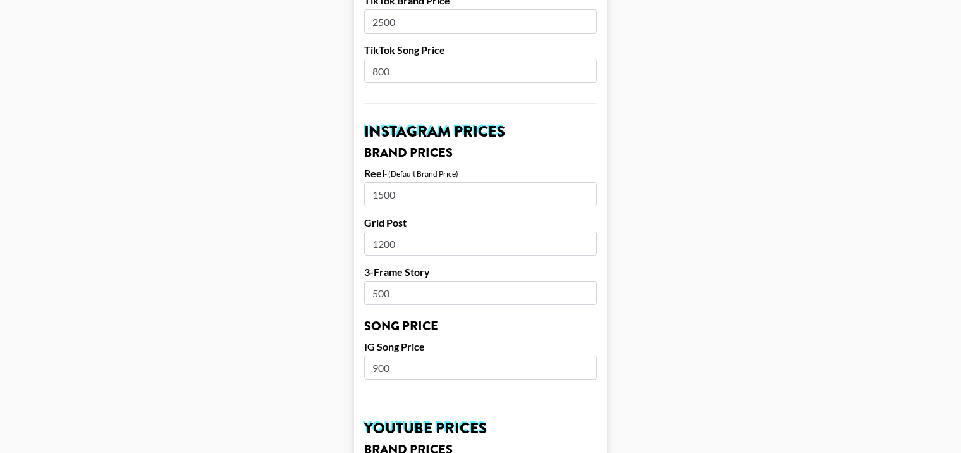
scroll to position [569, 0]
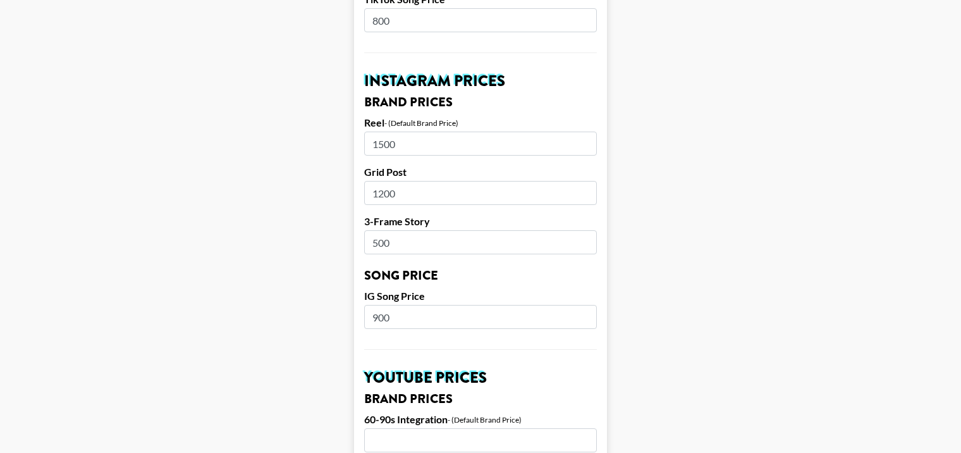
click at [402, 132] on input "1500" at bounding box center [480, 144] width 233 height 24
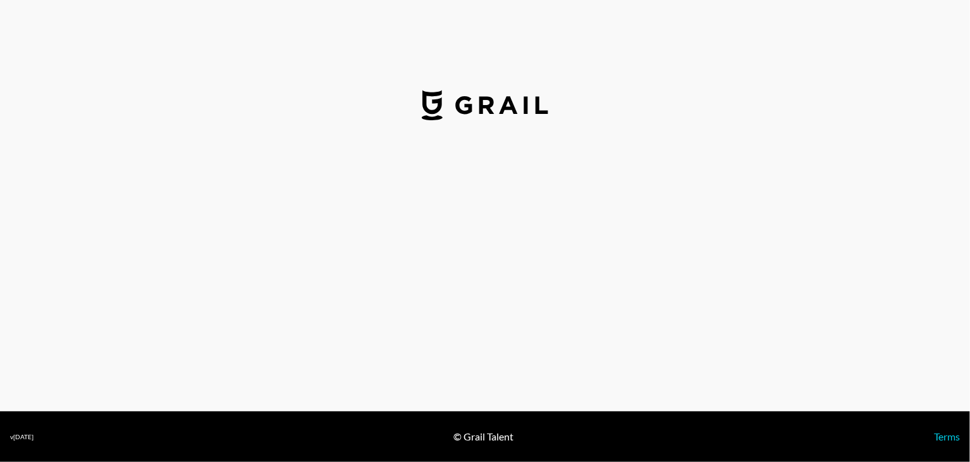
select select "USD"
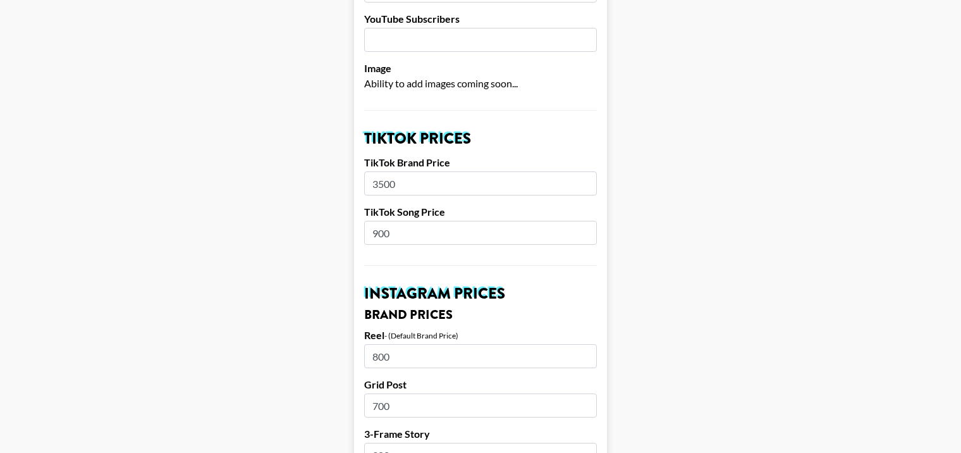
scroll to position [443, 0]
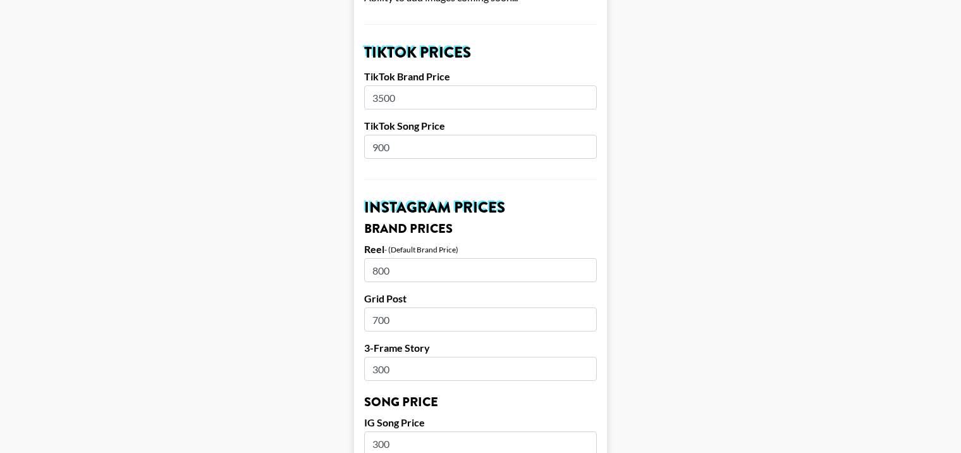
click at [376, 85] on input "3500" at bounding box center [480, 97] width 233 height 24
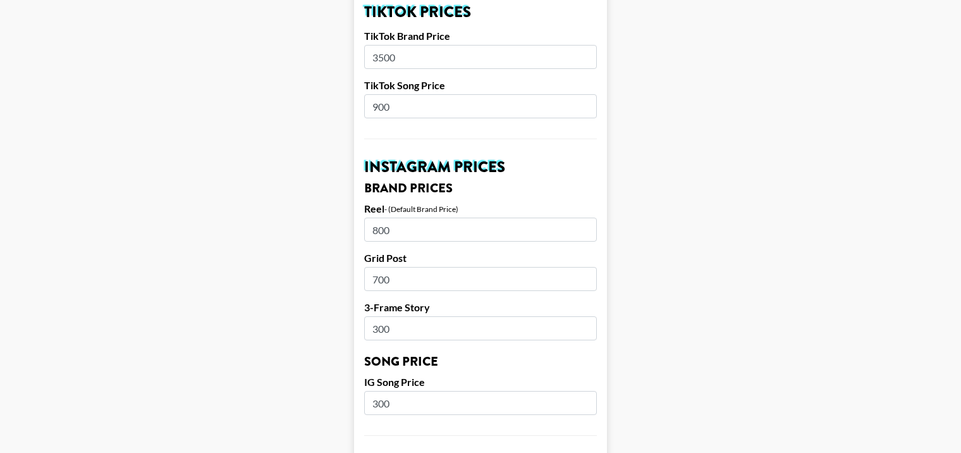
scroll to position [506, 0]
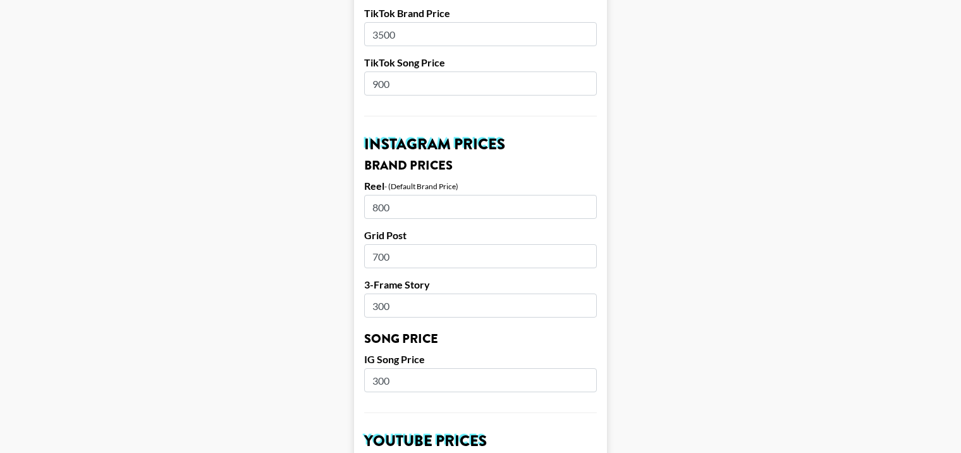
click at [386, 195] on input "800" at bounding box center [480, 207] width 233 height 24
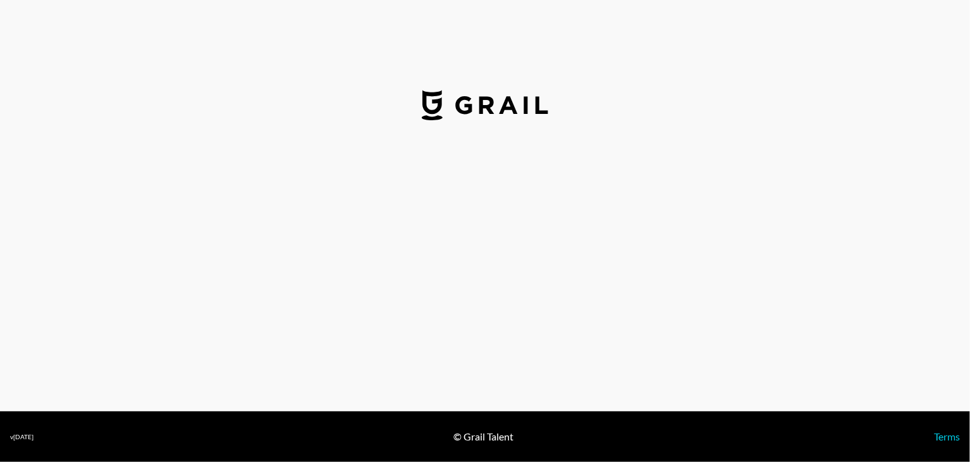
select select "USD"
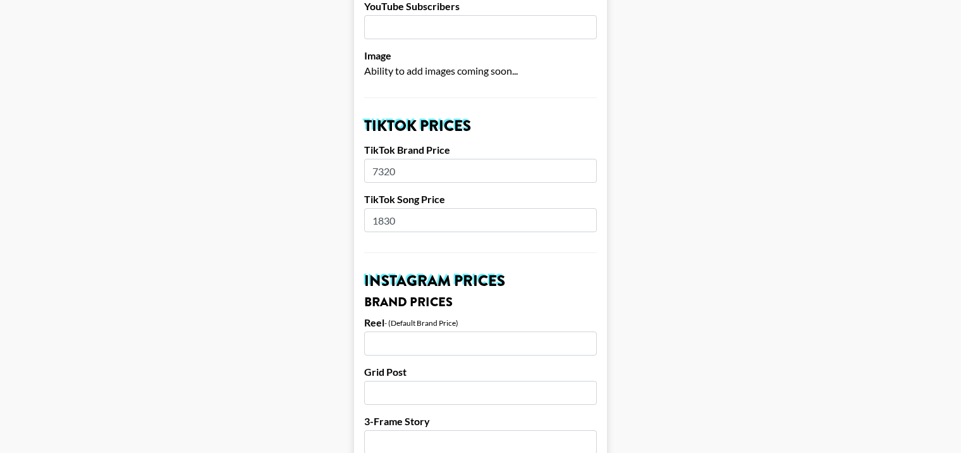
scroll to position [379, 0]
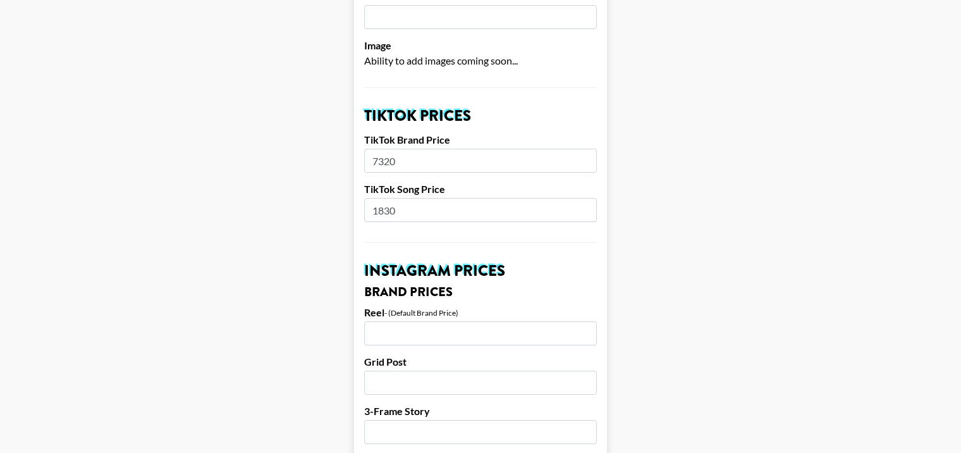
click at [388, 149] on input "7320" at bounding box center [480, 161] width 233 height 24
click at [391, 198] on input "1830" at bounding box center [480, 210] width 233 height 24
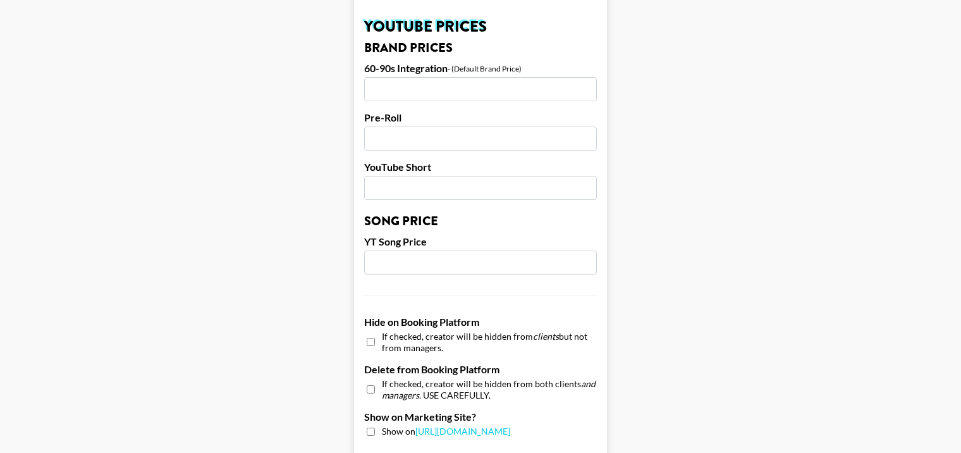
scroll to position [1012, 0]
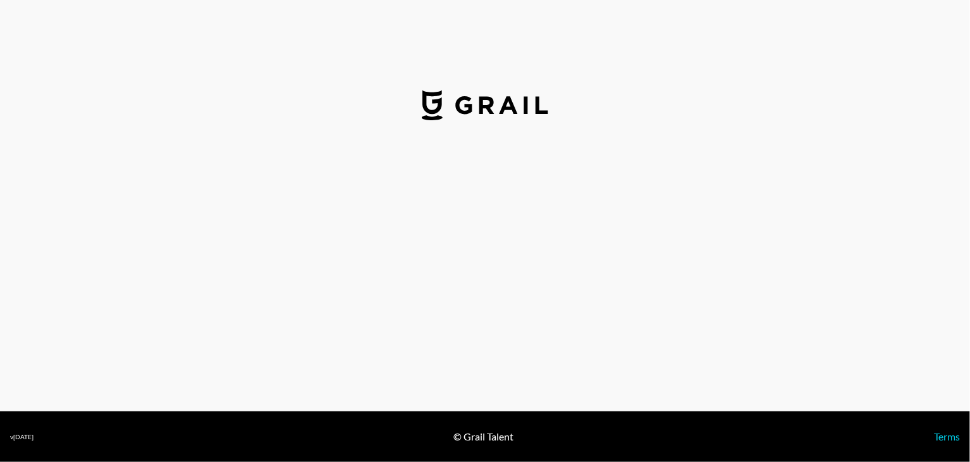
select select "USD"
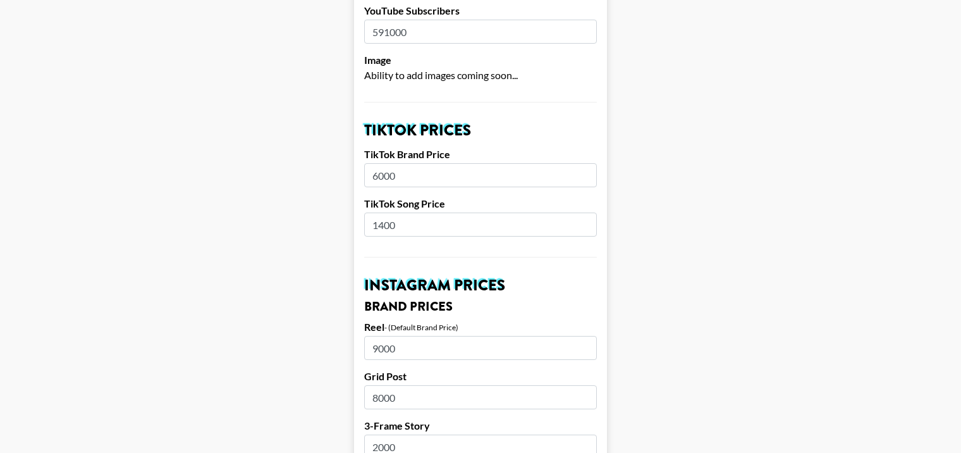
scroll to position [379, 0]
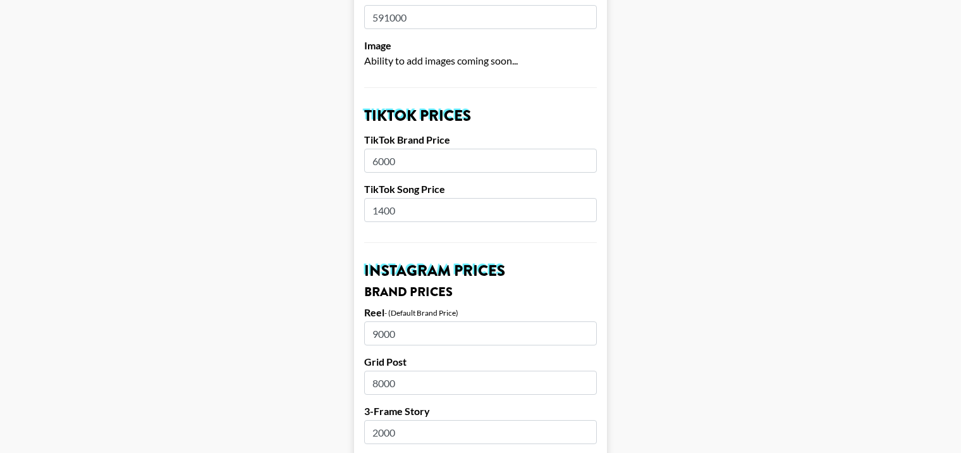
click at [386, 149] on input "6000" at bounding box center [480, 161] width 233 height 24
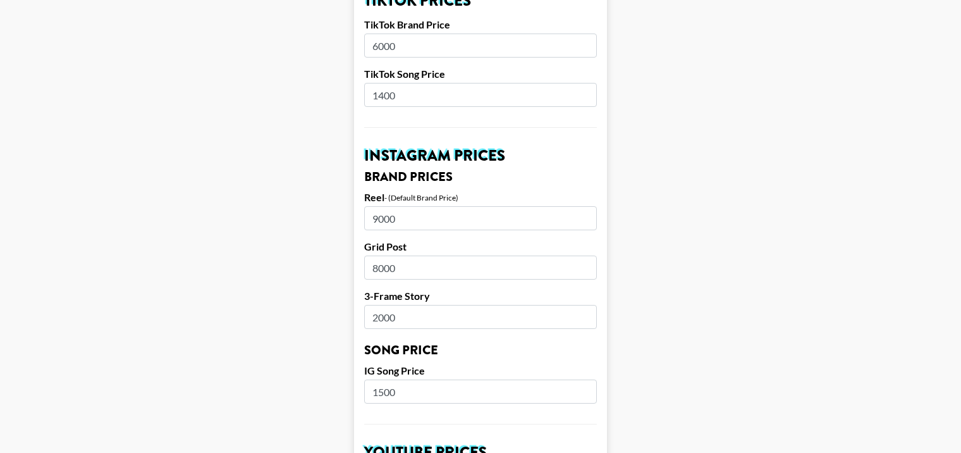
scroll to position [569, 0]
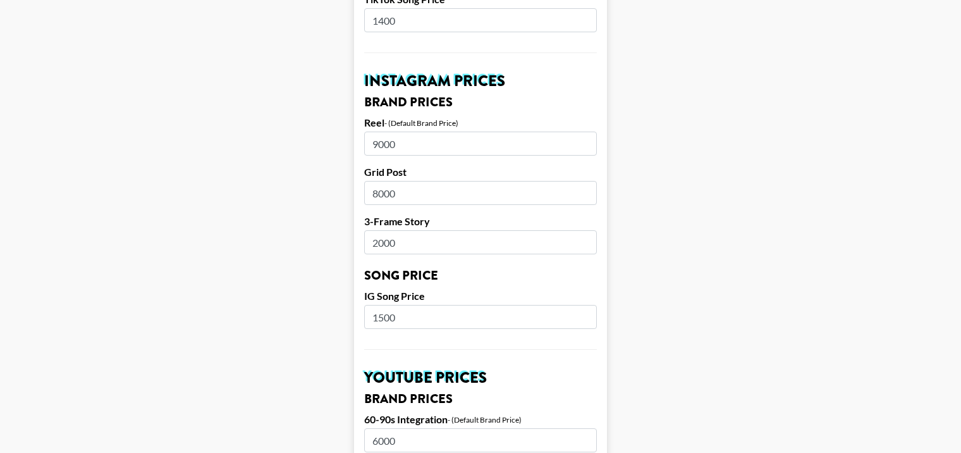
click at [379, 132] on input "9000" at bounding box center [480, 144] width 233 height 24
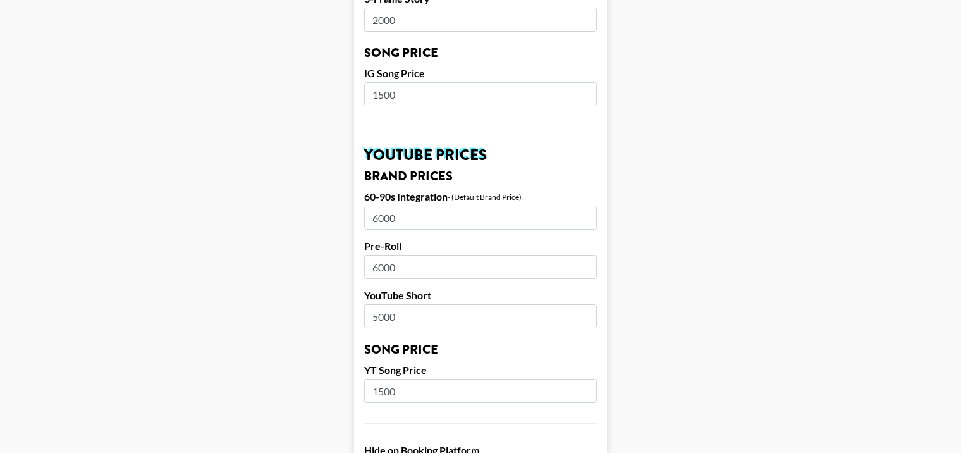
scroll to position [885, 0]
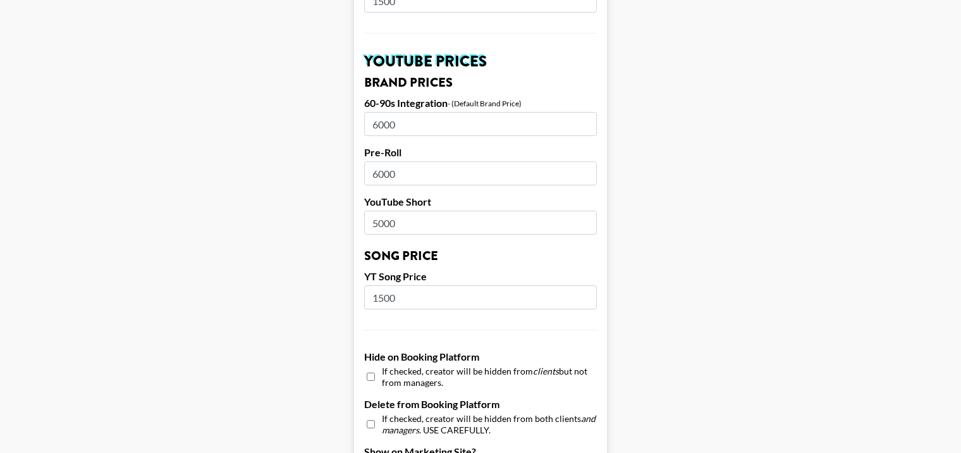
click at [374, 112] on input "6000" at bounding box center [480, 124] width 233 height 24
click at [386, 285] on input "1500" at bounding box center [480, 297] width 233 height 24
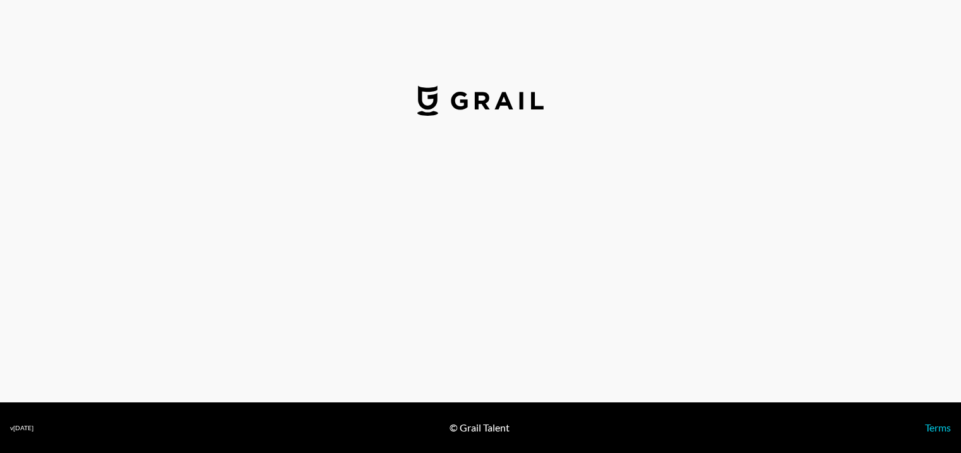
select select "USD"
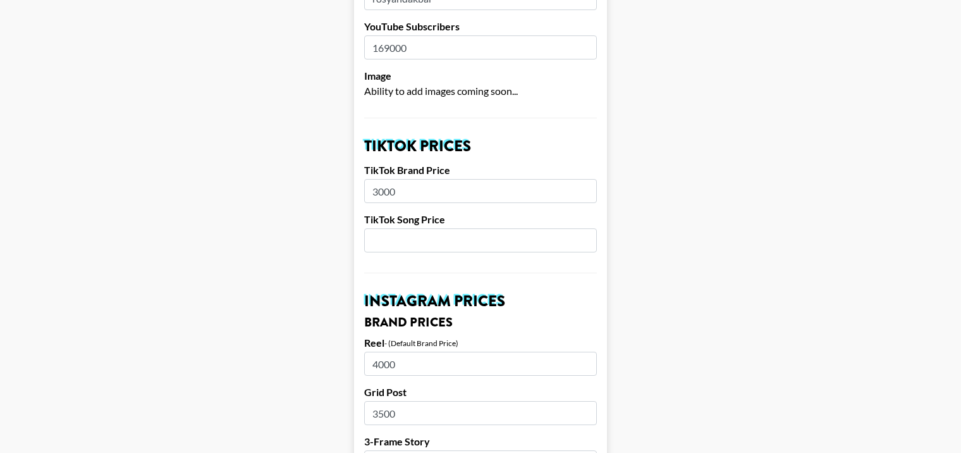
scroll to position [379, 0]
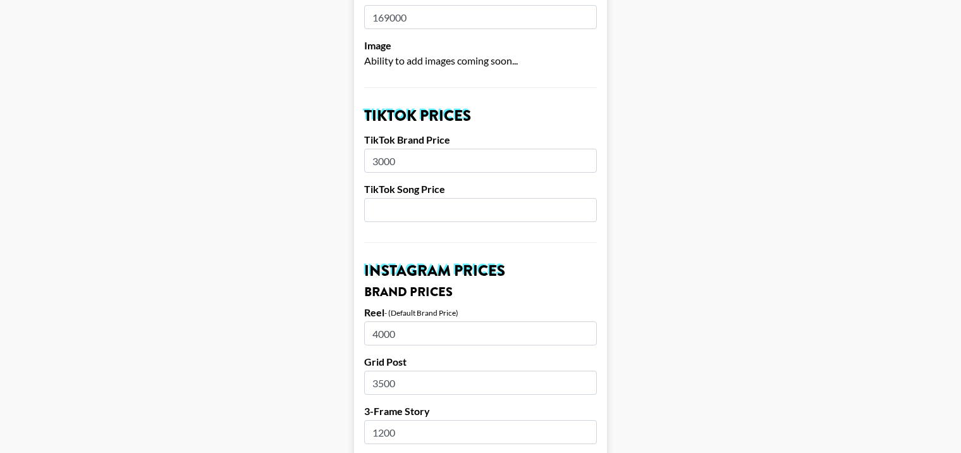
click at [378, 149] on input "3000" at bounding box center [480, 161] width 233 height 24
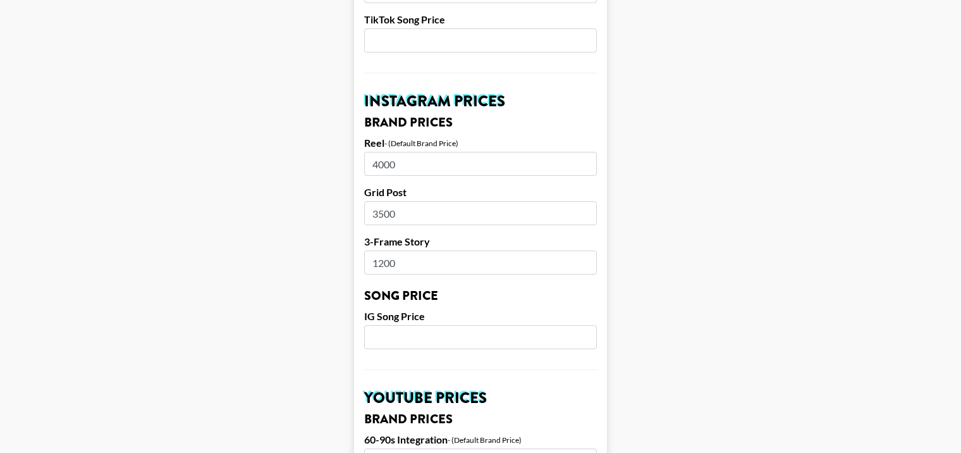
scroll to position [569, 0]
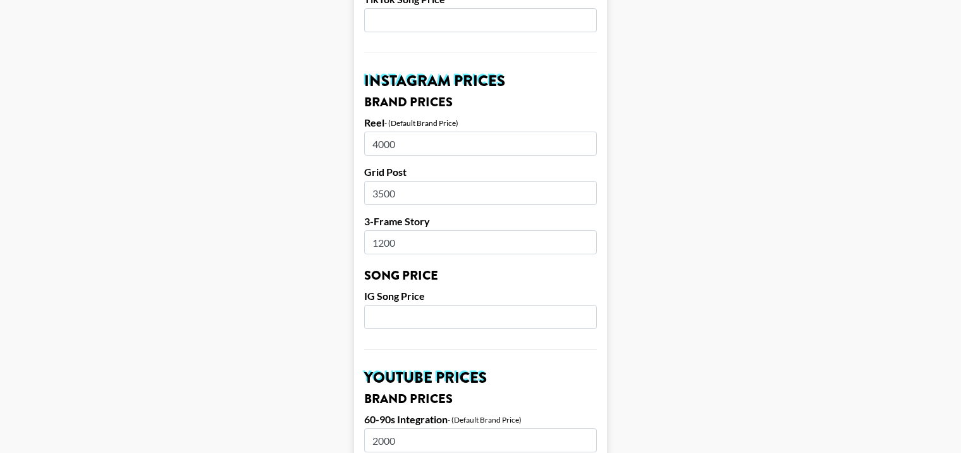
click at [381, 132] on input "4000" at bounding box center [480, 144] width 233 height 24
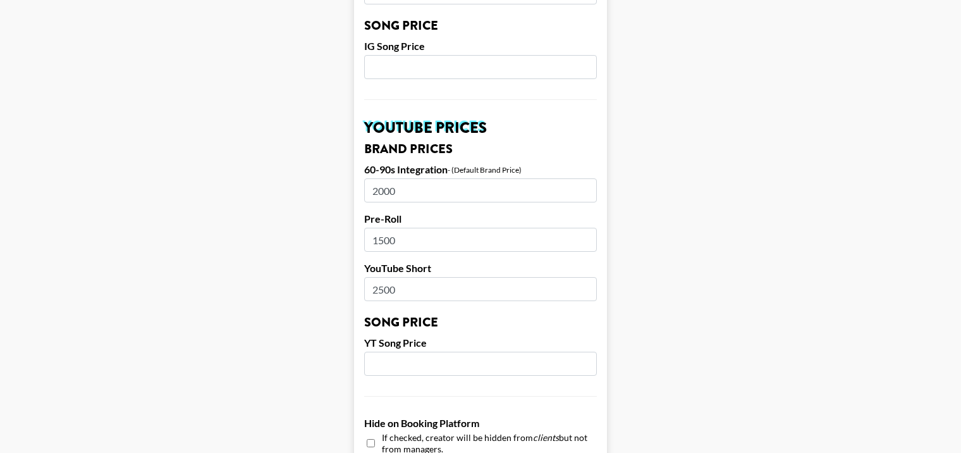
scroll to position [822, 0]
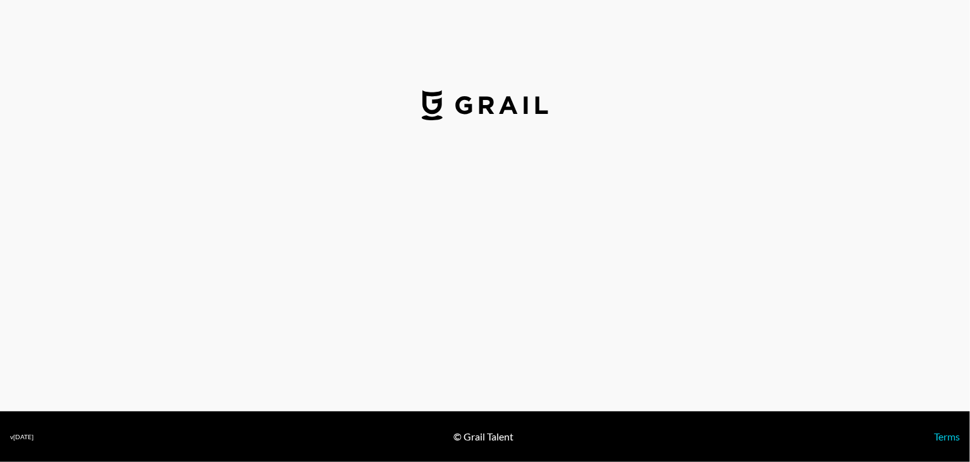
select select "USD"
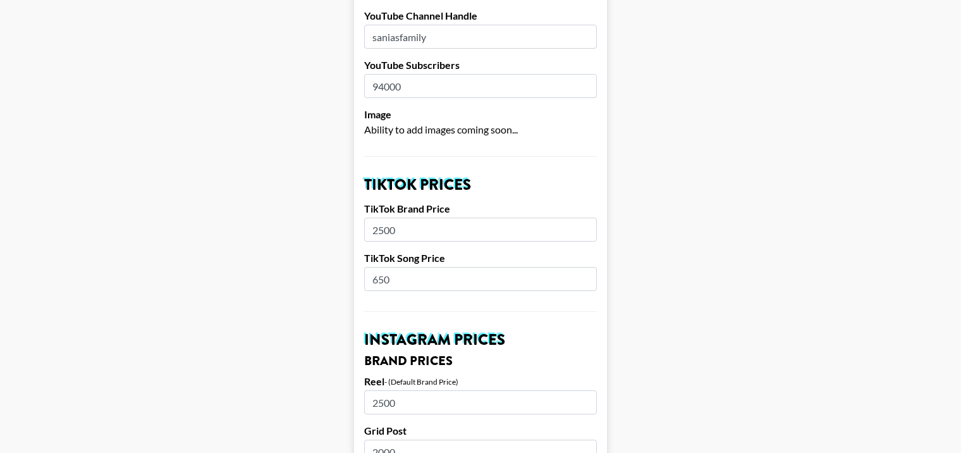
scroll to position [316, 0]
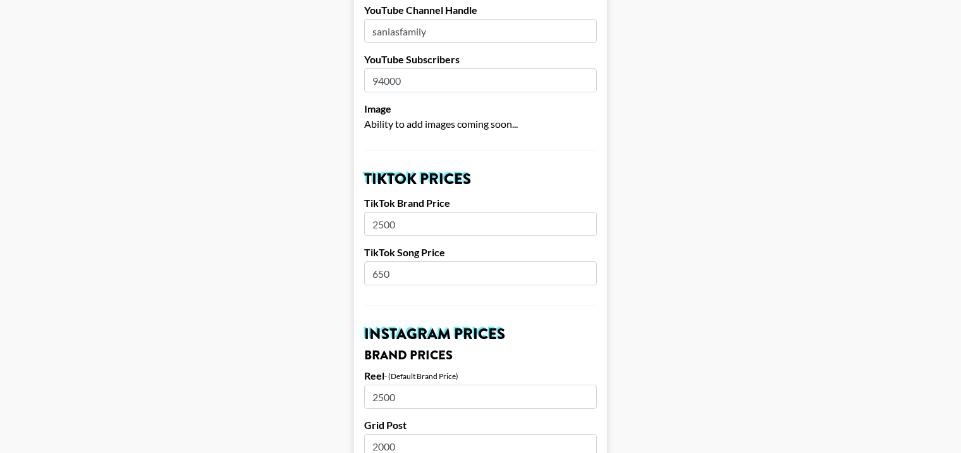
click at [405, 212] on input "2500" at bounding box center [480, 224] width 233 height 24
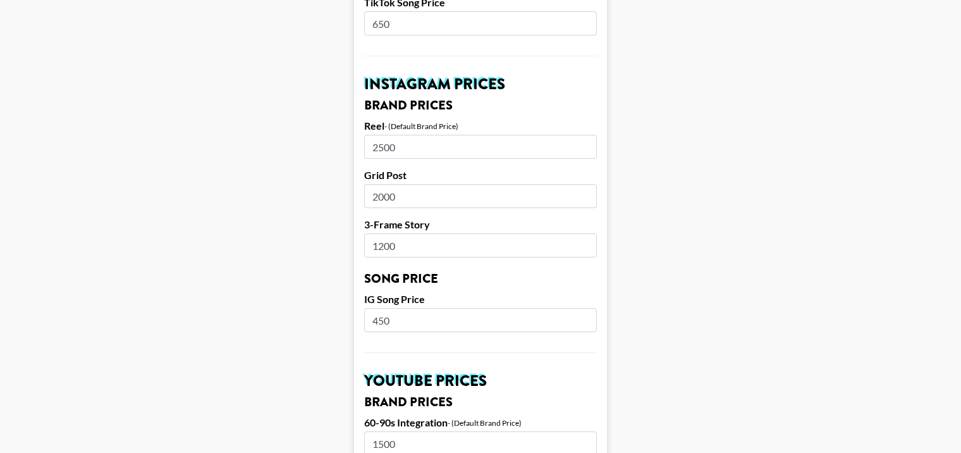
scroll to position [569, 0]
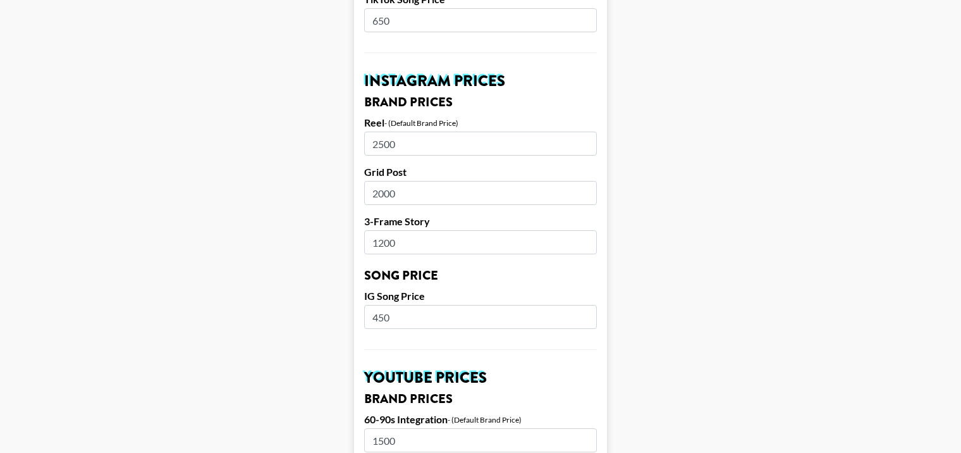
click at [376, 132] on input "2500" at bounding box center [480, 144] width 233 height 24
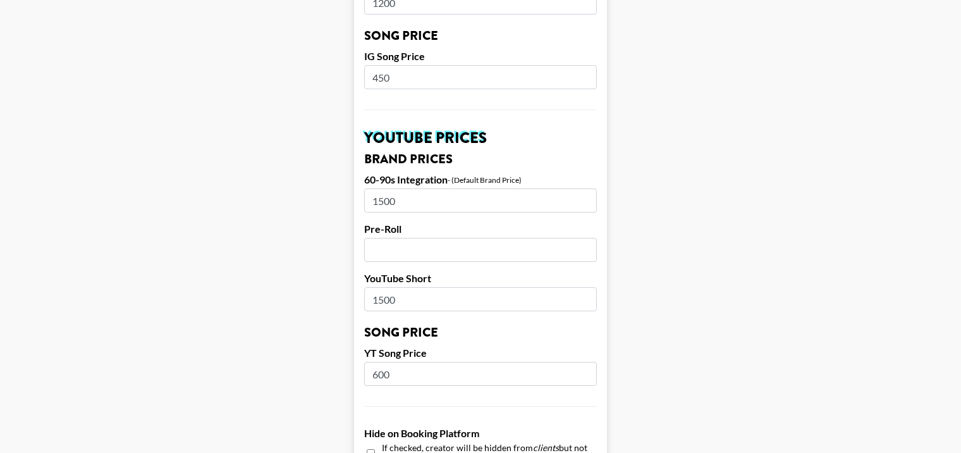
scroll to position [822, 0]
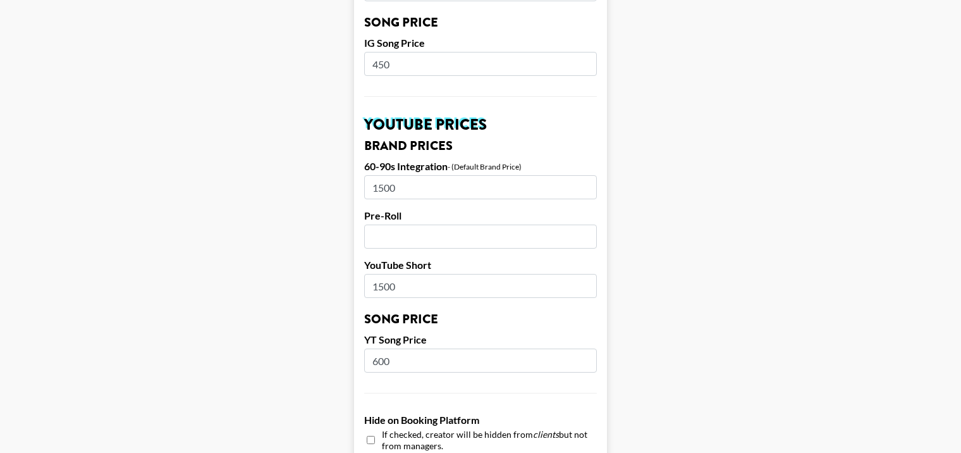
click at [381, 348] on input "600" at bounding box center [480, 360] width 233 height 24
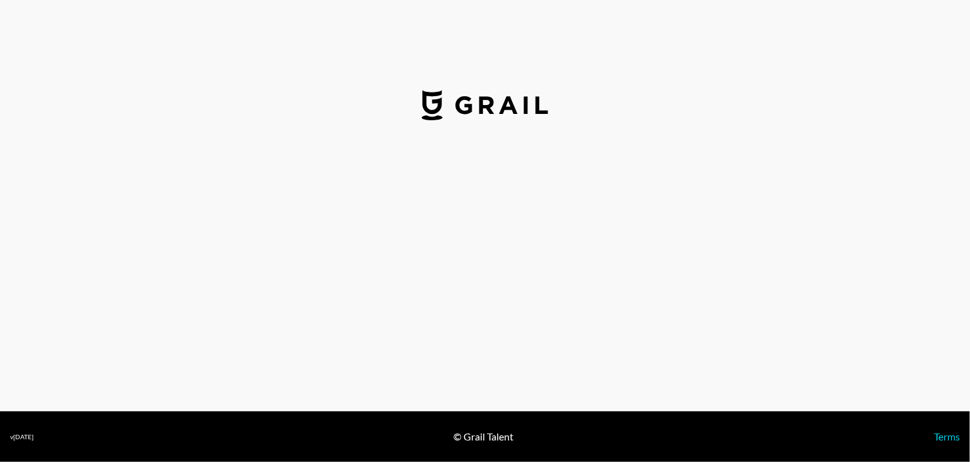
select select "USD"
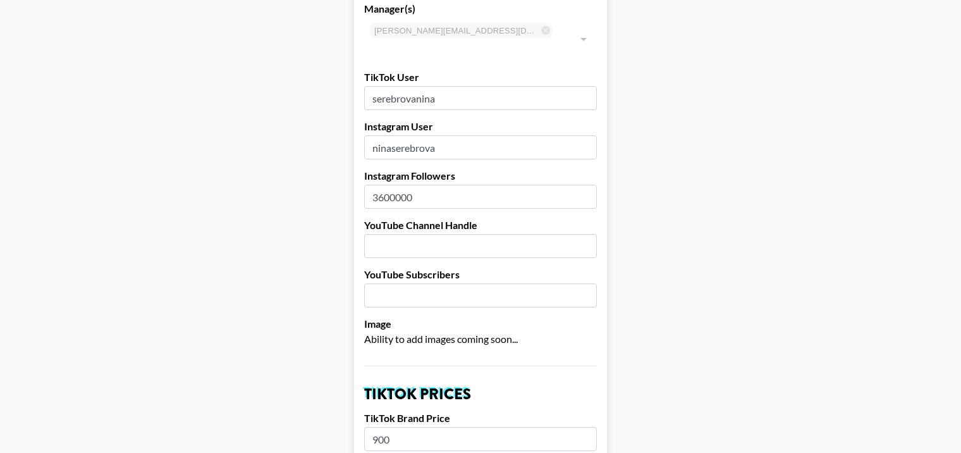
scroll to position [316, 0]
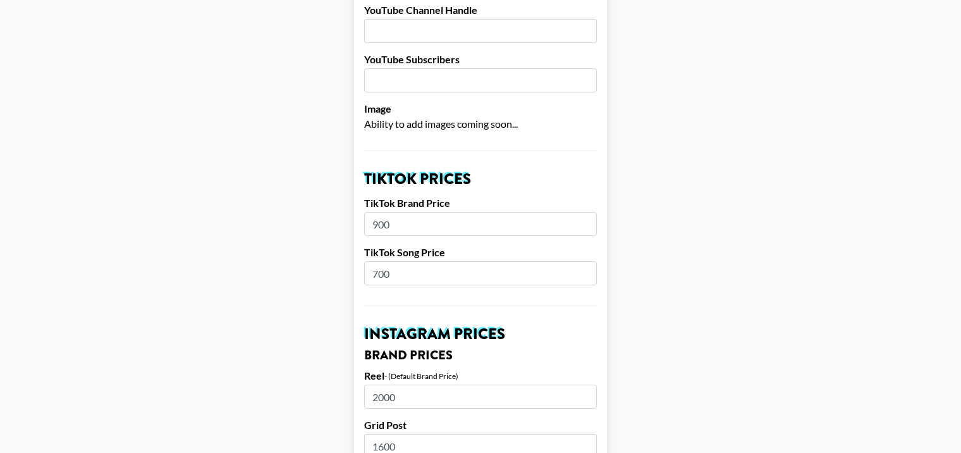
click at [379, 214] on input "900" at bounding box center [480, 224] width 233 height 24
click at [378, 214] on input "900" at bounding box center [480, 224] width 233 height 24
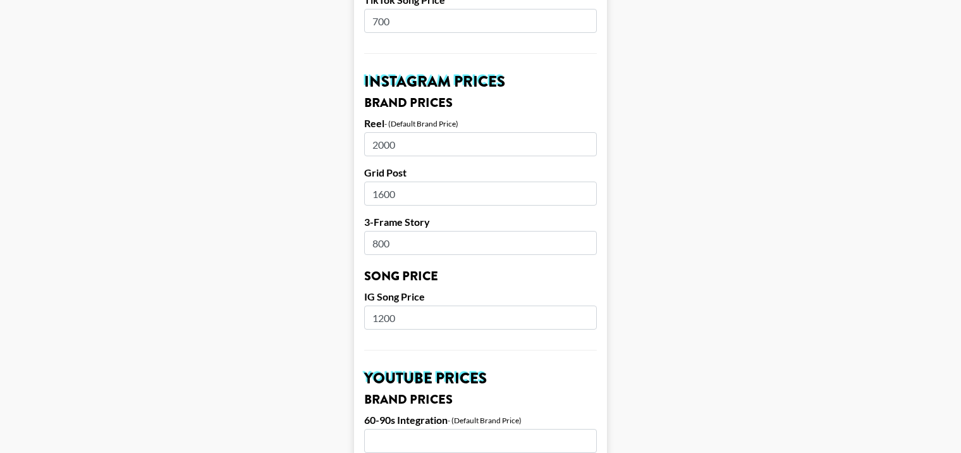
scroll to position [569, 0]
click at [378, 132] on input "2000" at bounding box center [480, 144] width 233 height 24
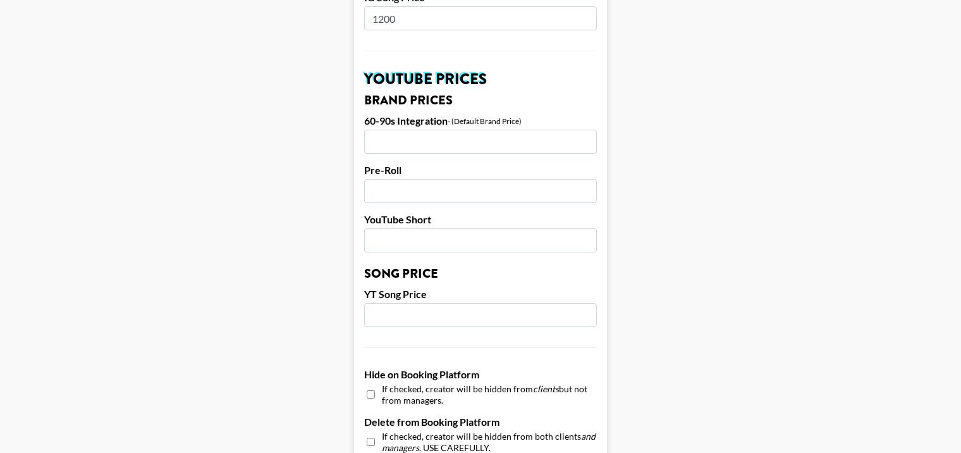
scroll to position [885, 0]
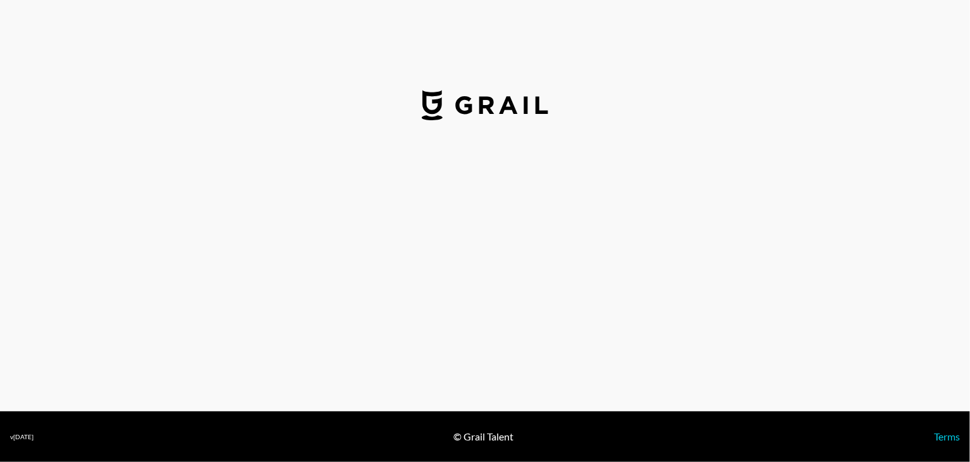
select select "USD"
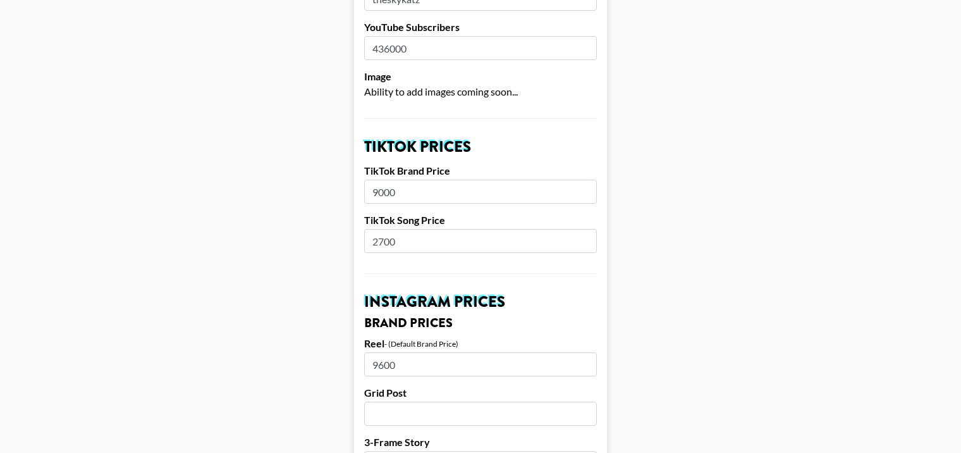
scroll to position [379, 0]
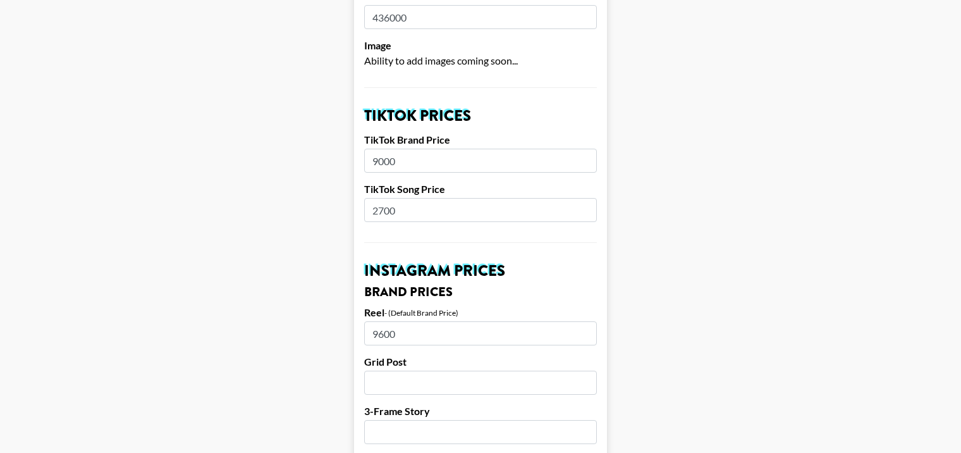
click at [376, 149] on input "9000" at bounding box center [480, 161] width 233 height 24
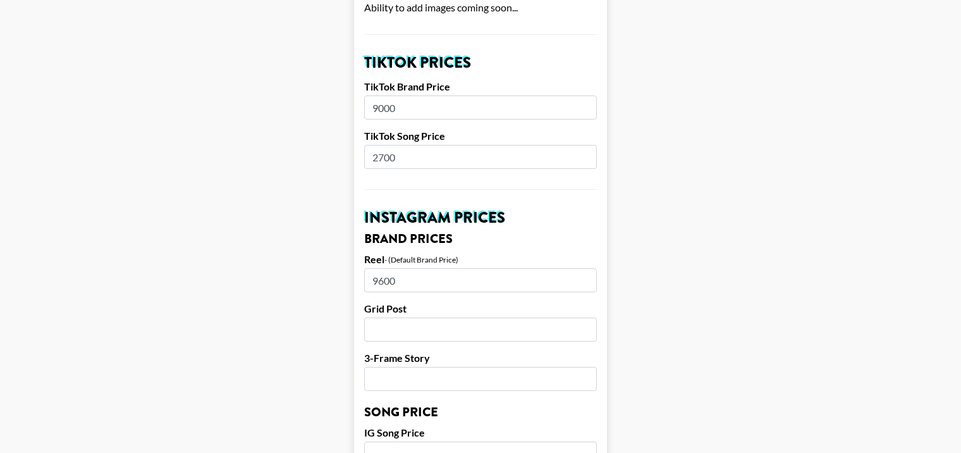
scroll to position [506, 0]
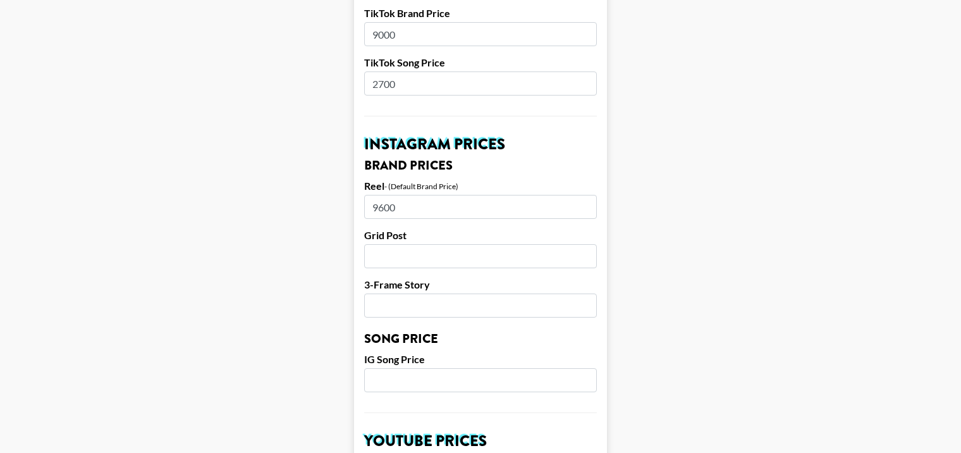
click at [392, 195] on input "9600" at bounding box center [480, 207] width 233 height 24
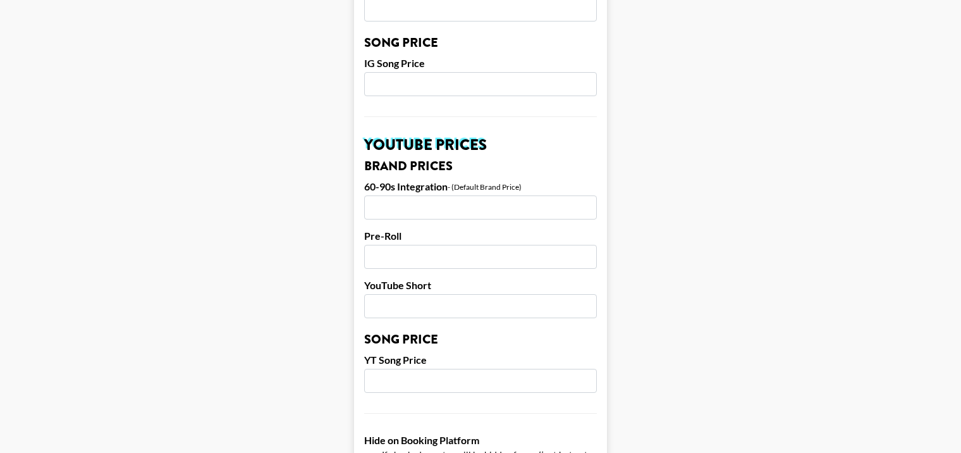
scroll to position [949, 0]
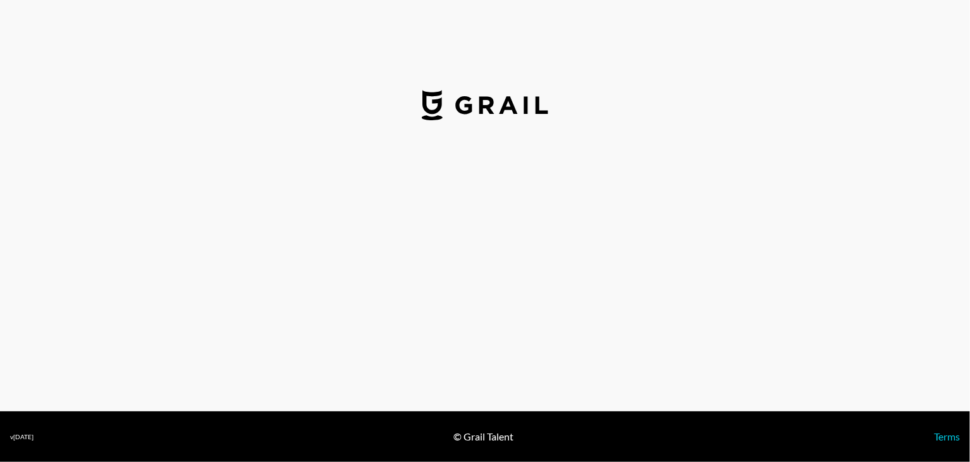
select select "USD"
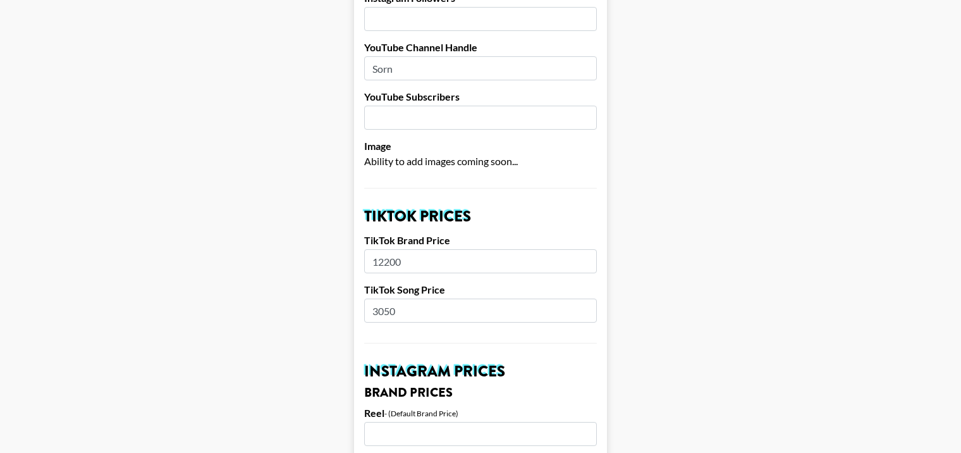
scroll to position [316, 0]
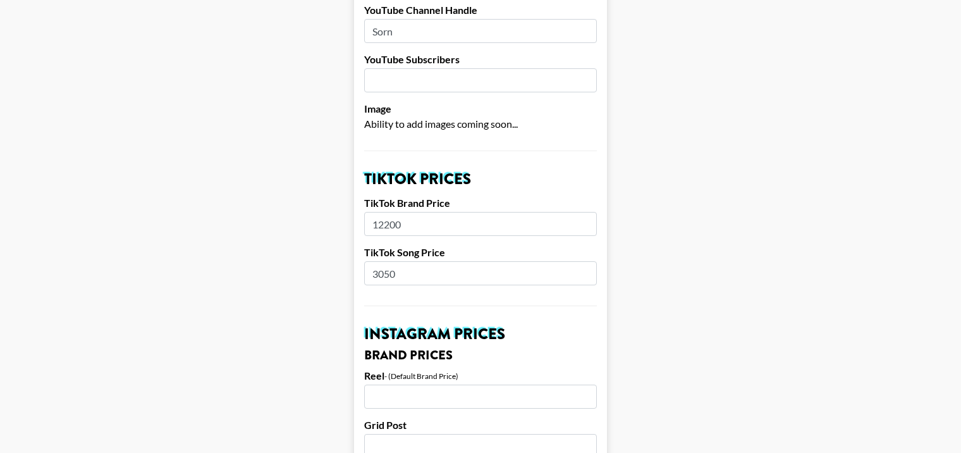
click at [381, 212] on input "12200" at bounding box center [480, 224] width 233 height 24
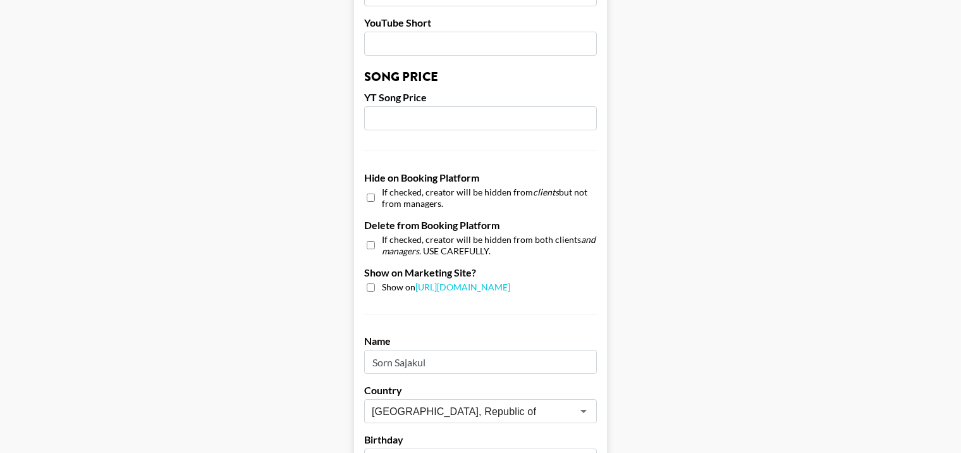
scroll to position [1075, 0]
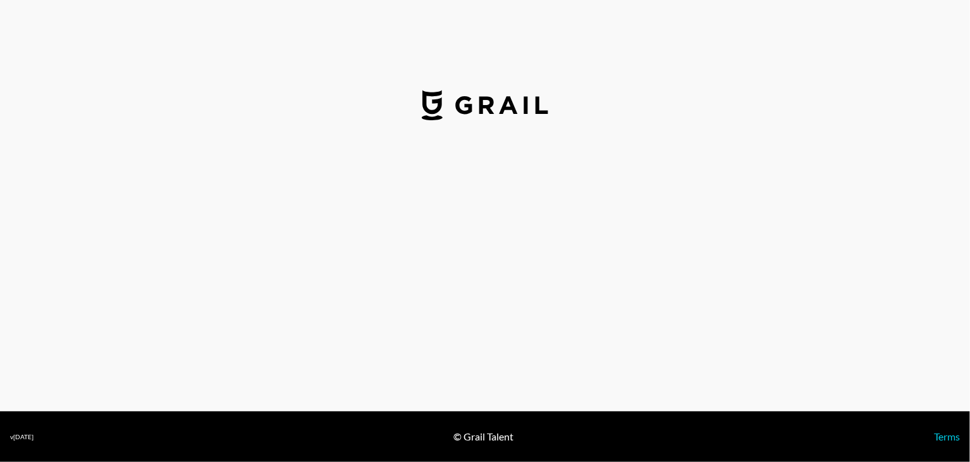
select select "USD"
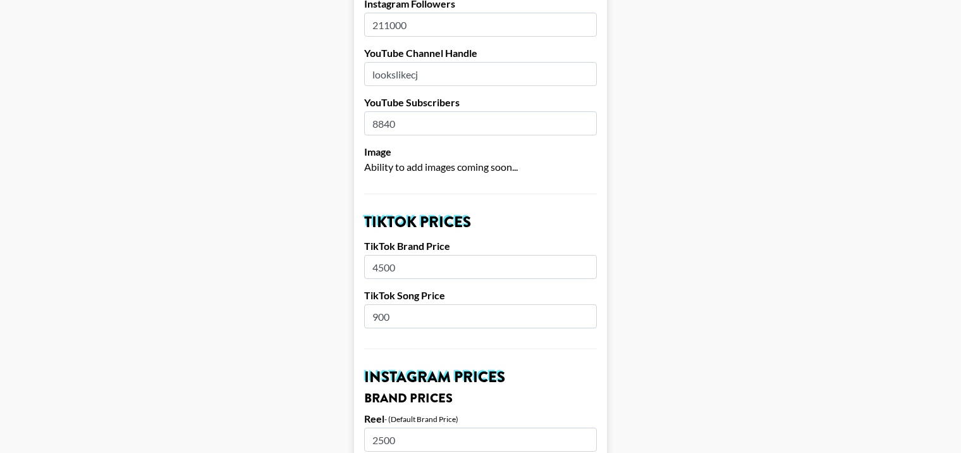
scroll to position [316, 0]
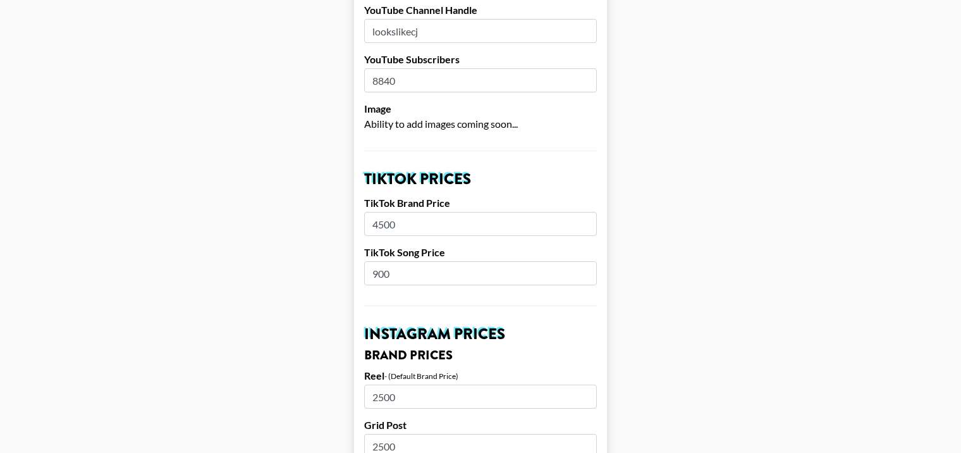
click at [394, 212] on input "4500" at bounding box center [480, 224] width 233 height 24
click at [391, 261] on input "900" at bounding box center [480, 273] width 233 height 24
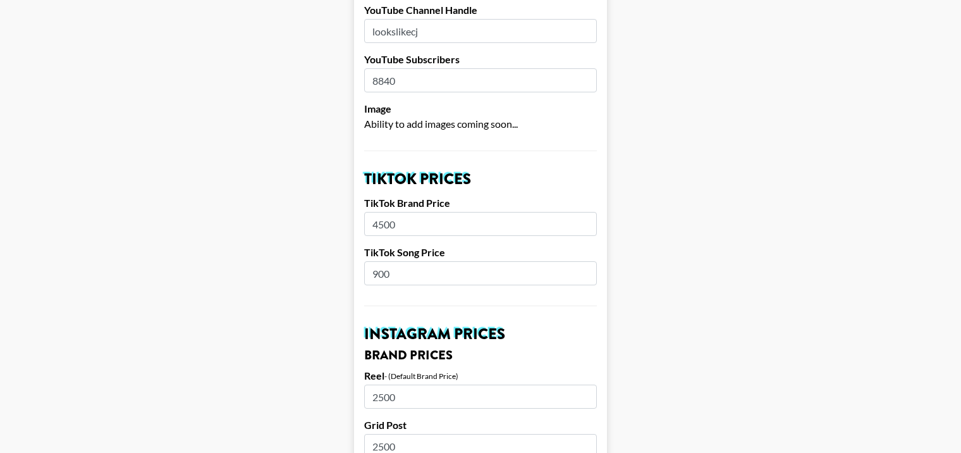
click at [391, 261] on input "900" at bounding box center [480, 273] width 233 height 24
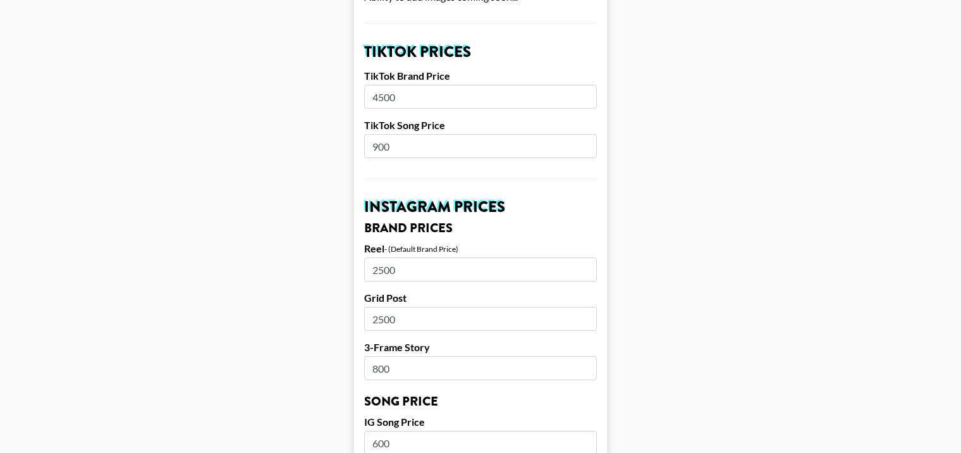
scroll to position [569, 0]
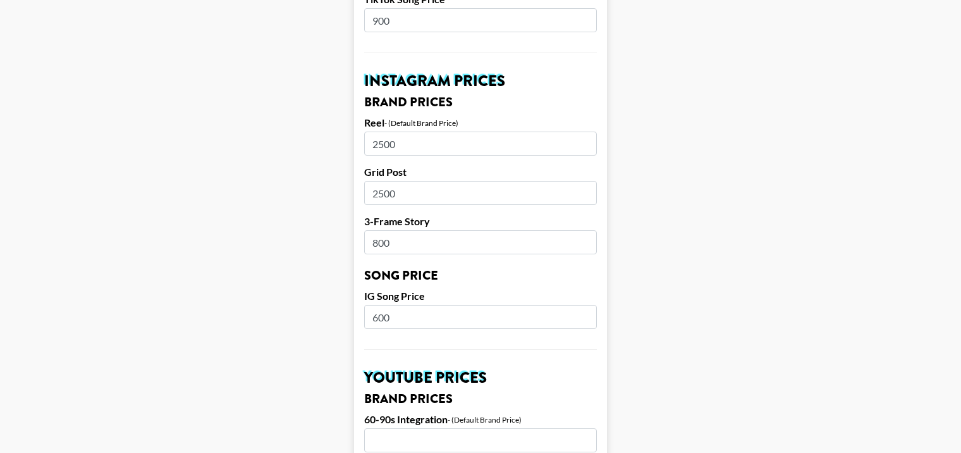
click at [389, 132] on input "2500" at bounding box center [480, 144] width 233 height 24
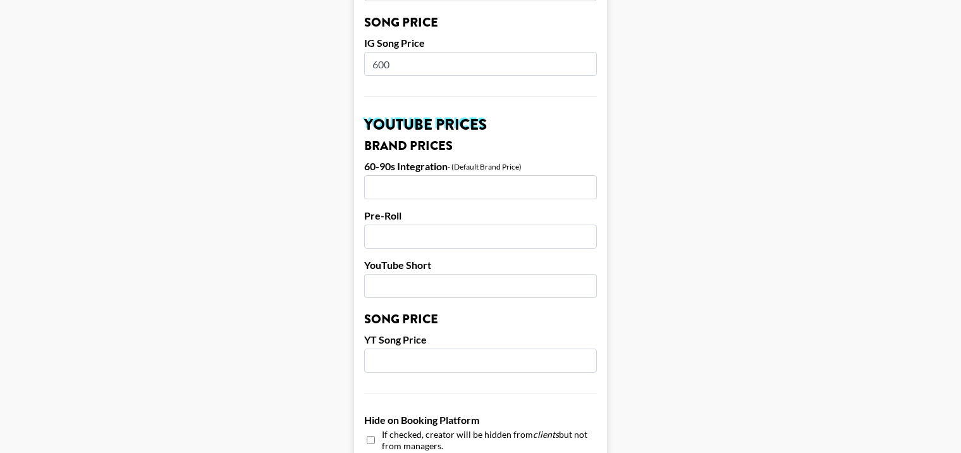
scroll to position [0, 0]
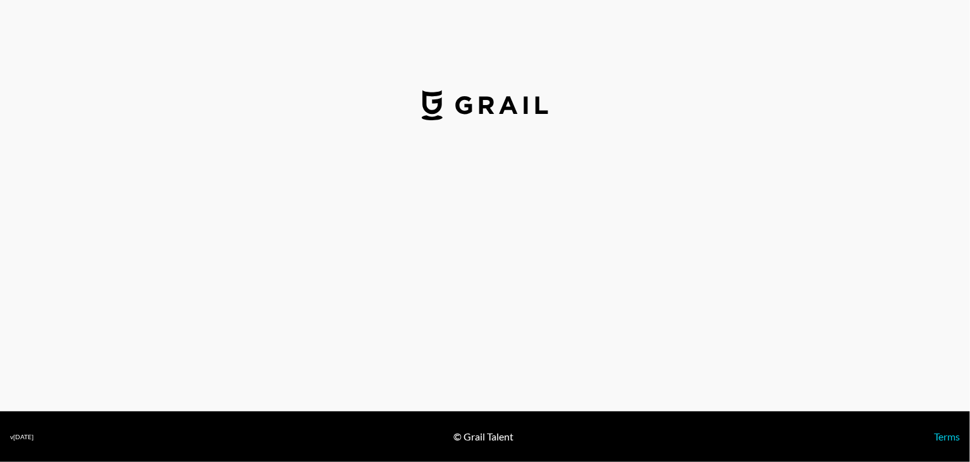
select select "USD"
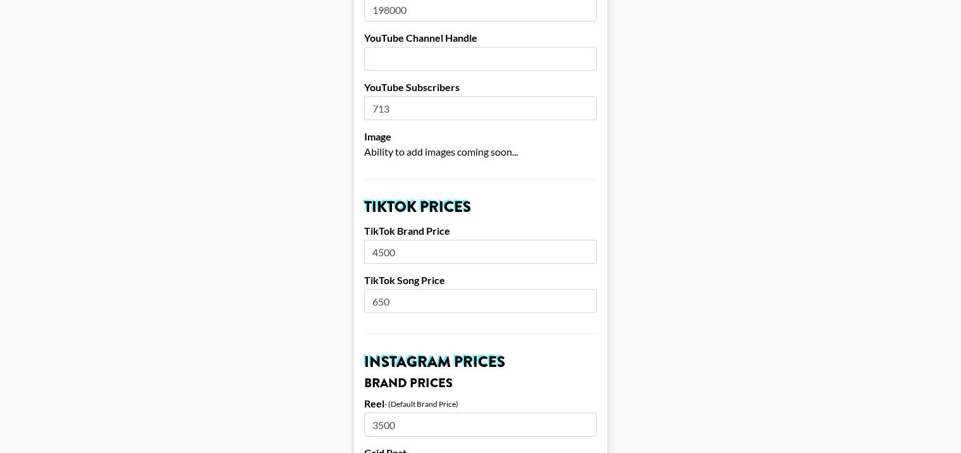
scroll to position [379, 0]
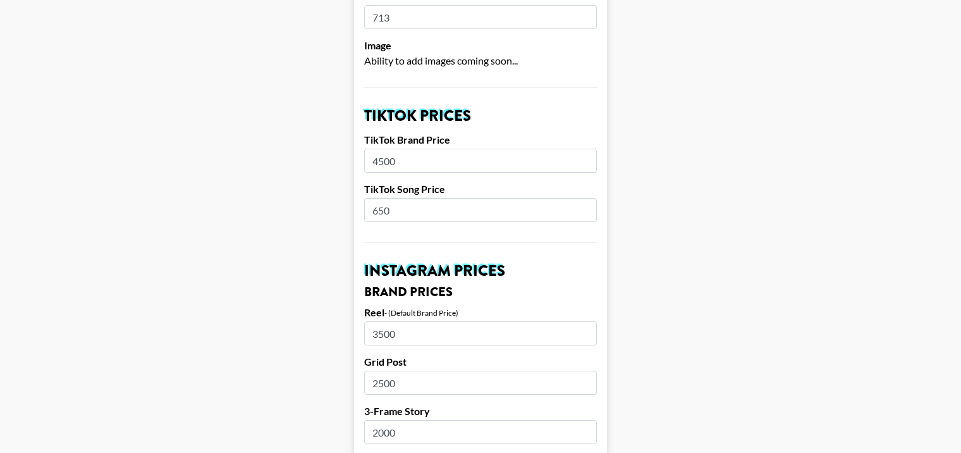
click at [378, 149] on input "4500" at bounding box center [480, 161] width 233 height 24
click at [377, 198] on input "650" at bounding box center [480, 210] width 233 height 24
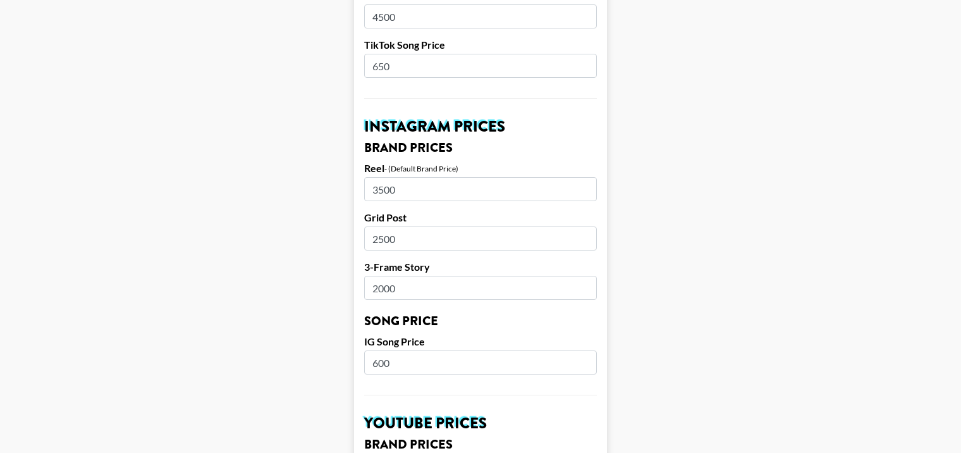
scroll to position [569, 0]
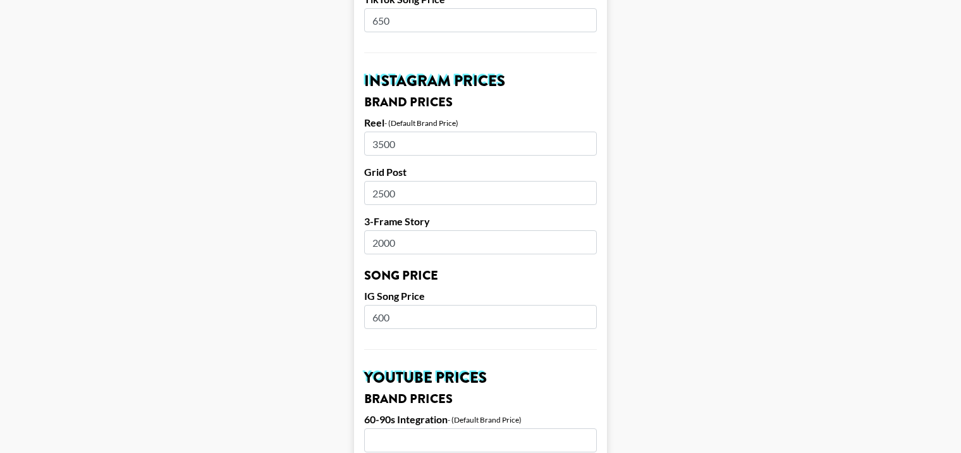
click at [384, 132] on input "3500" at bounding box center [480, 144] width 233 height 24
click at [392, 305] on input "600" at bounding box center [480, 317] width 233 height 24
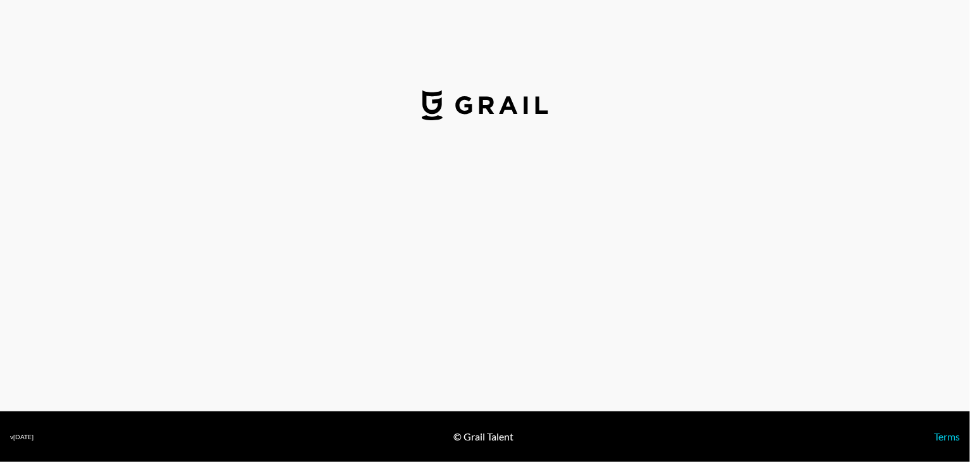
select select "USD"
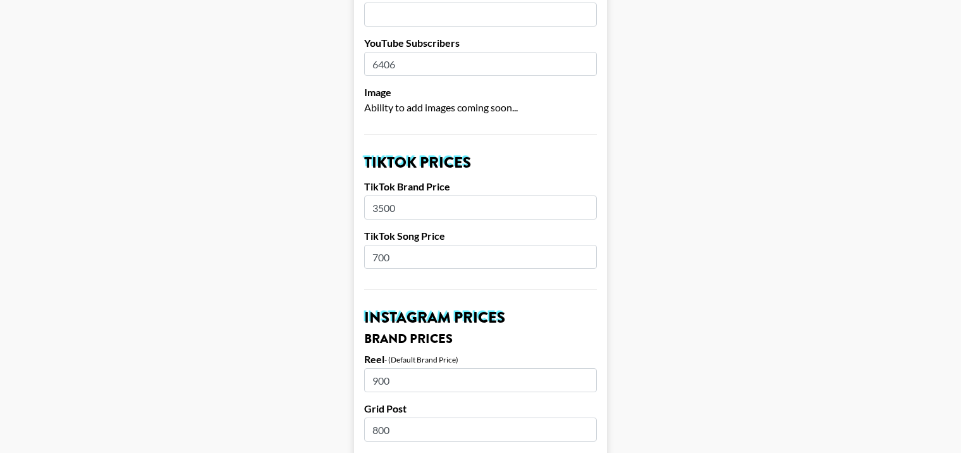
scroll to position [379, 0]
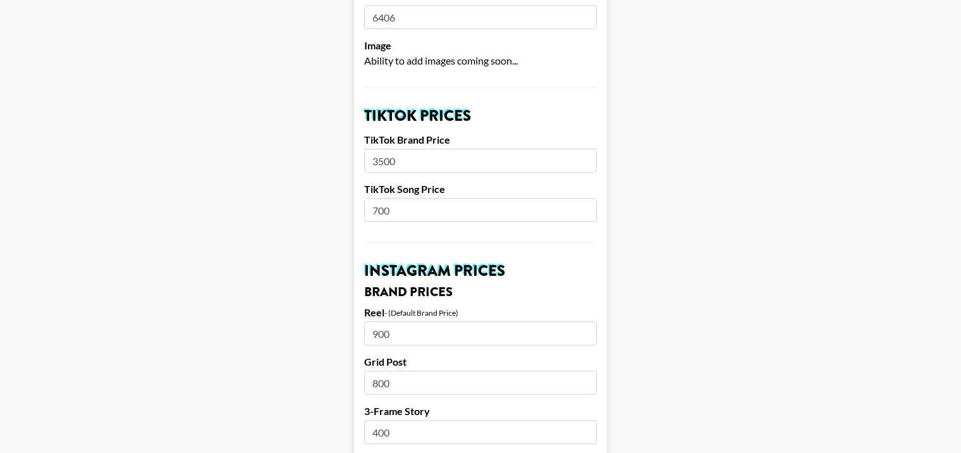
click at [381, 149] on input "3500" at bounding box center [480, 161] width 233 height 24
click at [378, 198] on input "700" at bounding box center [480, 210] width 233 height 24
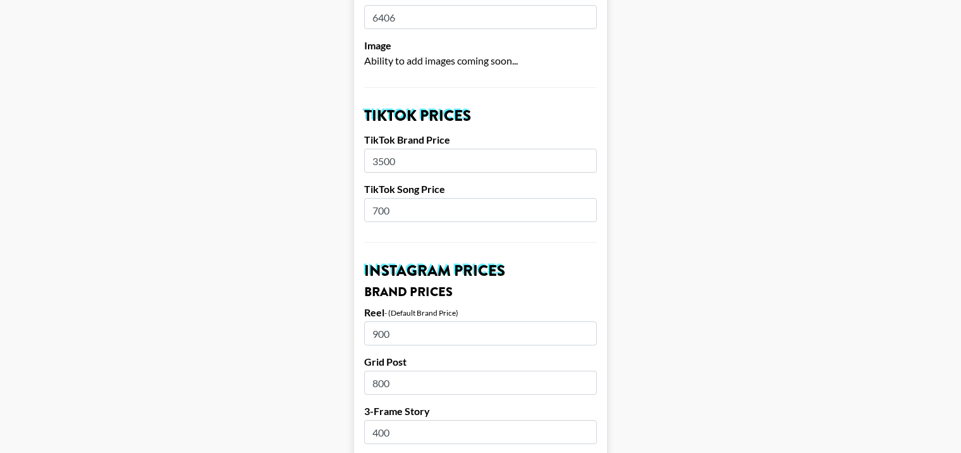
click at [386, 321] on input "900" at bounding box center [480, 333] width 233 height 24
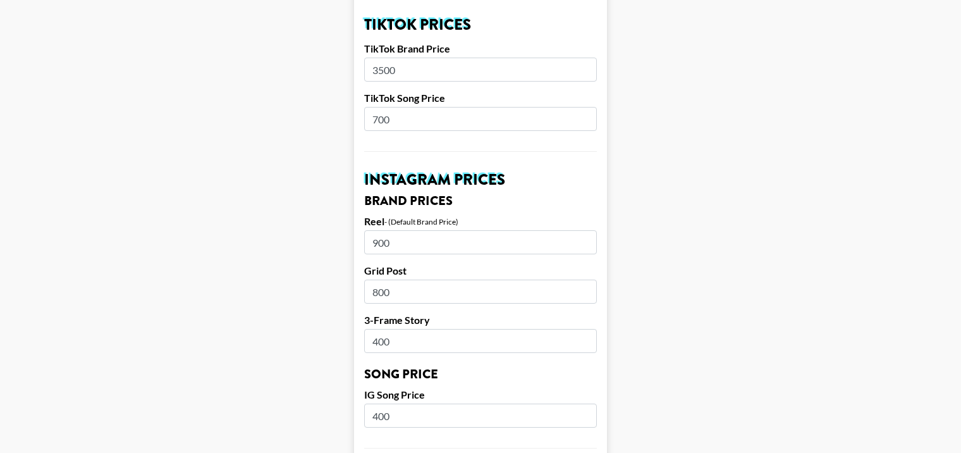
scroll to position [506, 0]
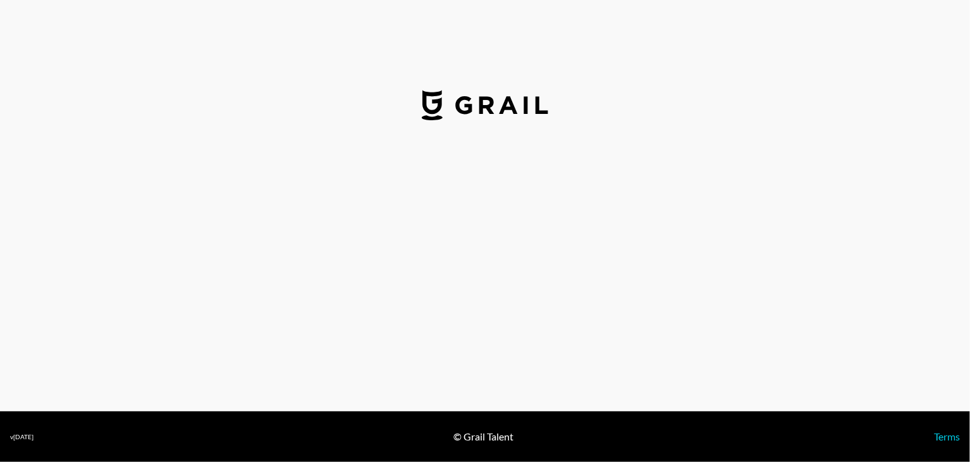
select select "USD"
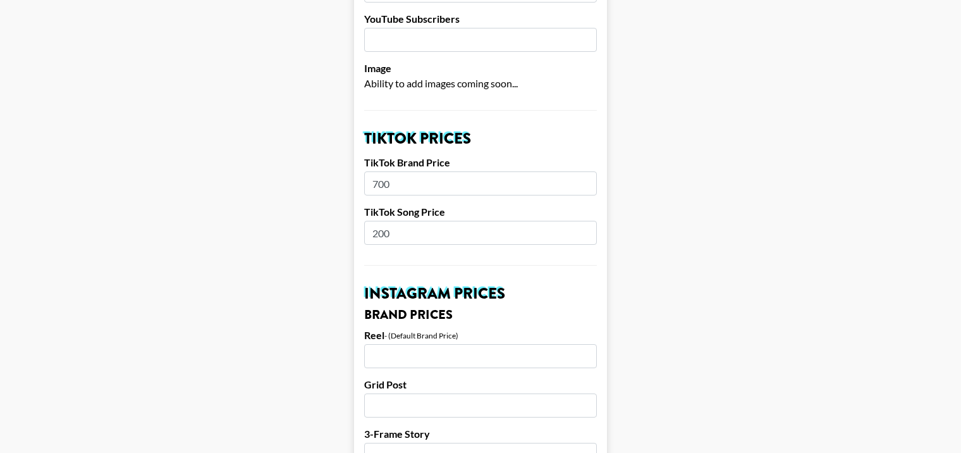
scroll to position [443, 0]
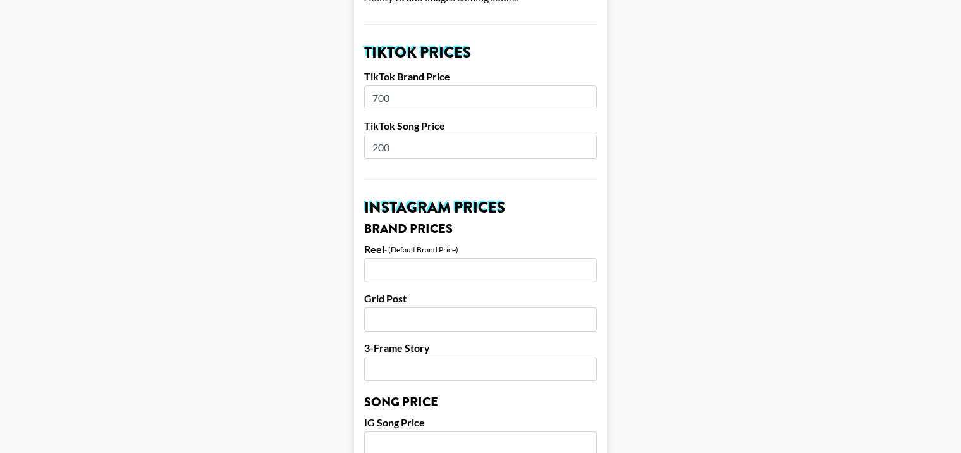
click at [374, 85] on input "700" at bounding box center [480, 97] width 233 height 24
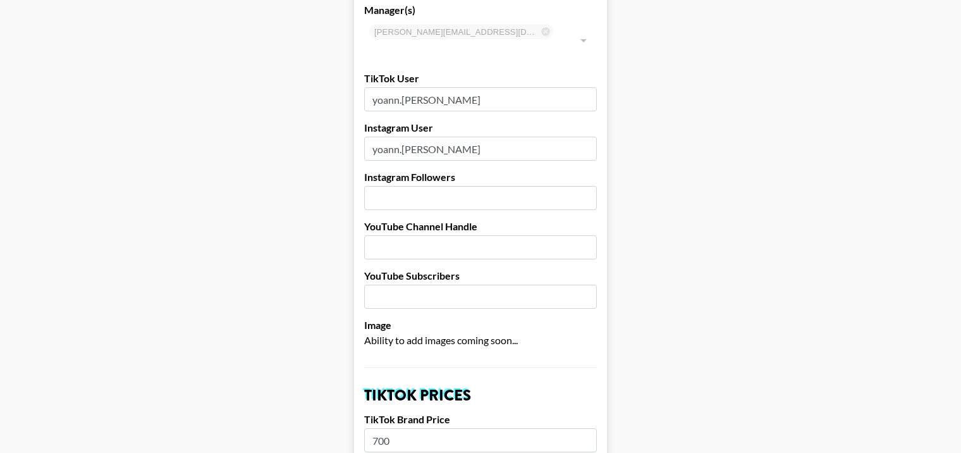
scroll to position [0, 0]
